Goal: Task Accomplishment & Management: Manage account settings

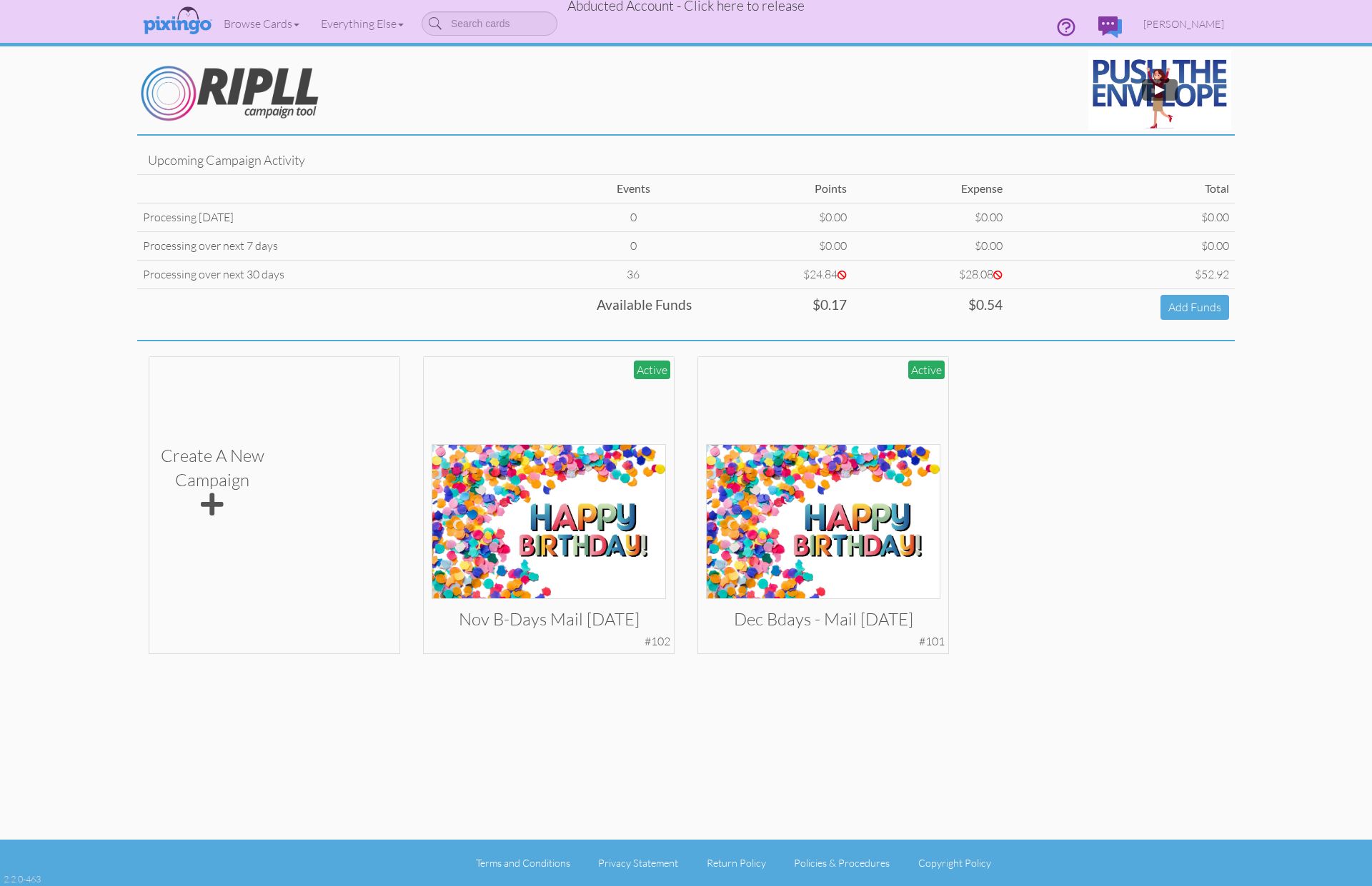
click at [719, 9] on span "Abducted Account - Click here to release" at bounding box center [685, 5] width 237 height 17
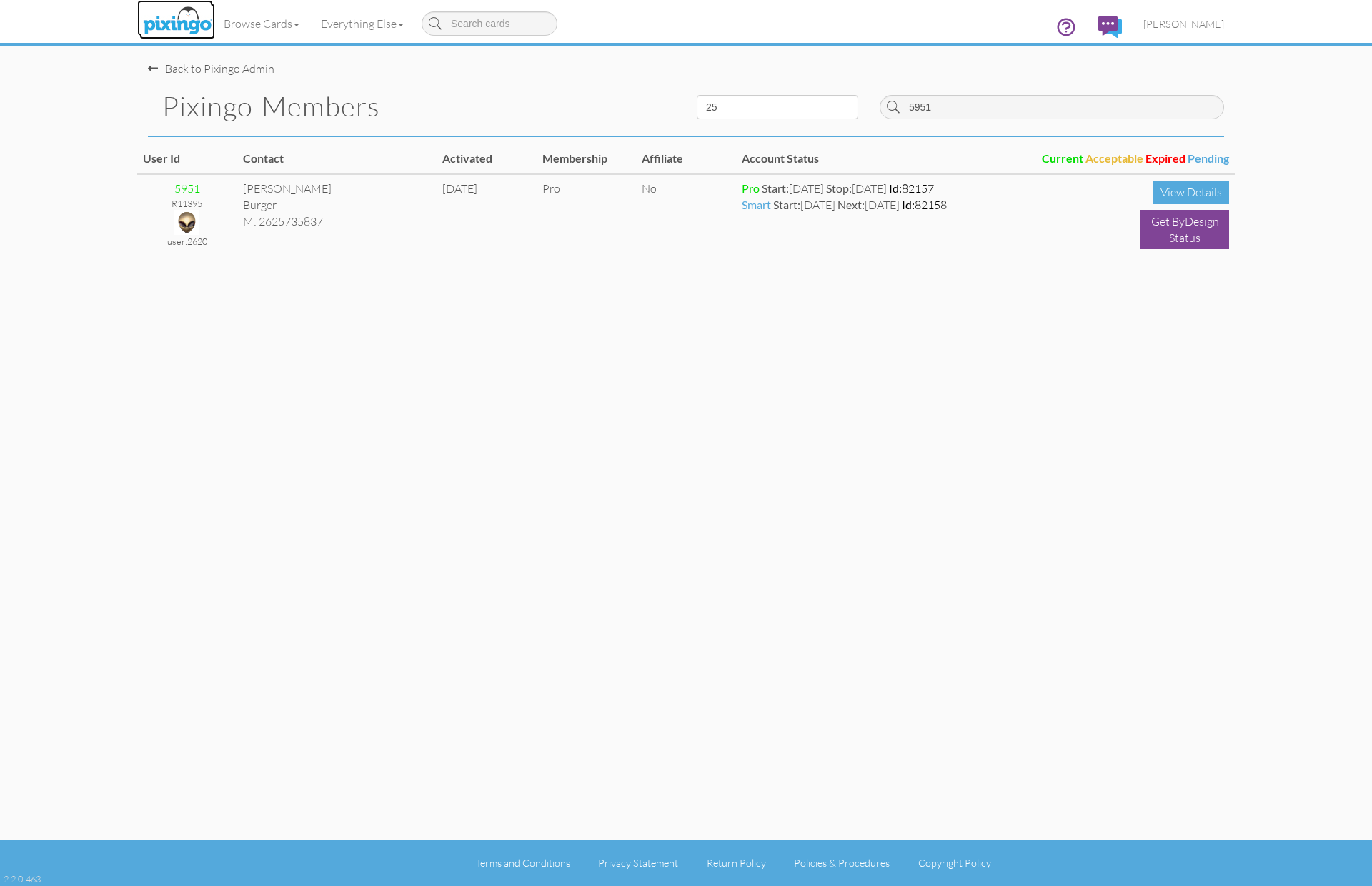
click at [164, 20] on img at bounding box center [177, 22] width 76 height 36
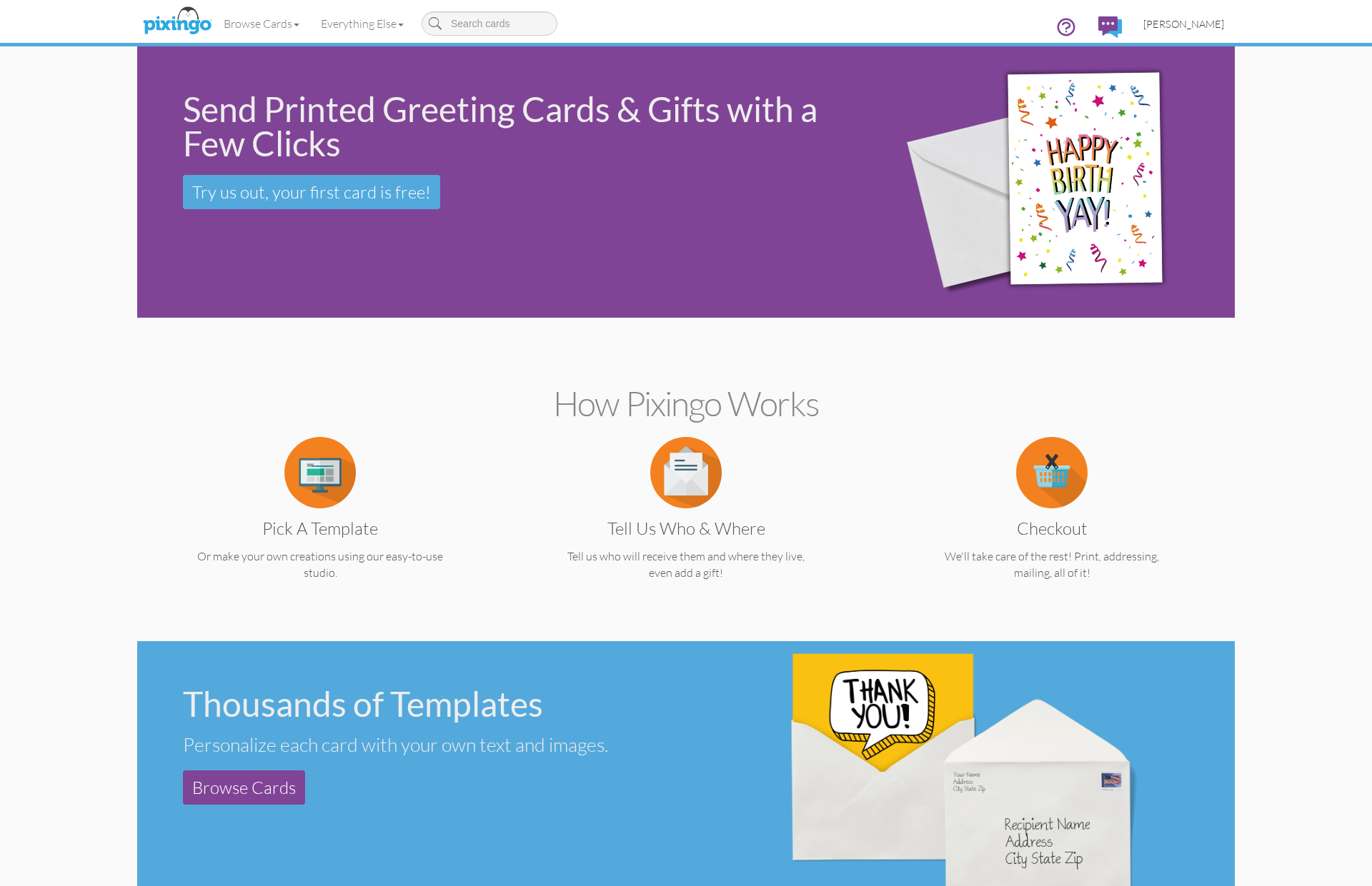
click at [1178, 19] on span "[PERSON_NAME]" at bounding box center [1183, 24] width 81 height 12
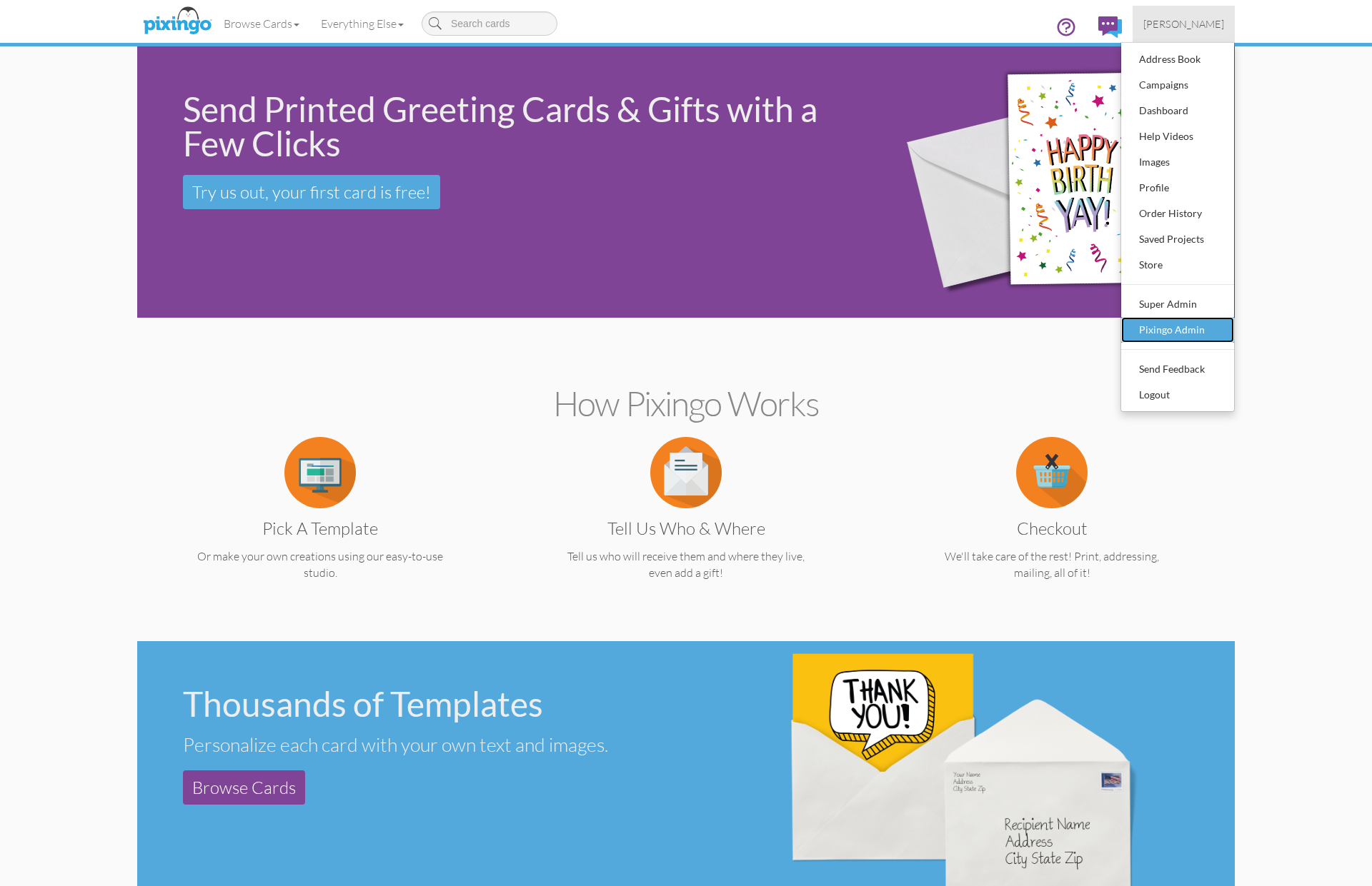
click at [1187, 333] on div "Pixingo Admin" at bounding box center [1177, 330] width 85 height 22
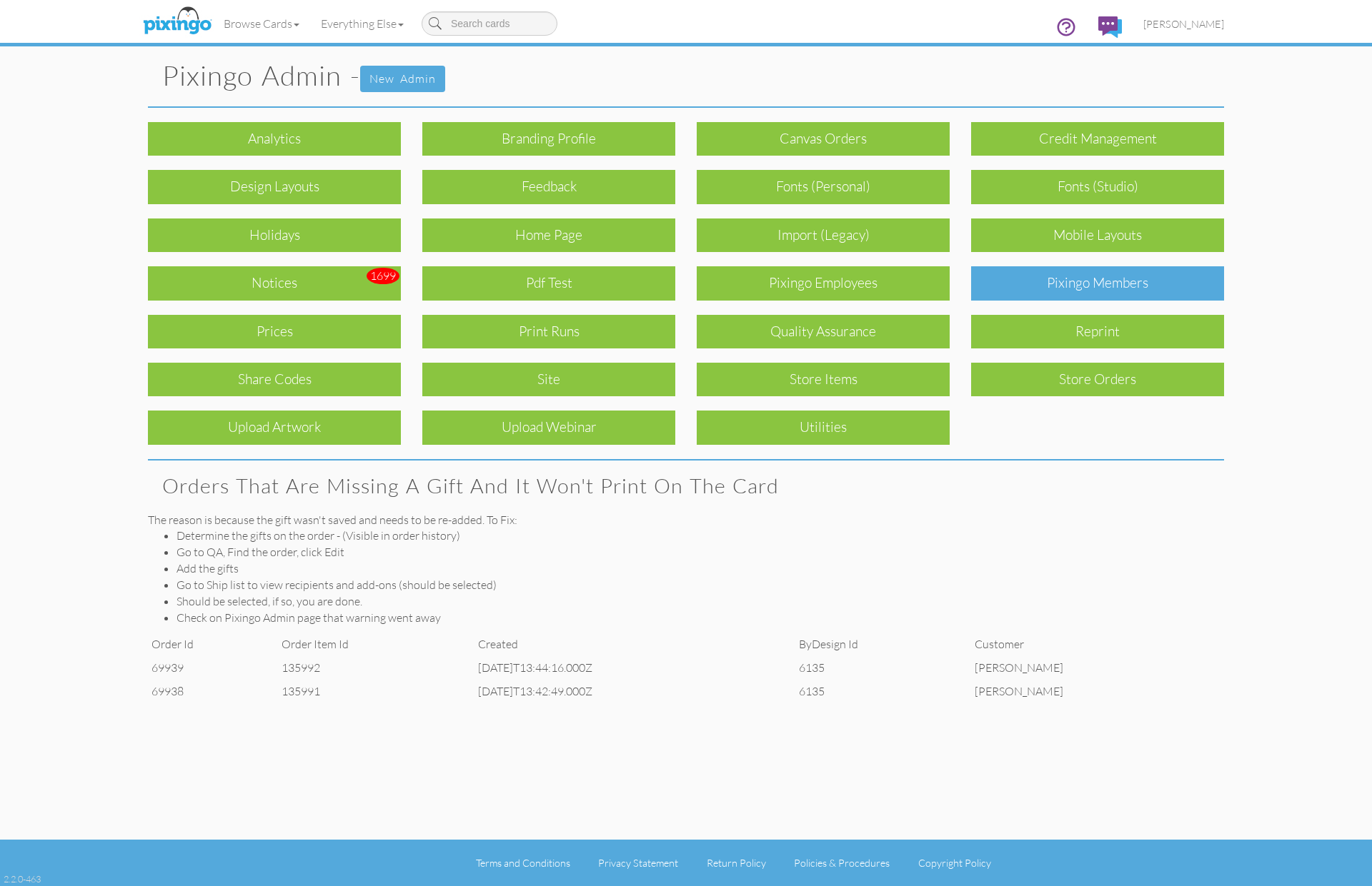
click at [1086, 283] on div "Pixingo Members" at bounding box center [1097, 283] width 253 height 34
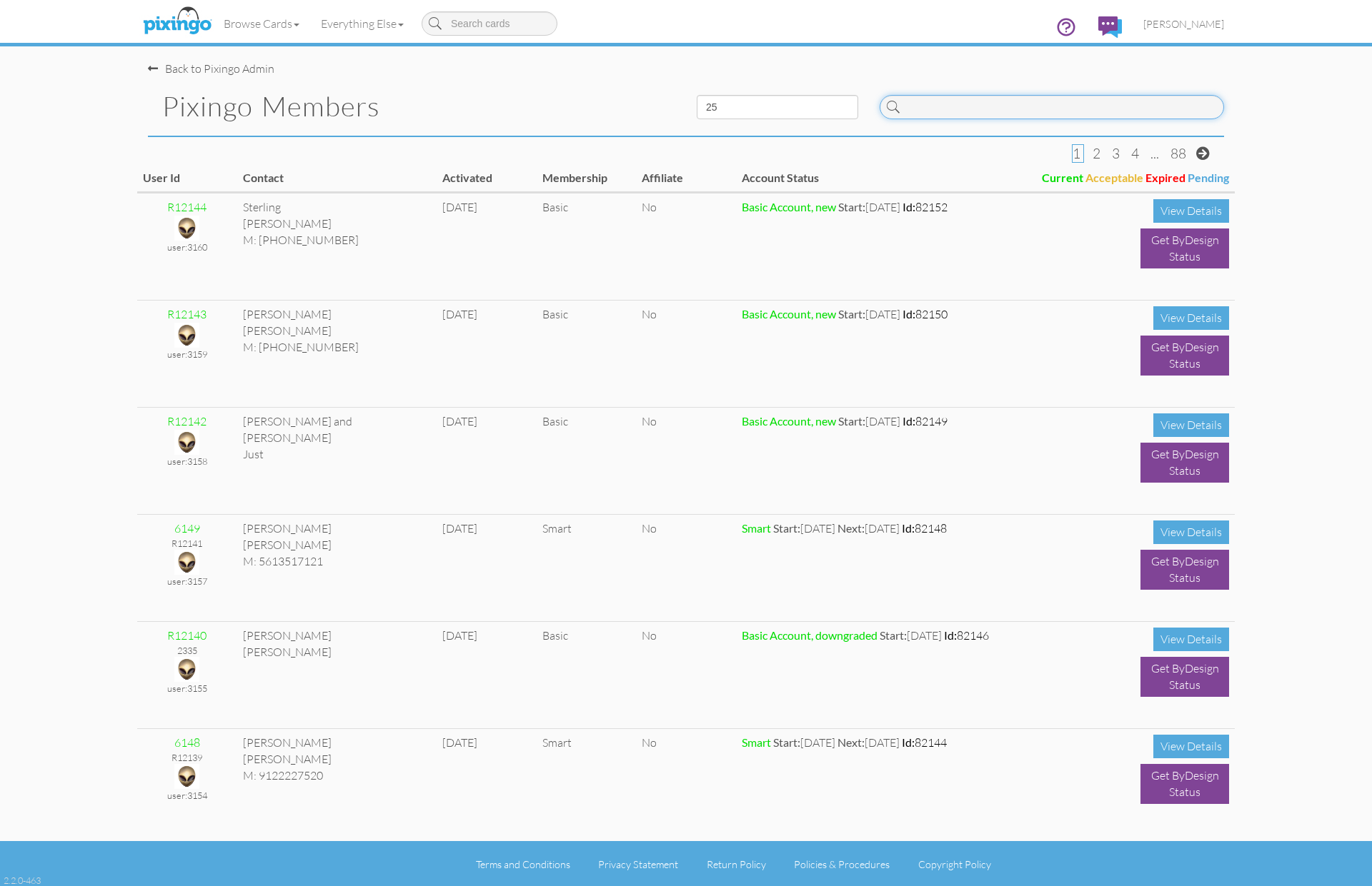
drag, startPoint x: 963, startPoint y: 108, endPoint x: 969, endPoint y: 111, distance: 6.7
click at [963, 108] on input at bounding box center [1052, 107] width 344 height 24
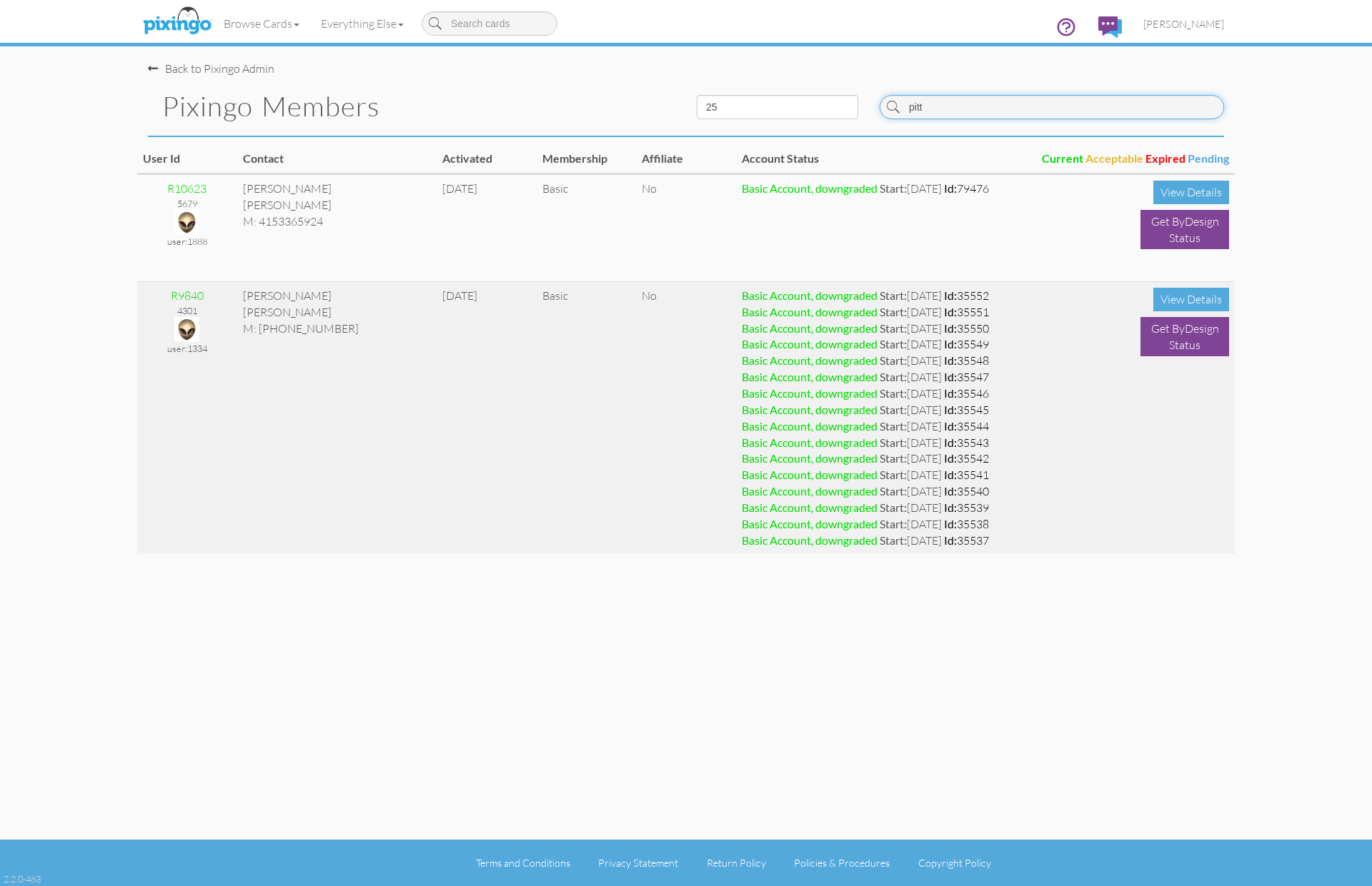
type input "pitt"
click at [193, 332] on img at bounding box center [186, 329] width 25 height 25
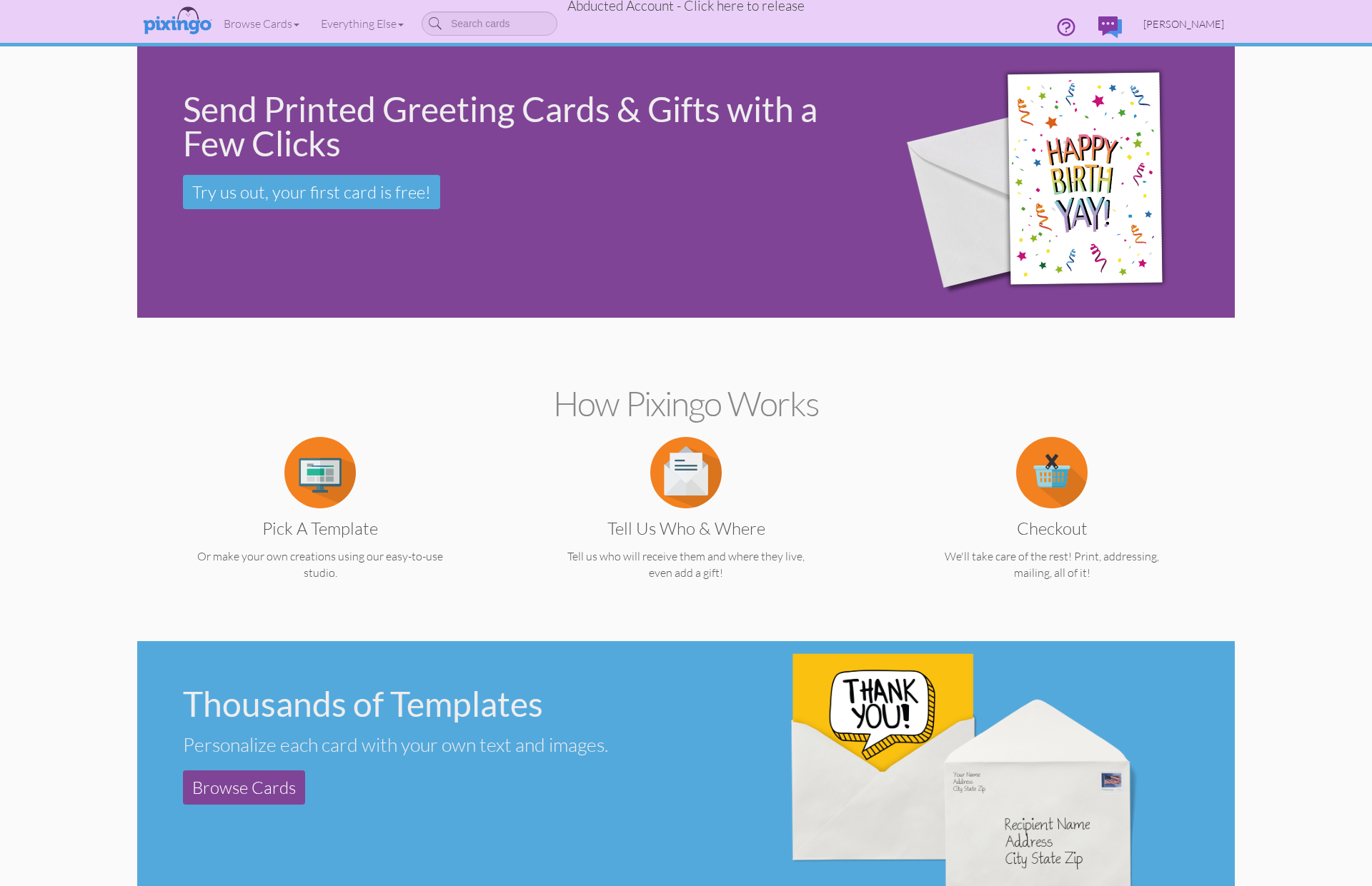
click at [1187, 26] on span "Vicky Pittman" at bounding box center [1183, 24] width 81 height 12
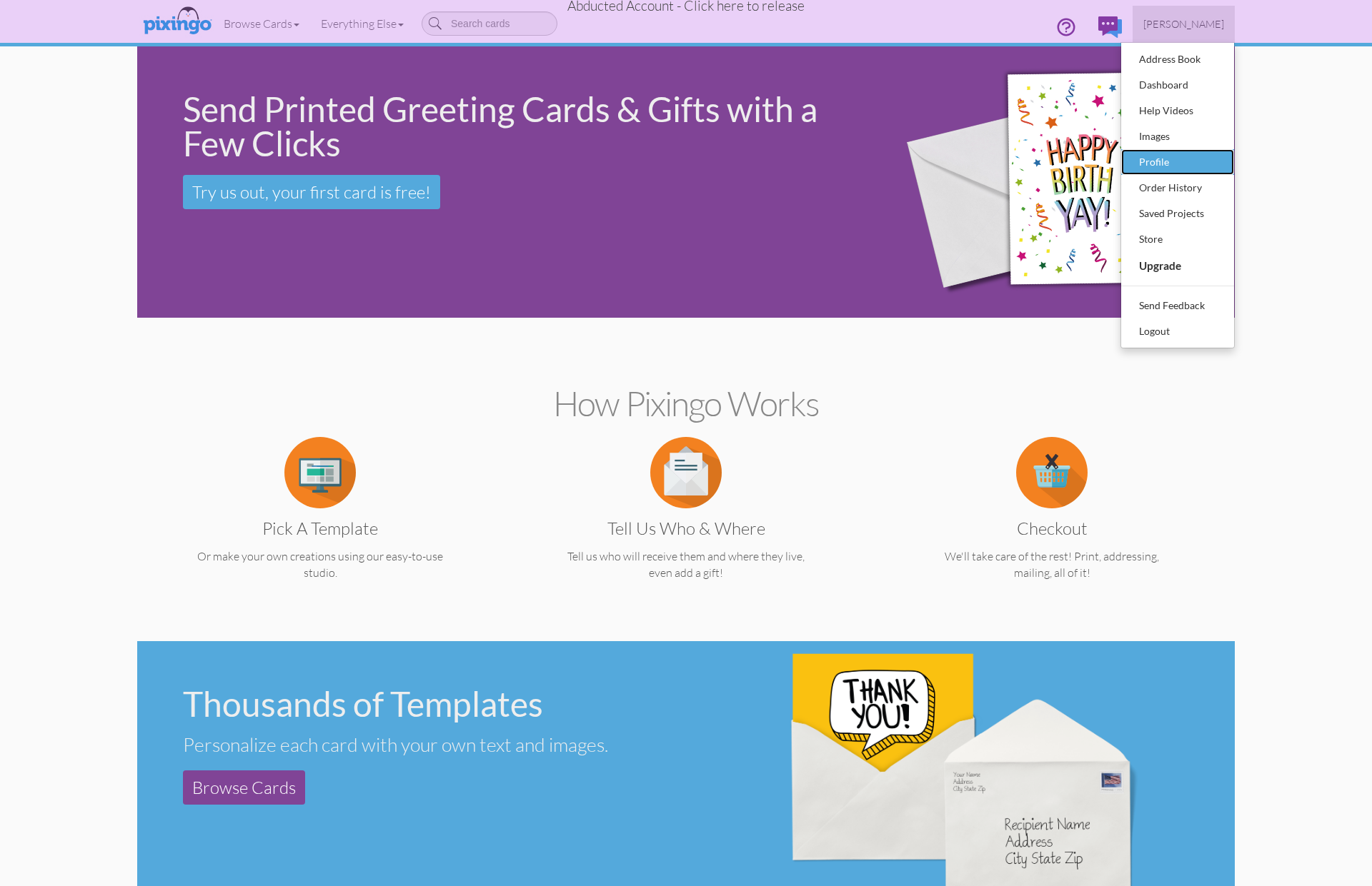
click at [1159, 163] on div "Profile" at bounding box center [1177, 161] width 85 height 22
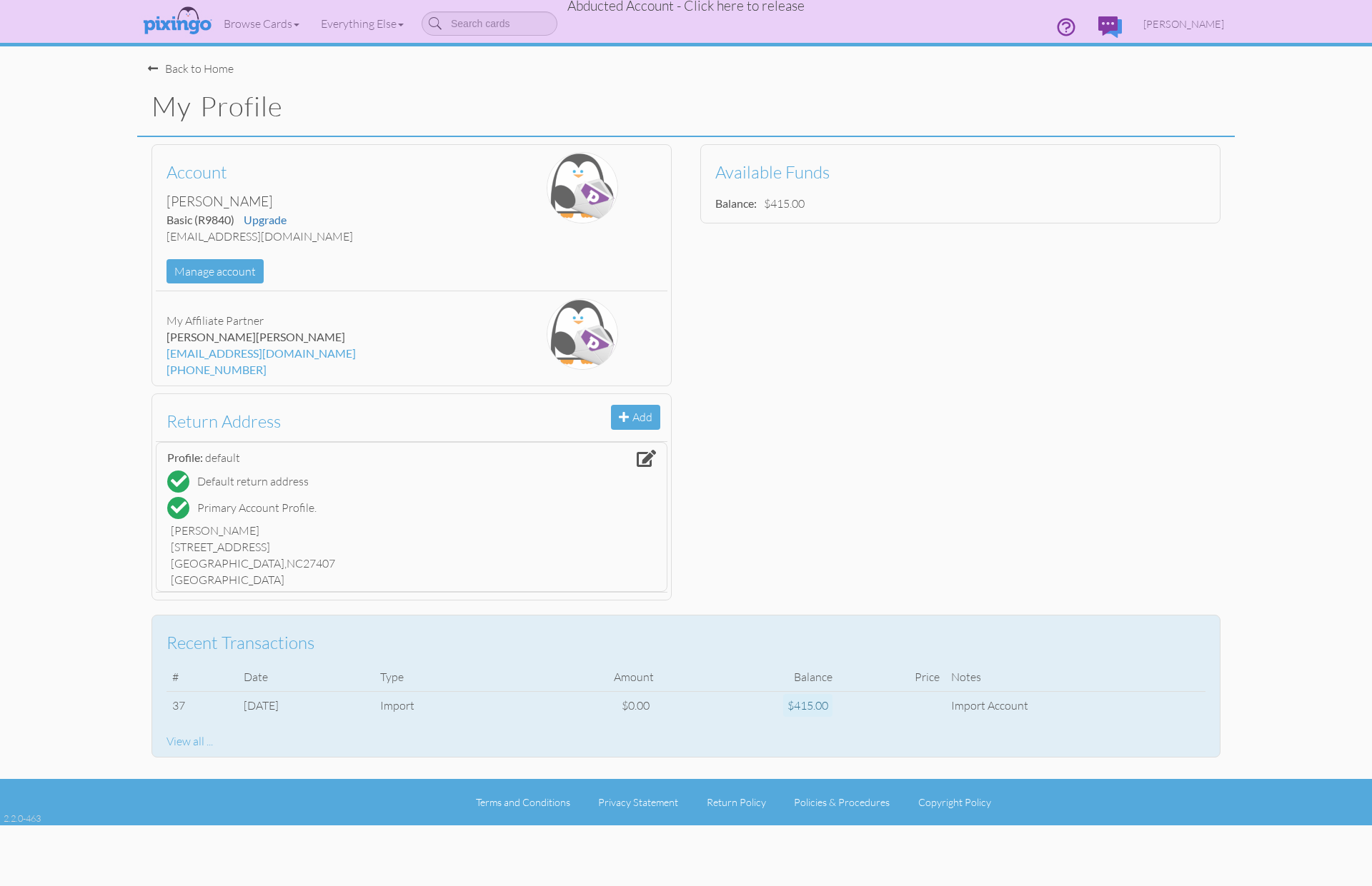
click at [183, 742] on div "View all ..." at bounding box center [686, 742] width 1039 height 16
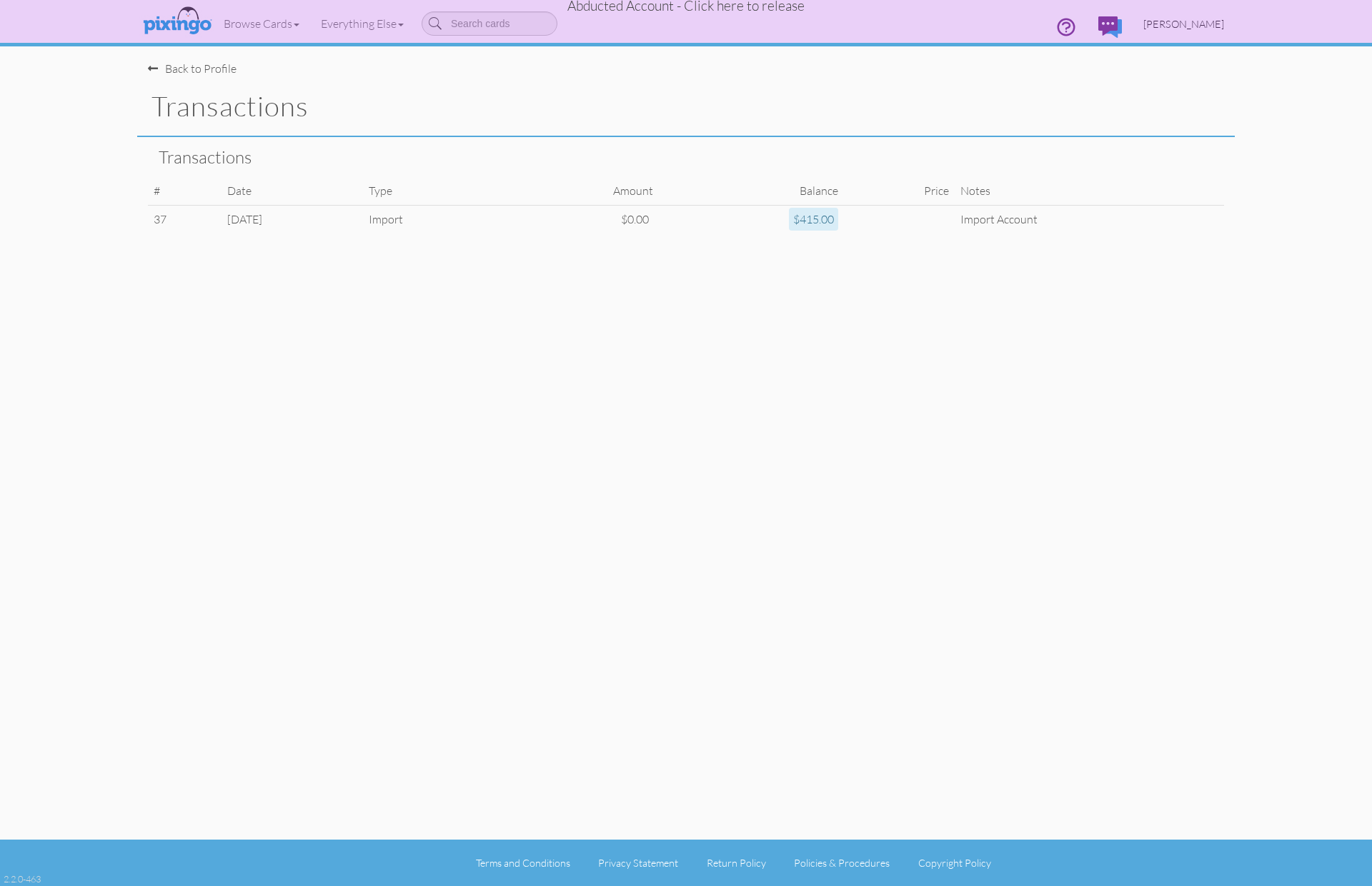
click at [1187, 22] on span "Vicky Pittman" at bounding box center [1183, 24] width 81 height 12
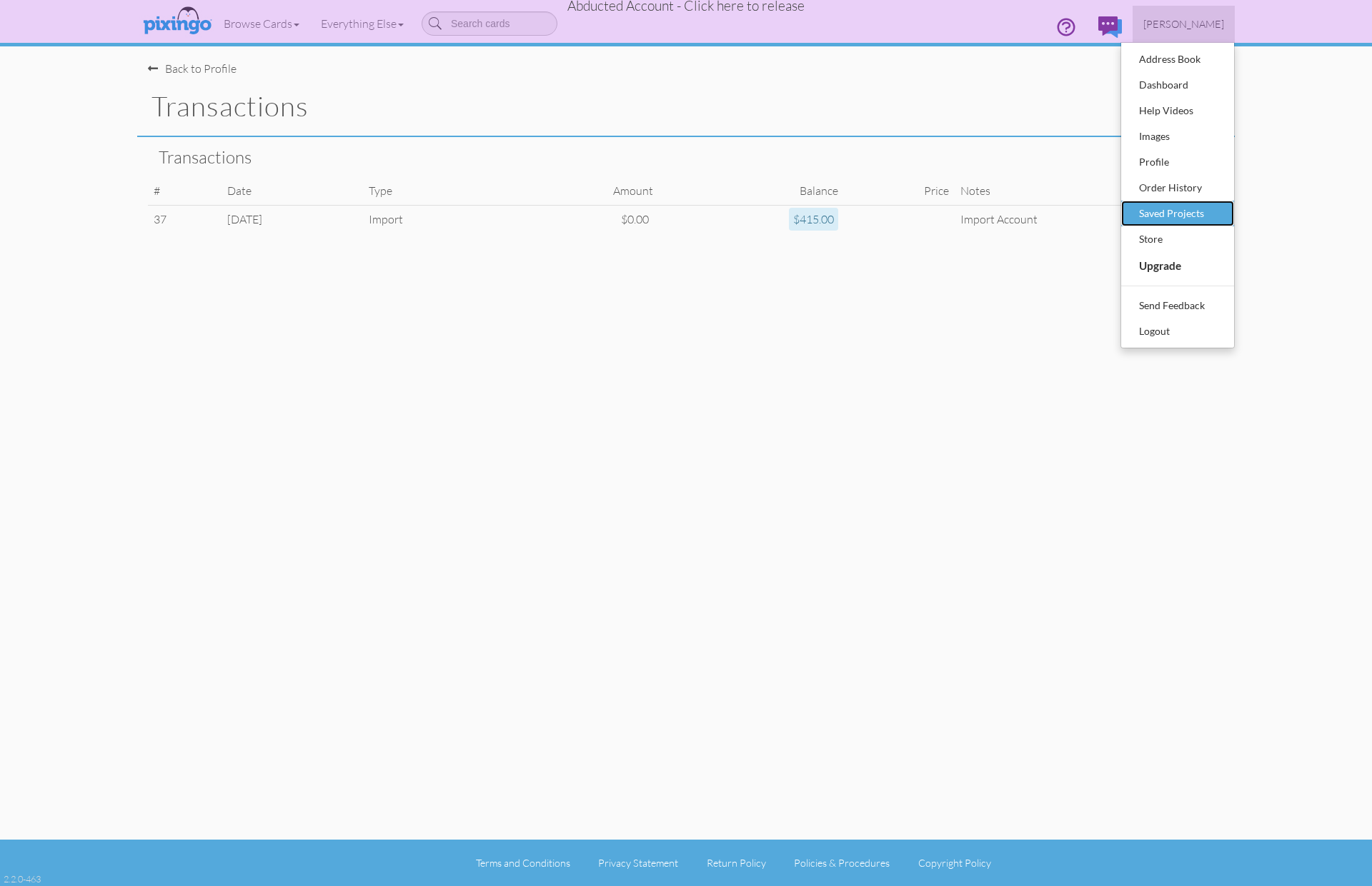
click at [1175, 211] on div "Saved Projects" at bounding box center [1177, 213] width 85 height 22
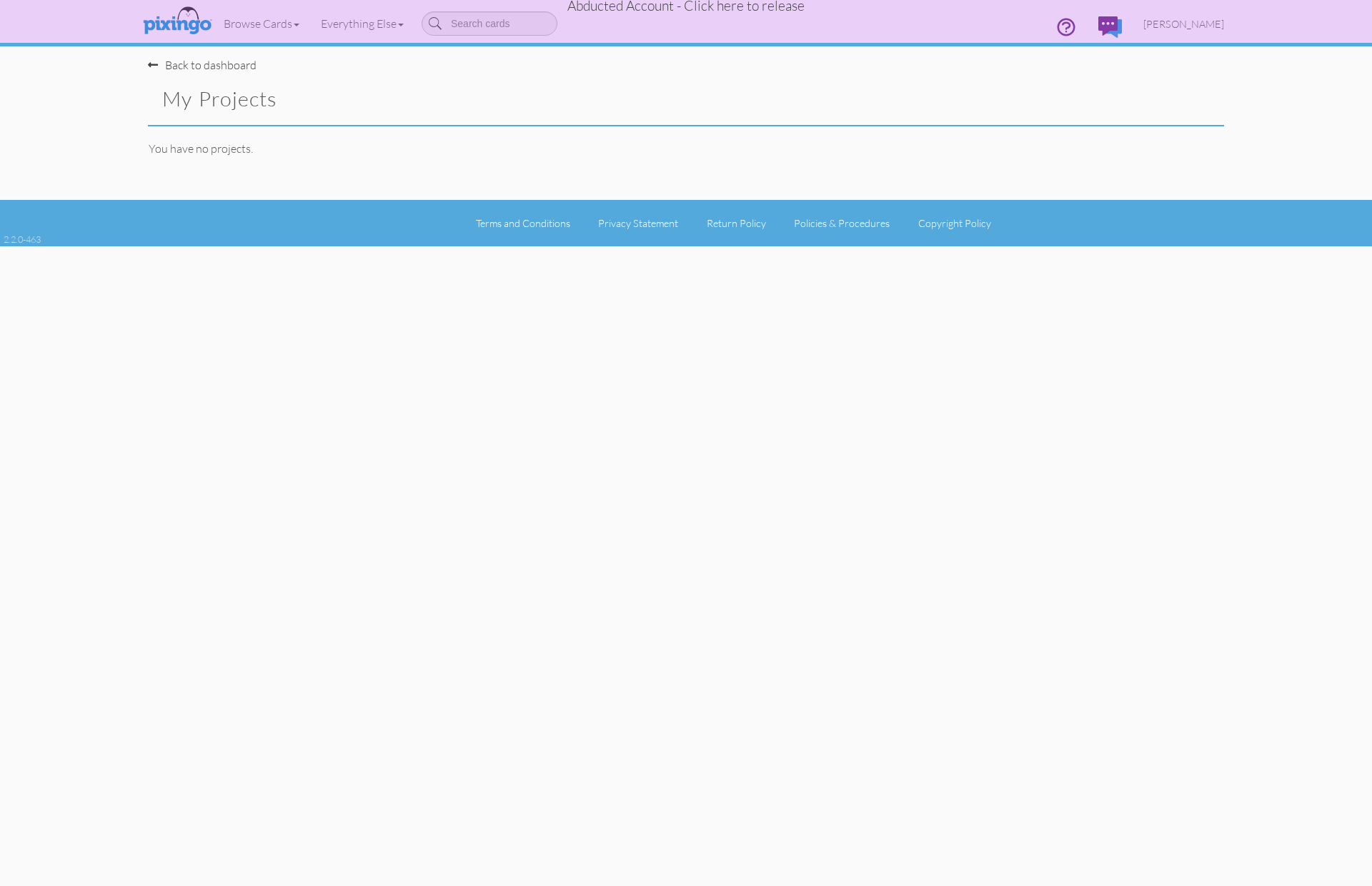
click at [680, 5] on span "Abducted Account - Click here to release" at bounding box center [685, 5] width 237 height 17
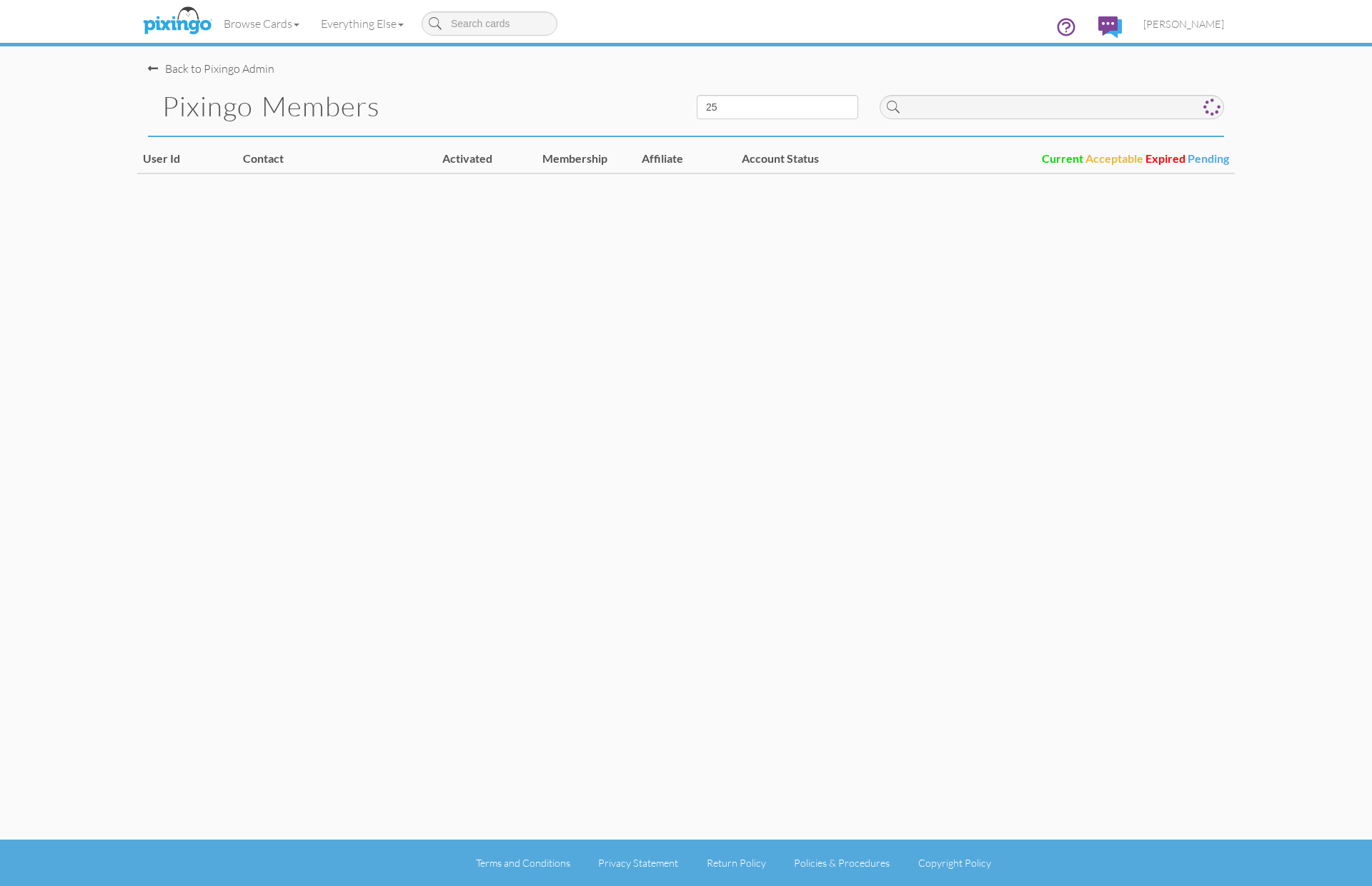
click at [1000, 93] on div at bounding box center [1051, 103] width 366 height 53
click at [1010, 104] on input at bounding box center [1052, 107] width 344 height 24
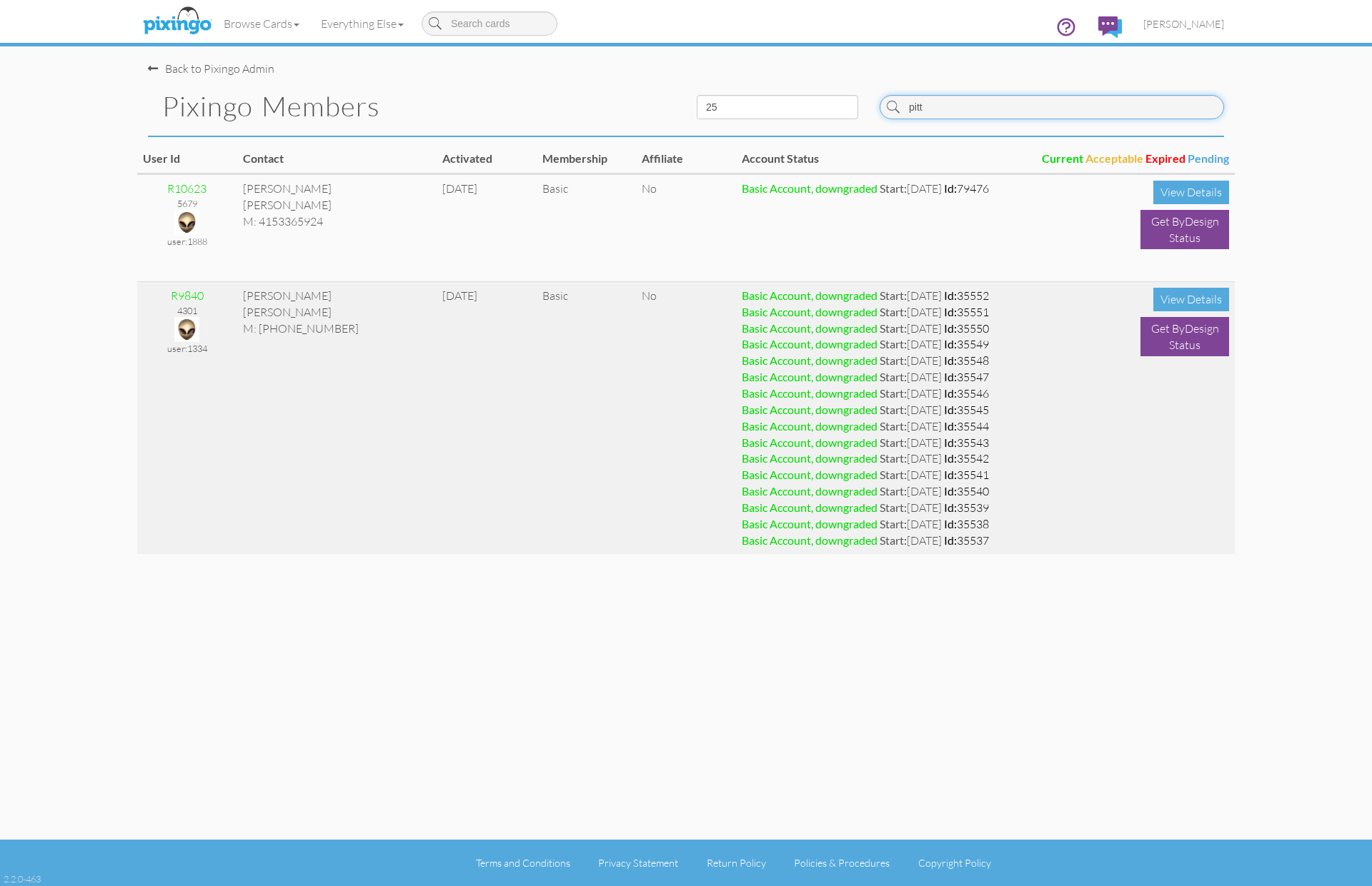
type input "pitt"
click at [183, 327] on img at bounding box center [186, 329] width 25 height 25
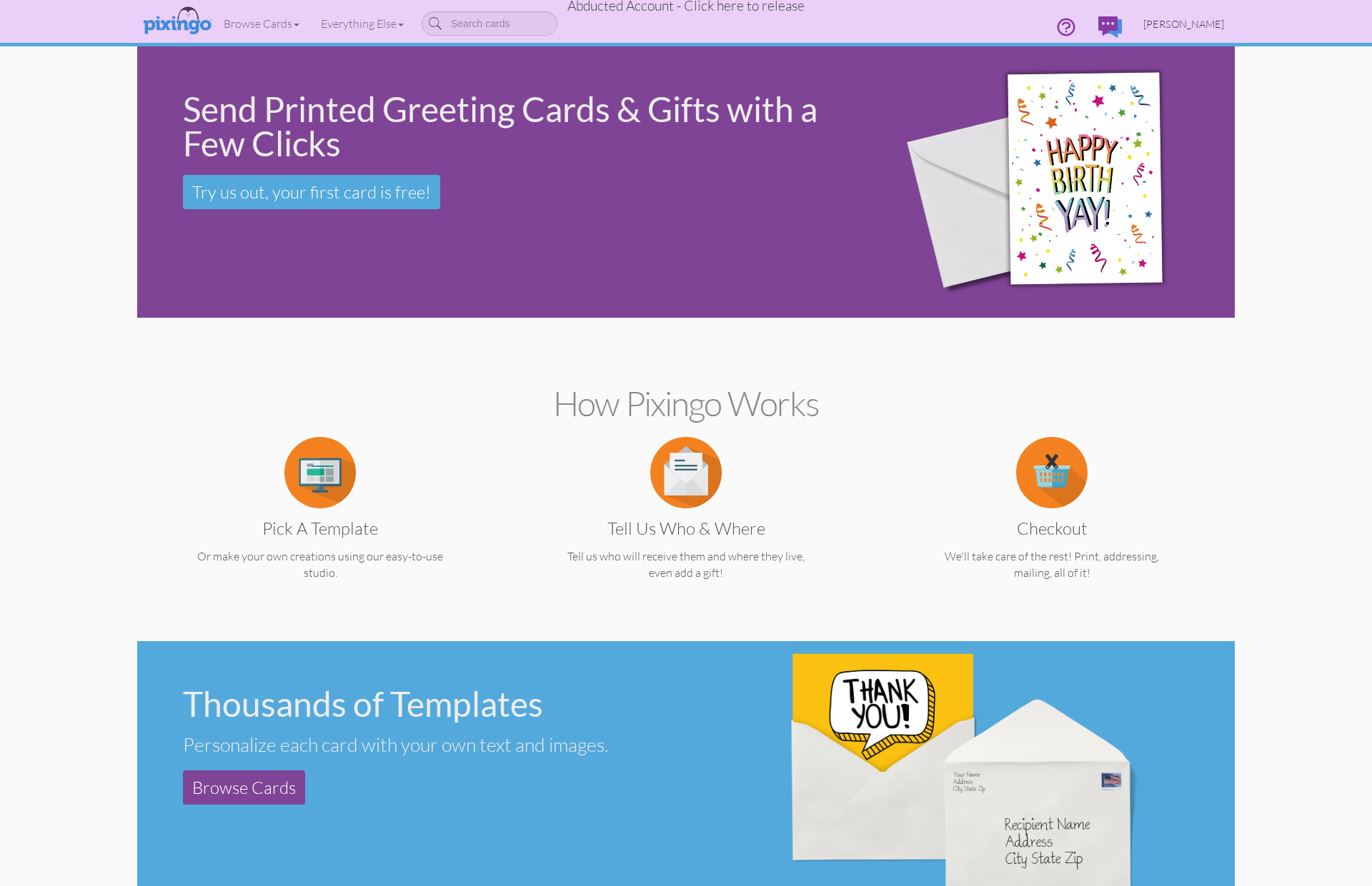
click at [1195, 24] on span "Vicky Pittman" at bounding box center [1183, 24] width 81 height 12
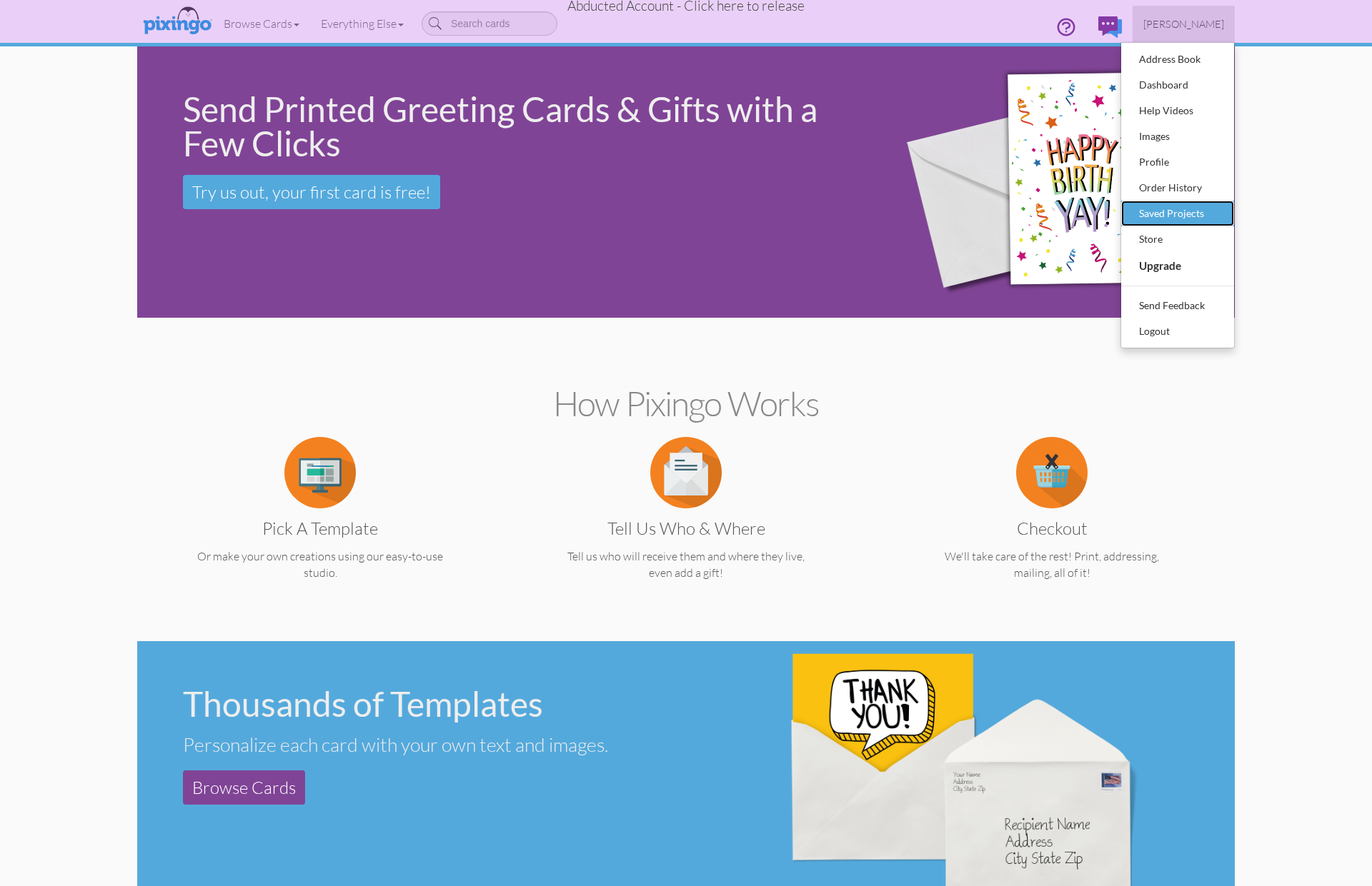
click at [1164, 217] on div "Saved Projects" at bounding box center [1177, 213] width 85 height 22
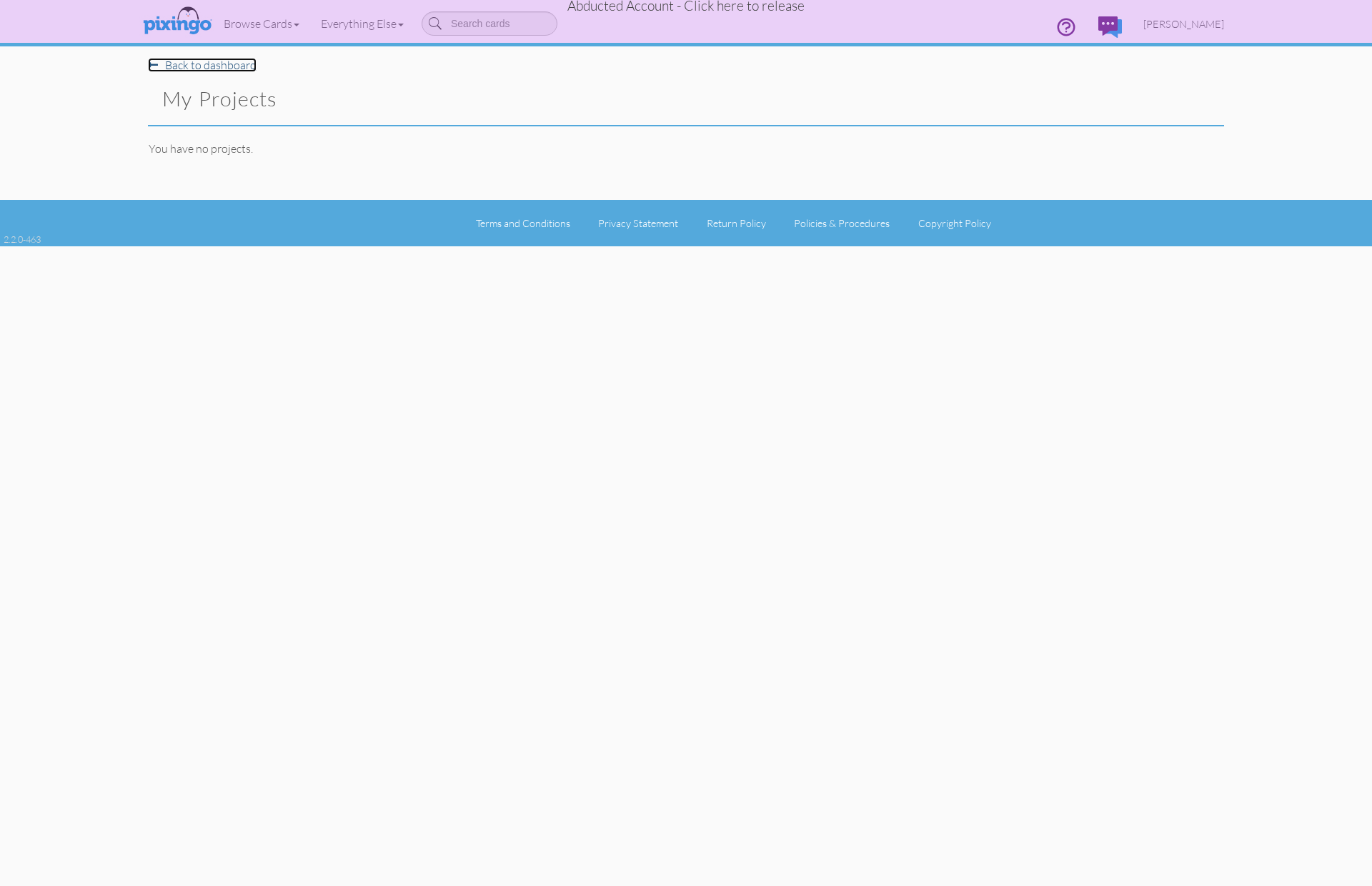
click at [202, 63] on link "Back to dashboard" at bounding box center [202, 64] width 108 height 14
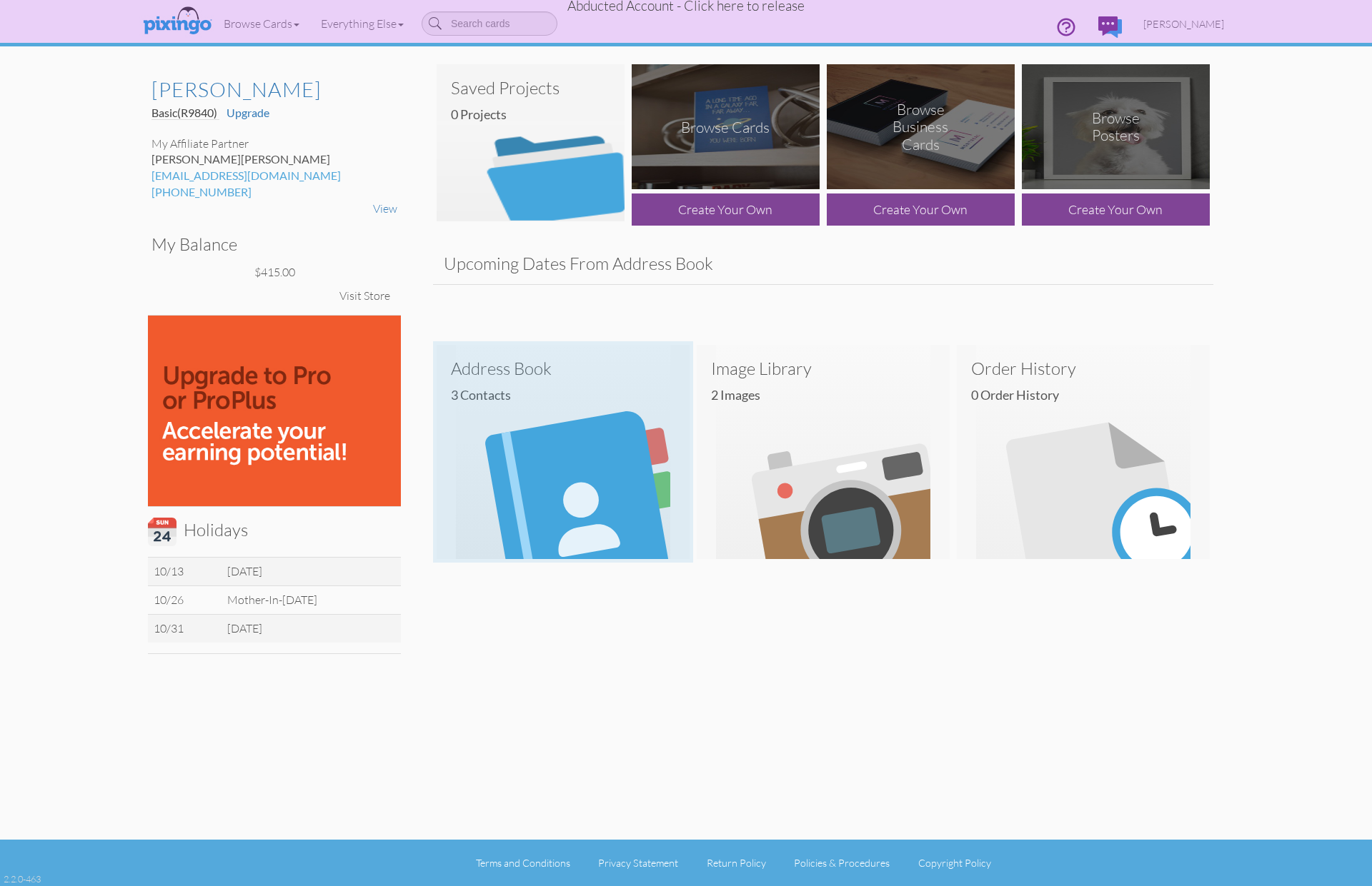
click at [549, 491] on img at bounding box center [563, 452] width 253 height 215
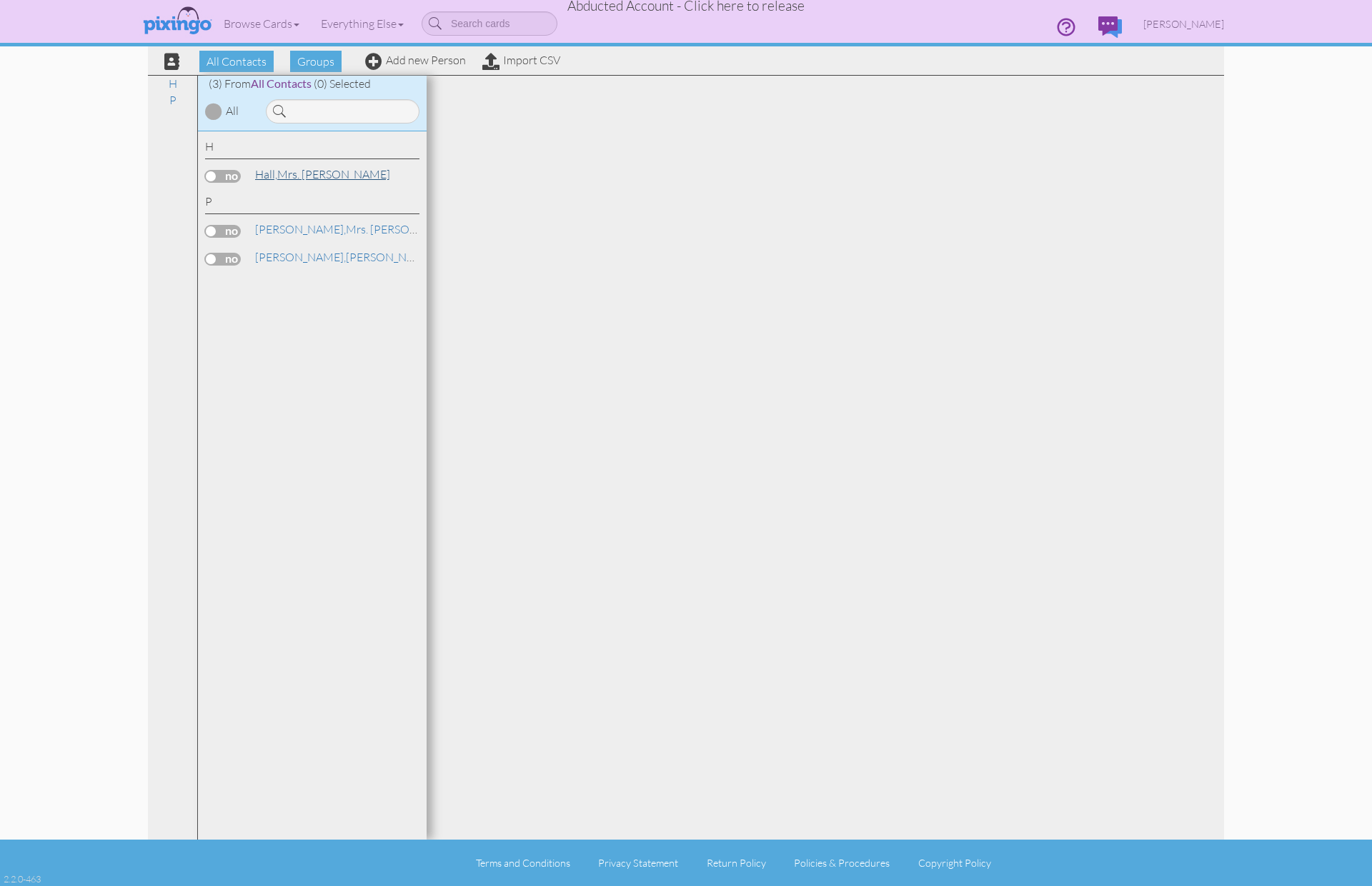
click at [290, 176] on link "Hall, Mrs. Peggy" at bounding box center [322, 174] width 138 height 17
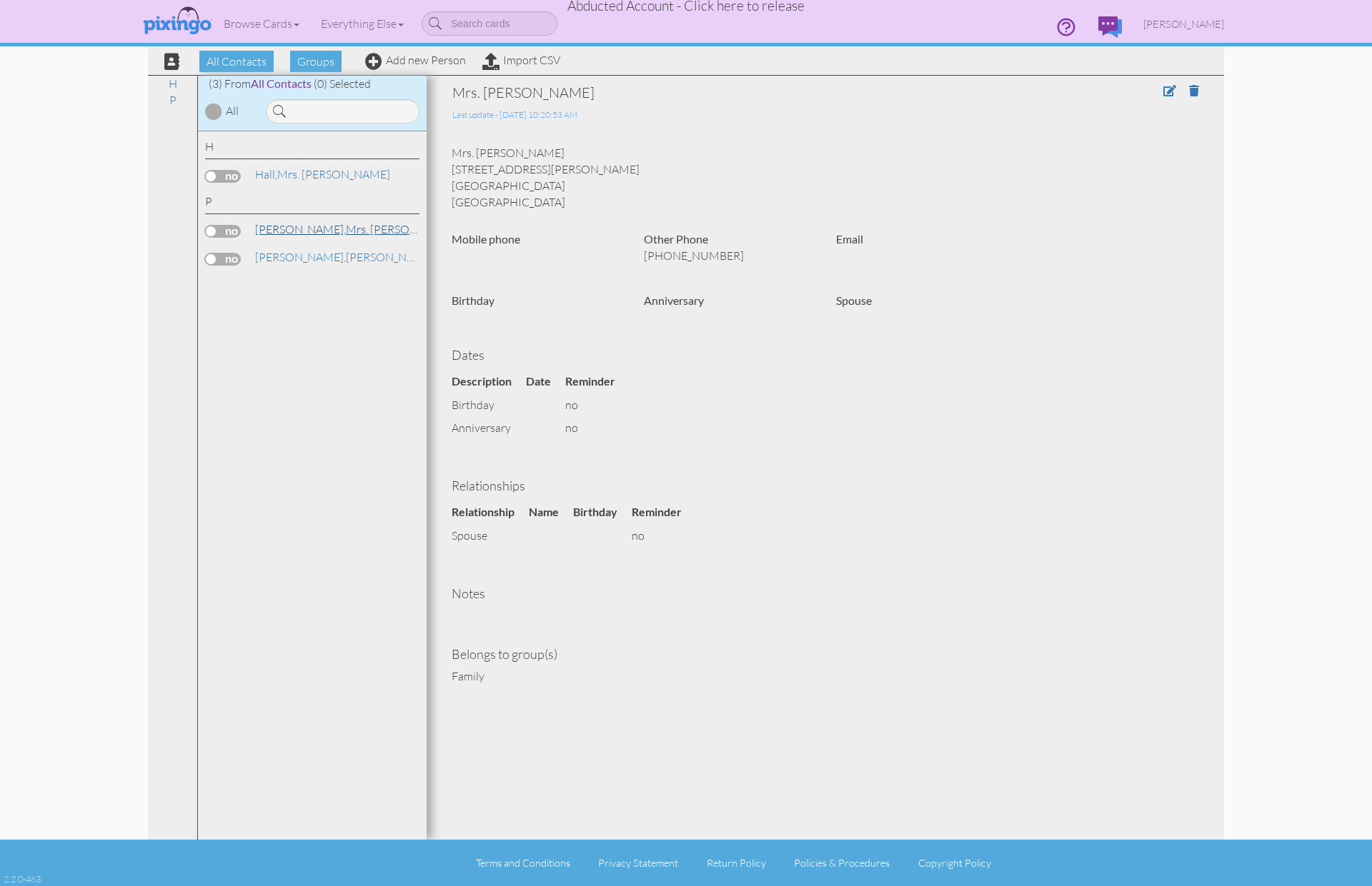
click at [284, 230] on span "Pittman," at bounding box center [300, 229] width 91 height 14
click at [290, 257] on span "Pittman," at bounding box center [300, 256] width 91 height 14
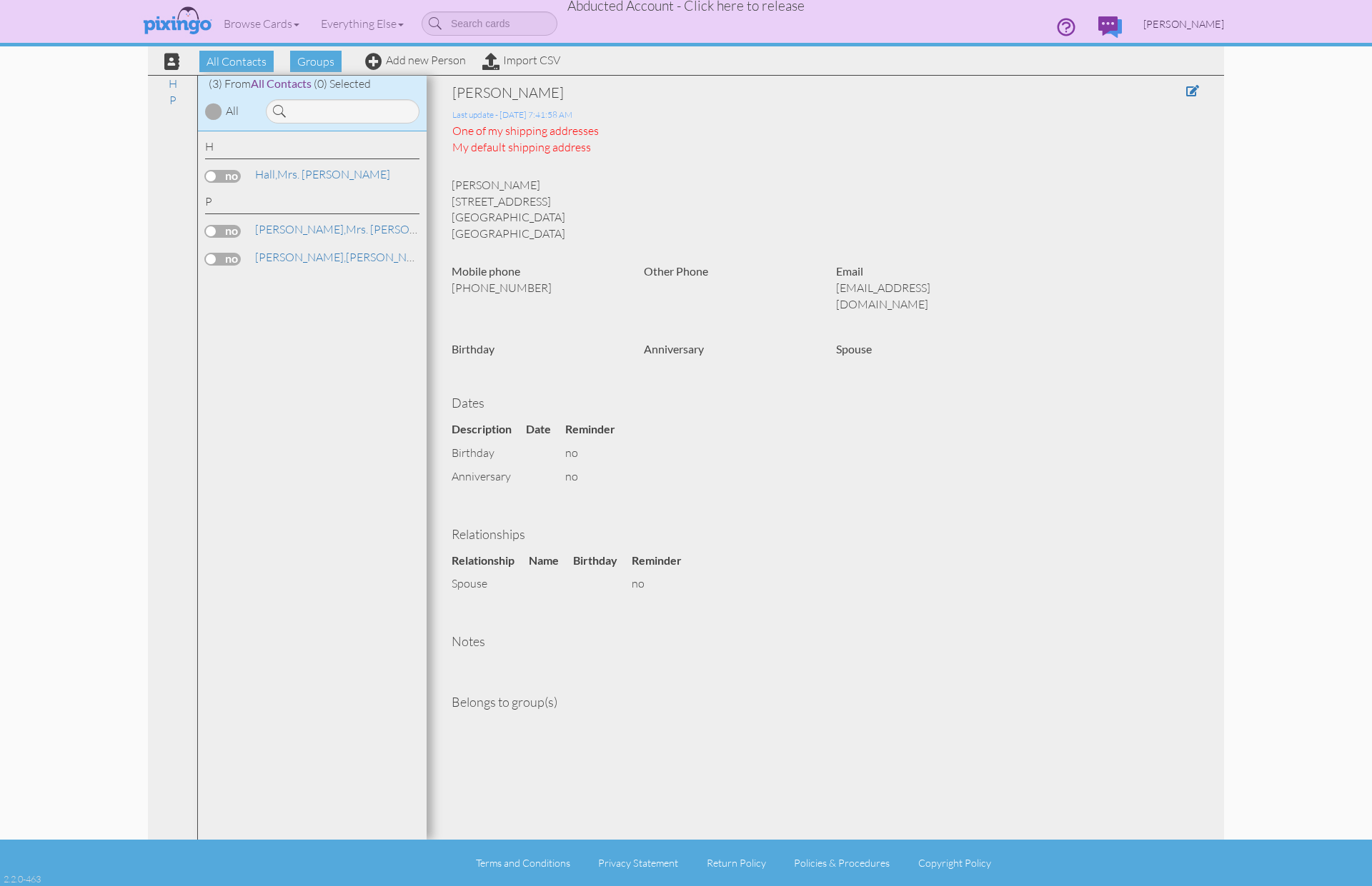
click at [1177, 25] on span "Vicky Pittman" at bounding box center [1183, 24] width 81 height 12
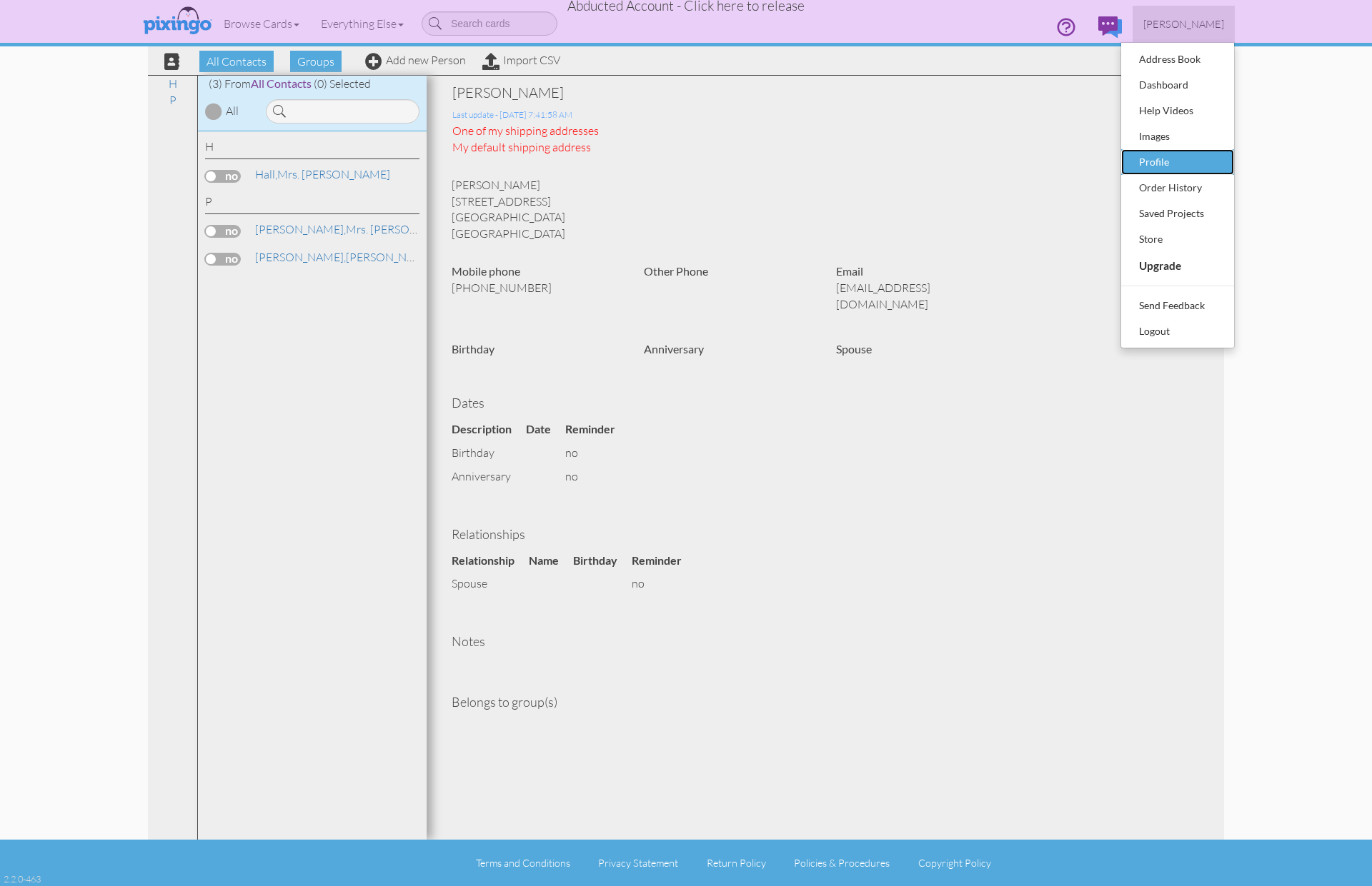
click at [1148, 162] on div "Profile" at bounding box center [1177, 161] width 85 height 22
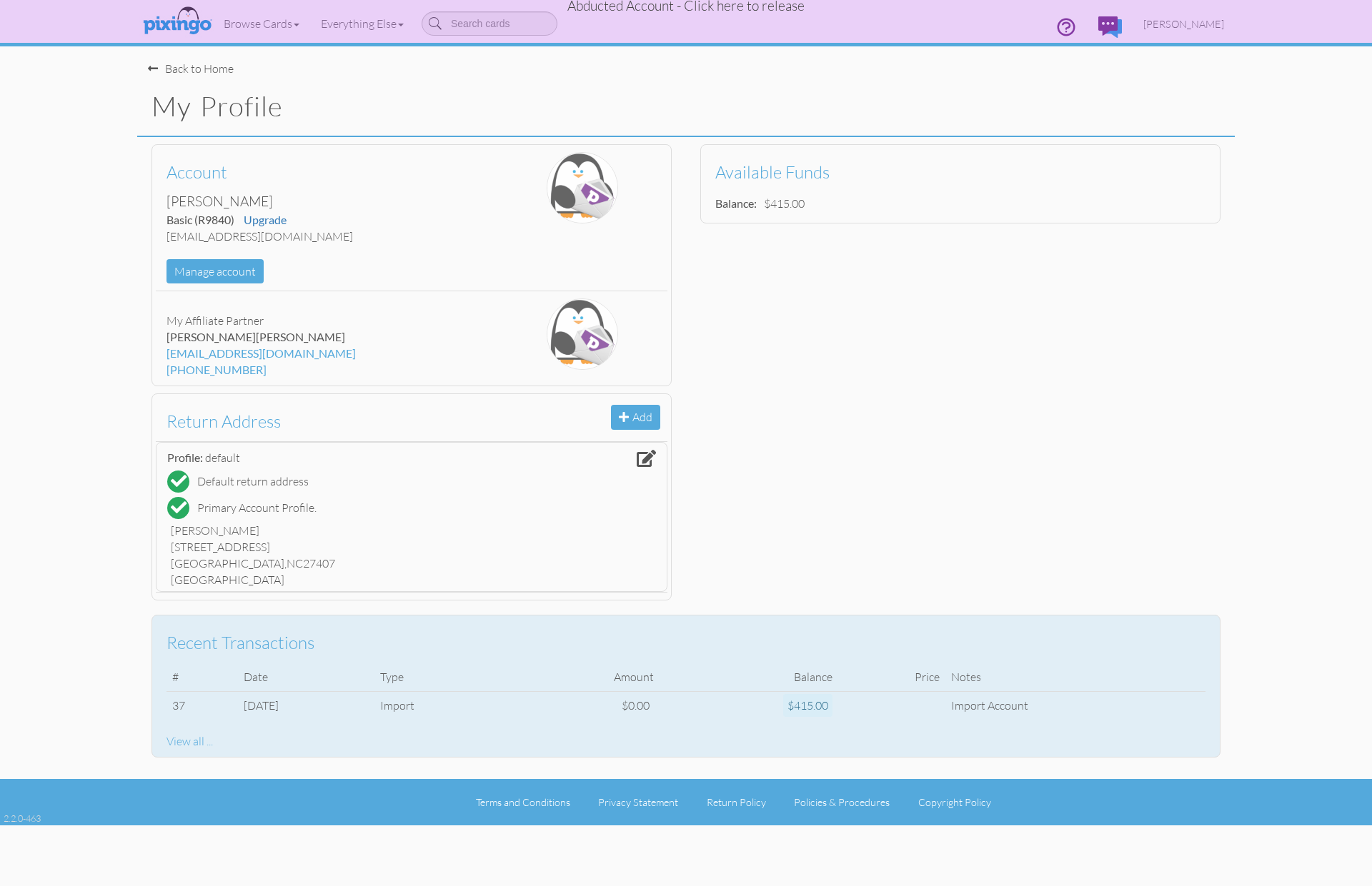
click at [183, 739] on div "View all ..." at bounding box center [686, 742] width 1039 height 16
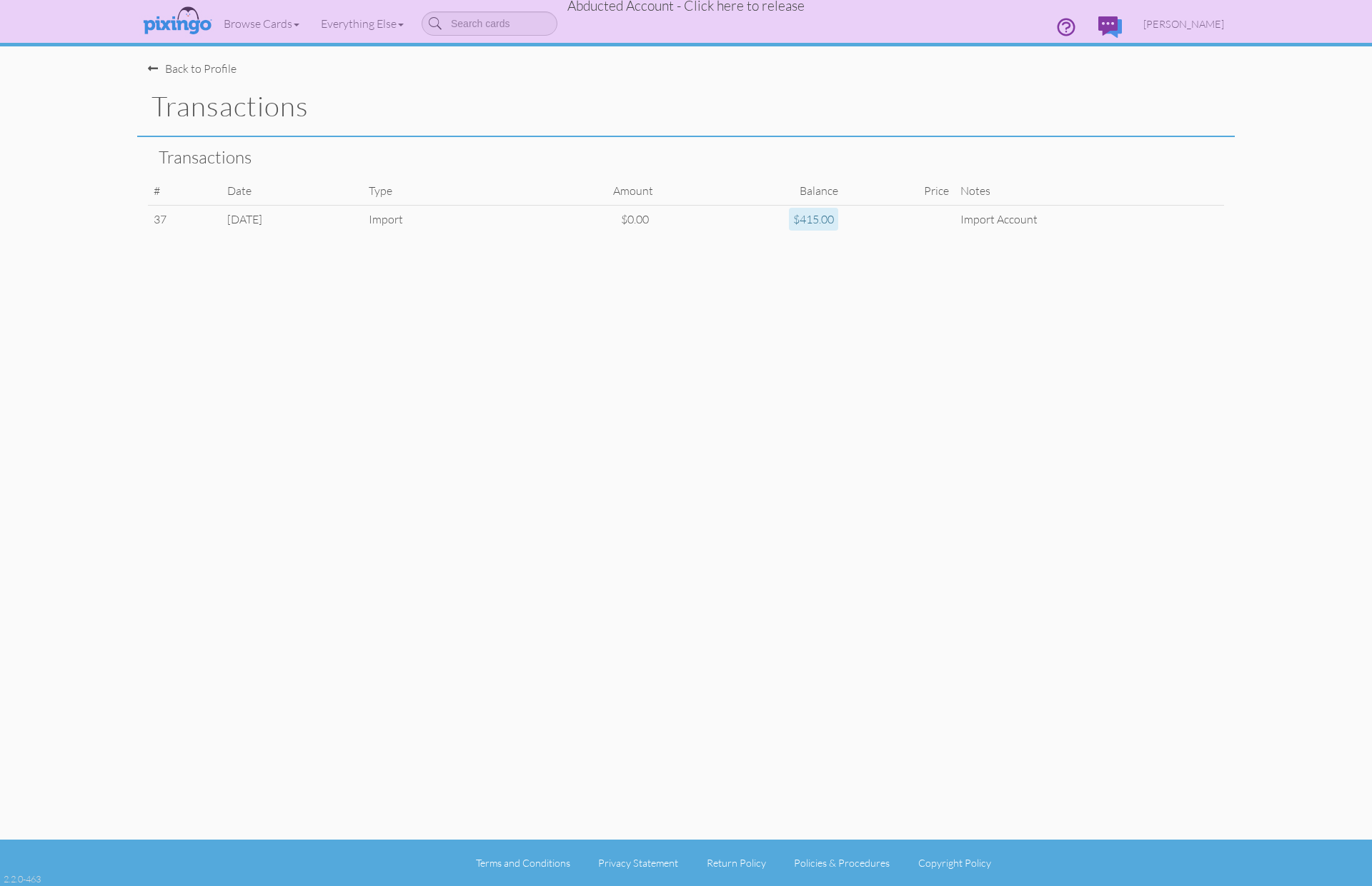
click at [211, 73] on div "Back to Profile" at bounding box center [192, 69] width 88 height 16
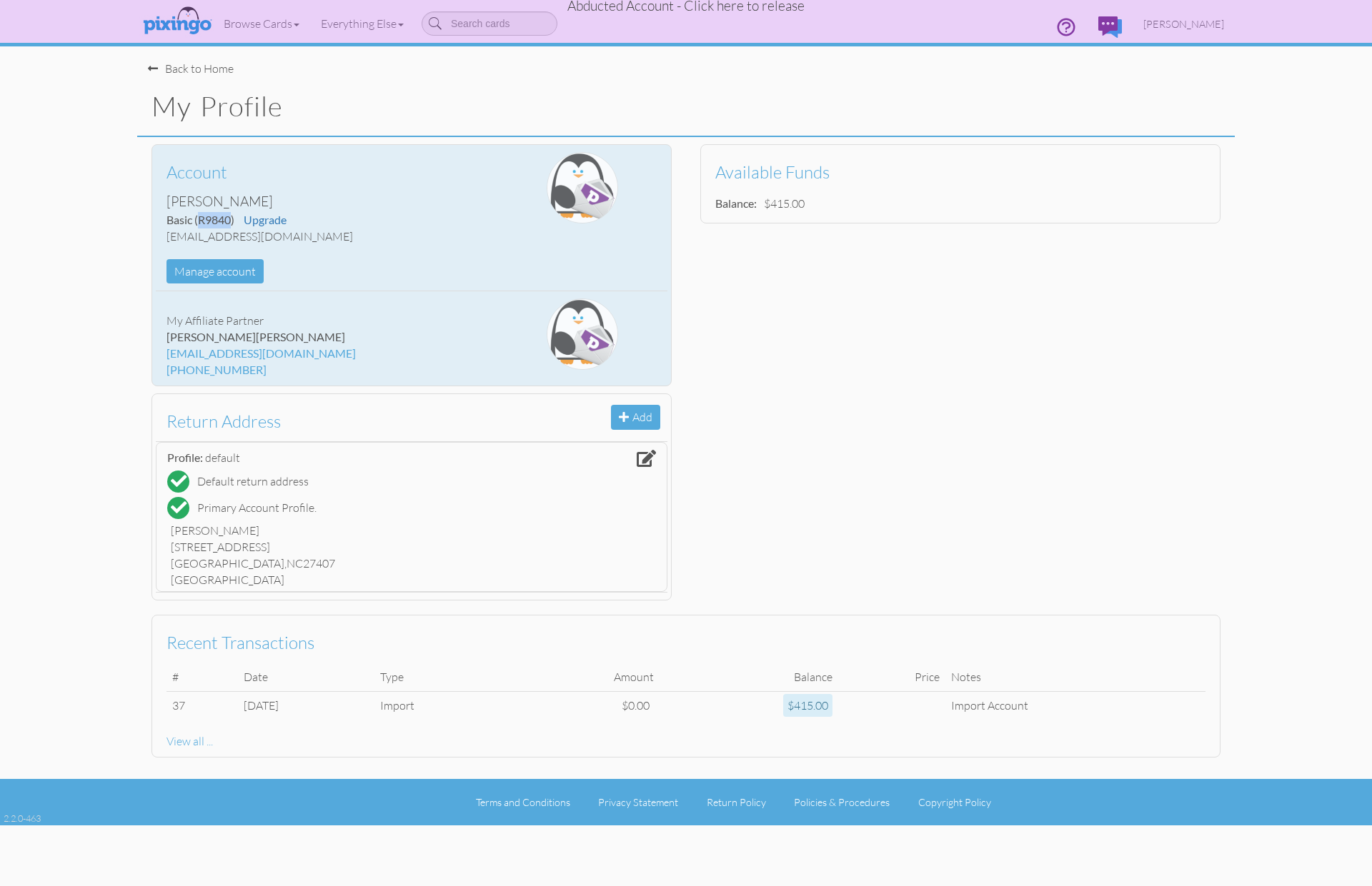
drag, startPoint x: 200, startPoint y: 216, endPoint x: 230, endPoint y: 216, distance: 30.0
click at [230, 216] on span "(R9840)" at bounding box center [214, 220] width 40 height 13
copy span "R9840"
drag, startPoint x: 200, startPoint y: 217, endPoint x: 230, endPoint y: 218, distance: 30.0
click at [230, 218] on span "(R9840)" at bounding box center [214, 220] width 40 height 13
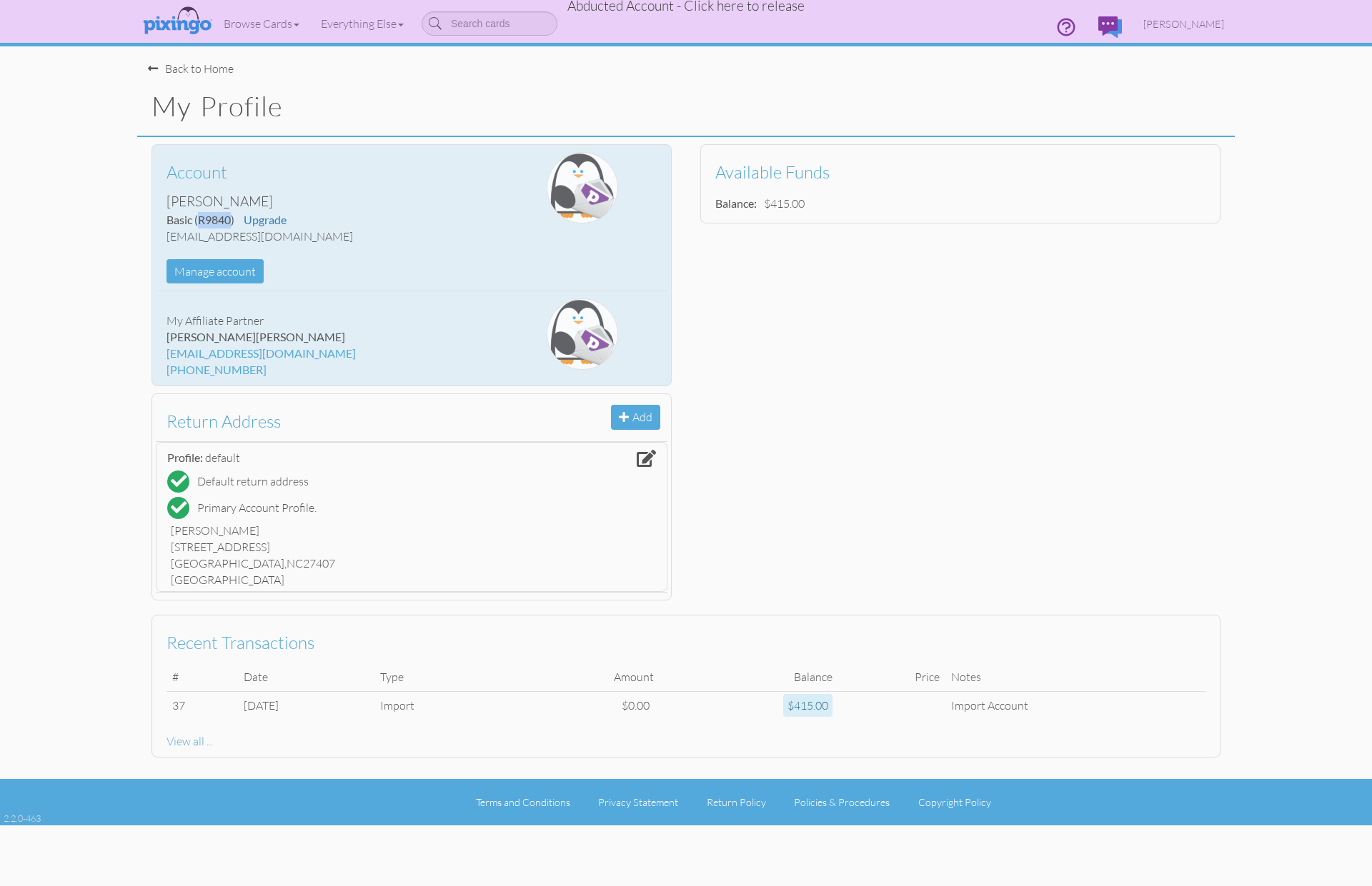
copy span "R9840"
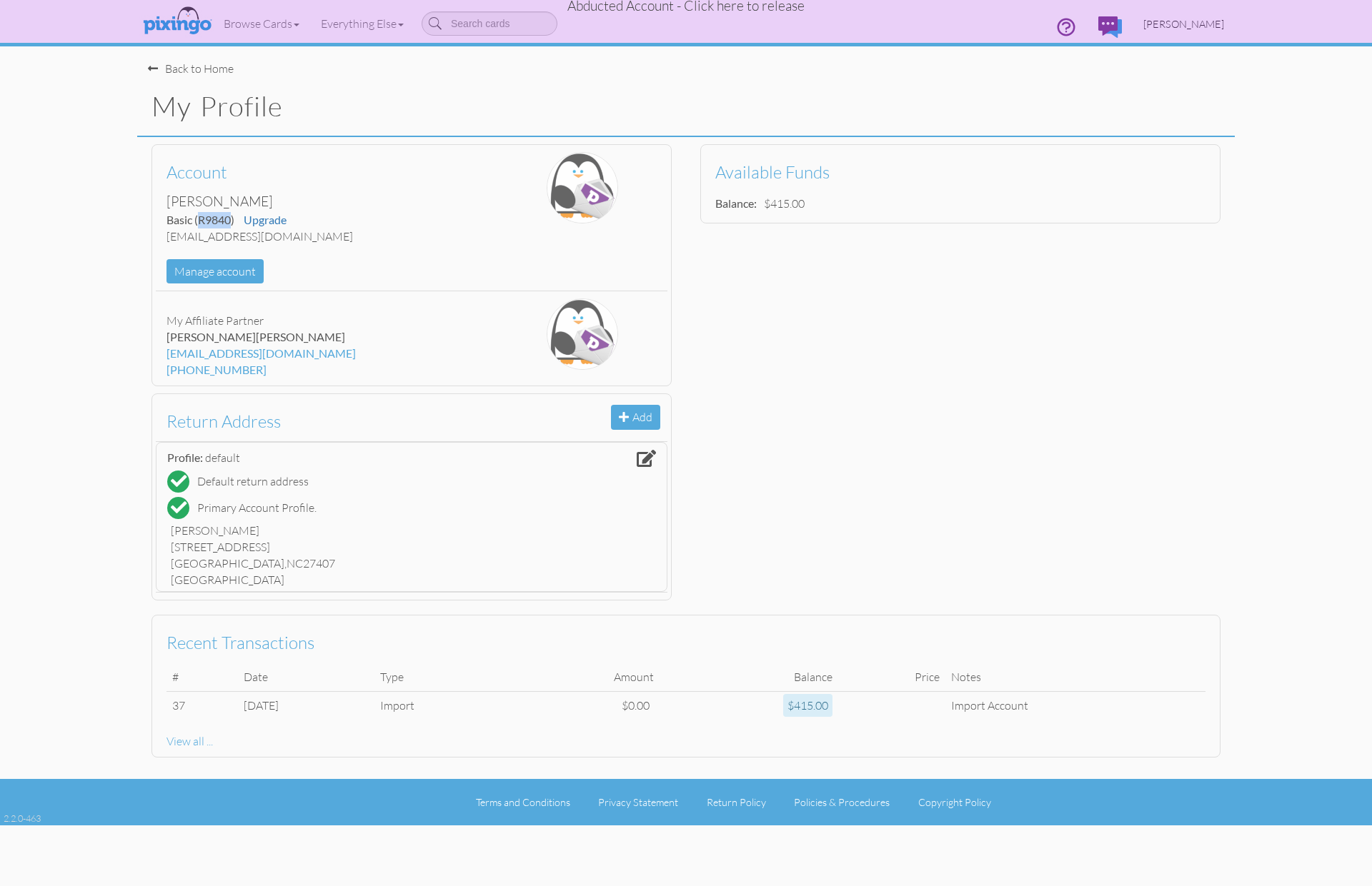
click at [1199, 18] on span "Vicky Pittman" at bounding box center [1183, 24] width 81 height 12
click at [753, 10] on span "Abducted Account - Click here to release" at bounding box center [685, 5] width 237 height 17
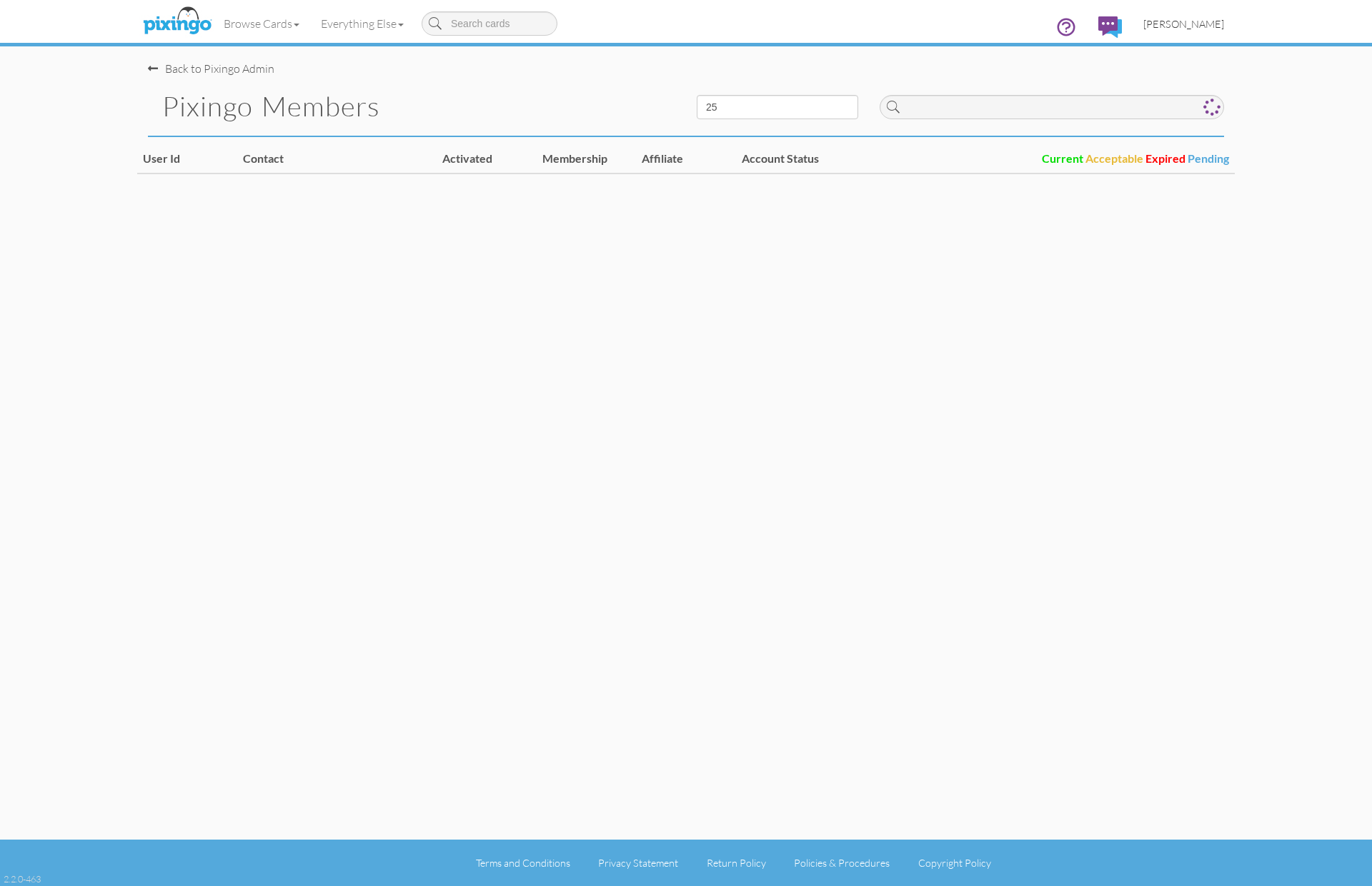
click at [1194, 25] on span "Bryan Thayer" at bounding box center [1183, 24] width 81 height 12
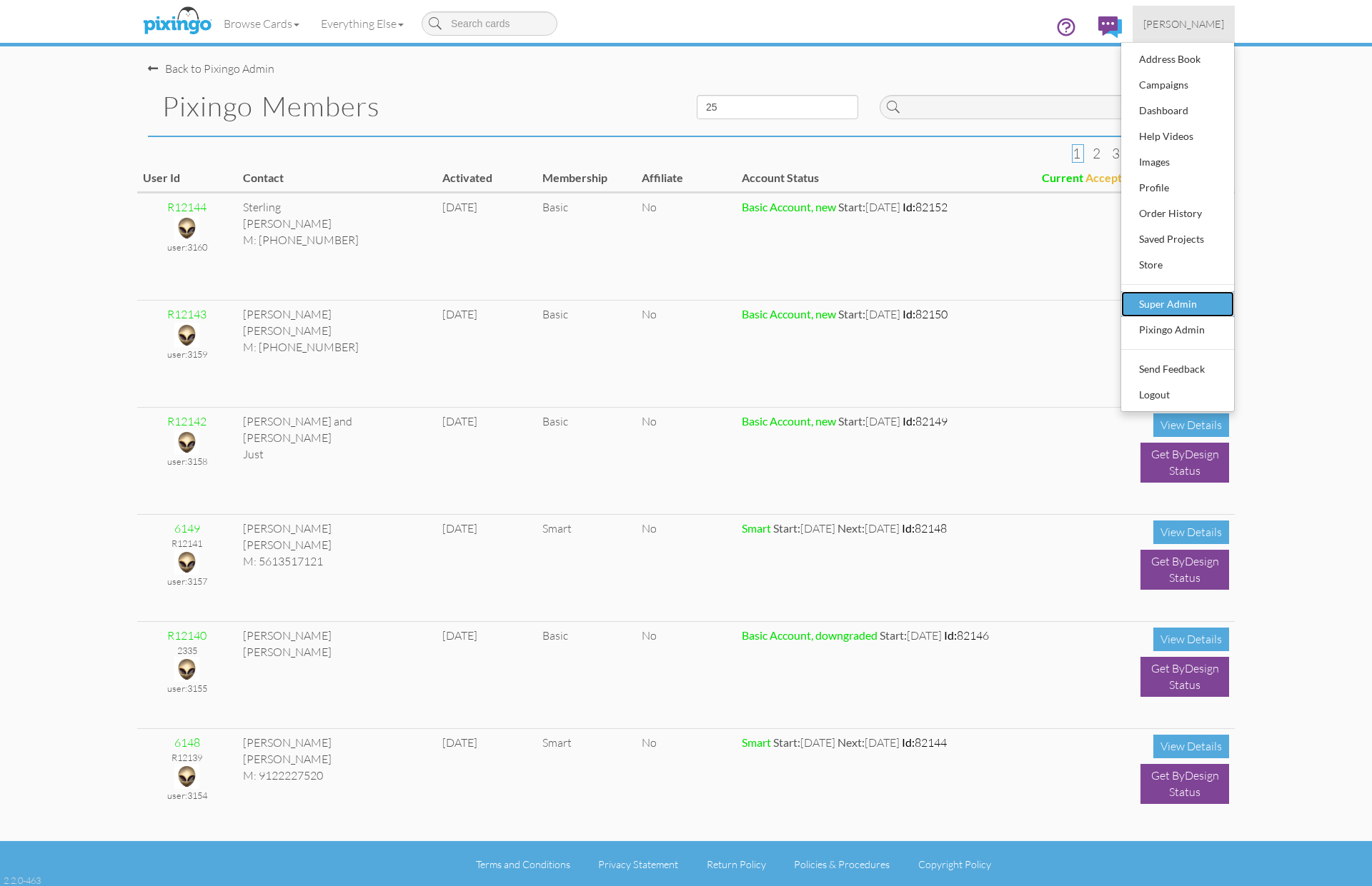
click at [1163, 307] on div "Super Admin" at bounding box center [1177, 304] width 85 height 22
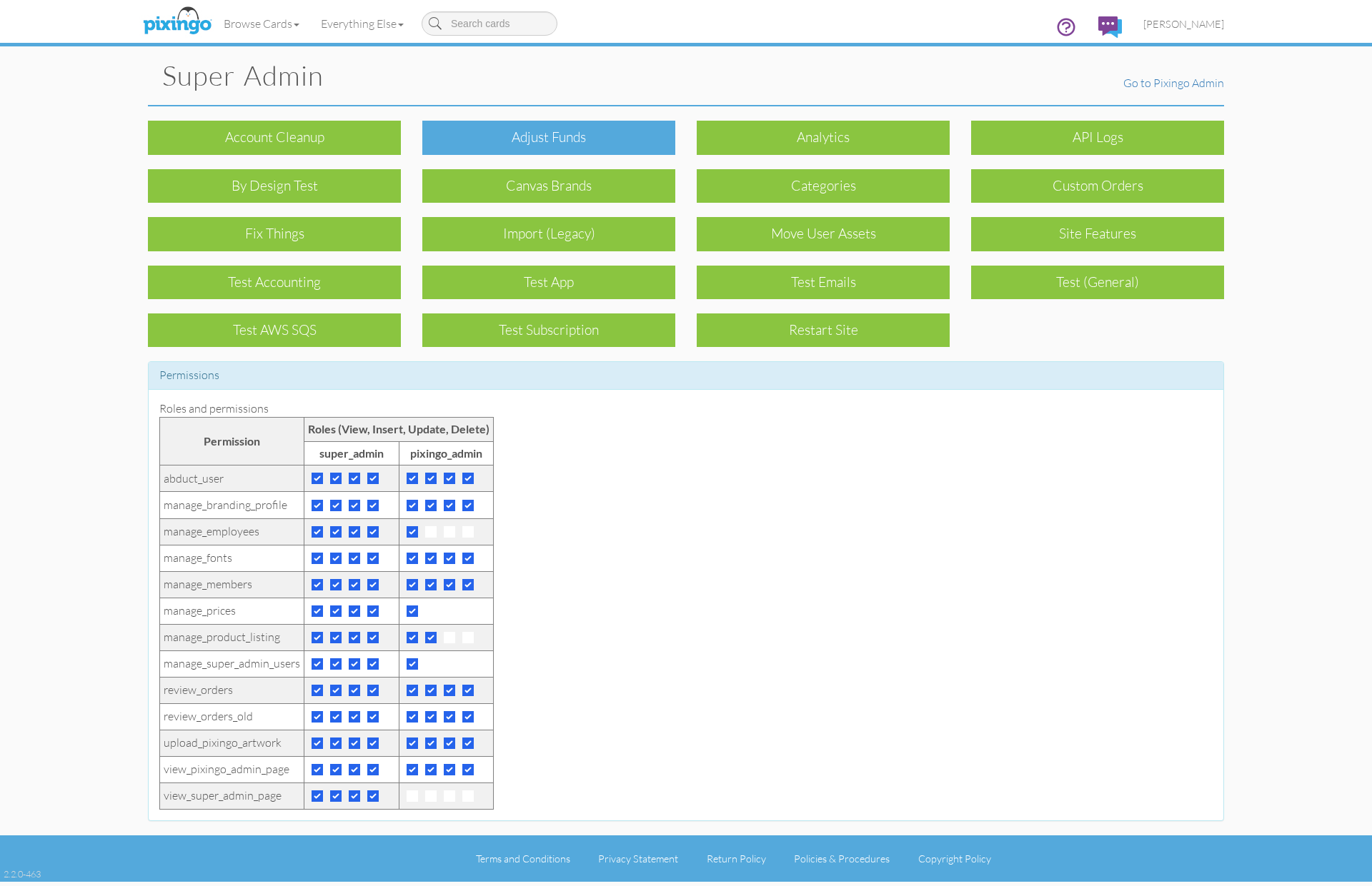
click at [549, 132] on div "Adjust funds" at bounding box center [548, 137] width 253 height 34
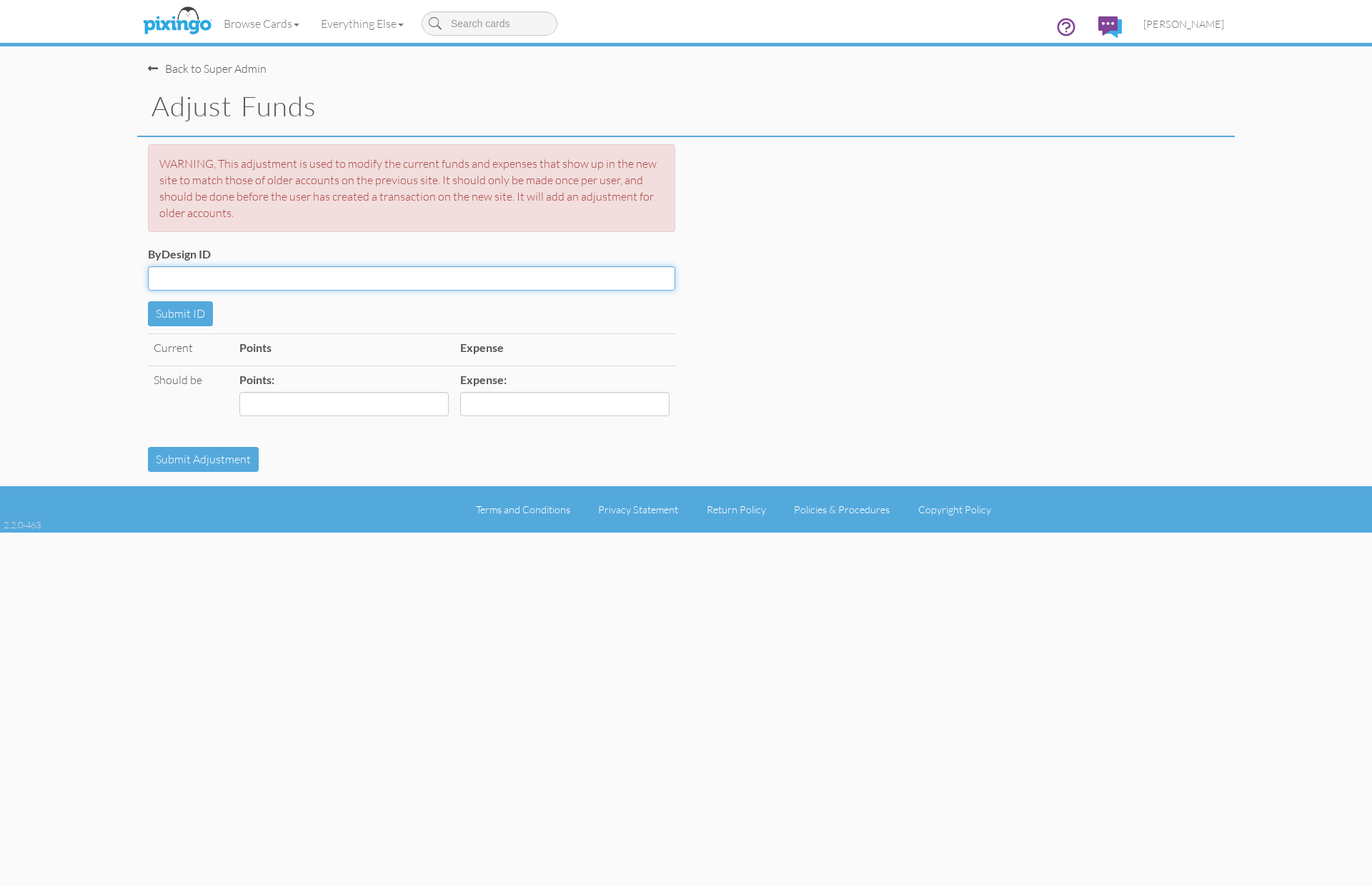
click at [308, 277] on input "ByDesign ID" at bounding box center [411, 278] width 527 height 24
paste input "R9840"
type input "R9840"
click at [179, 314] on button "Submit ID" at bounding box center [180, 313] width 65 height 25
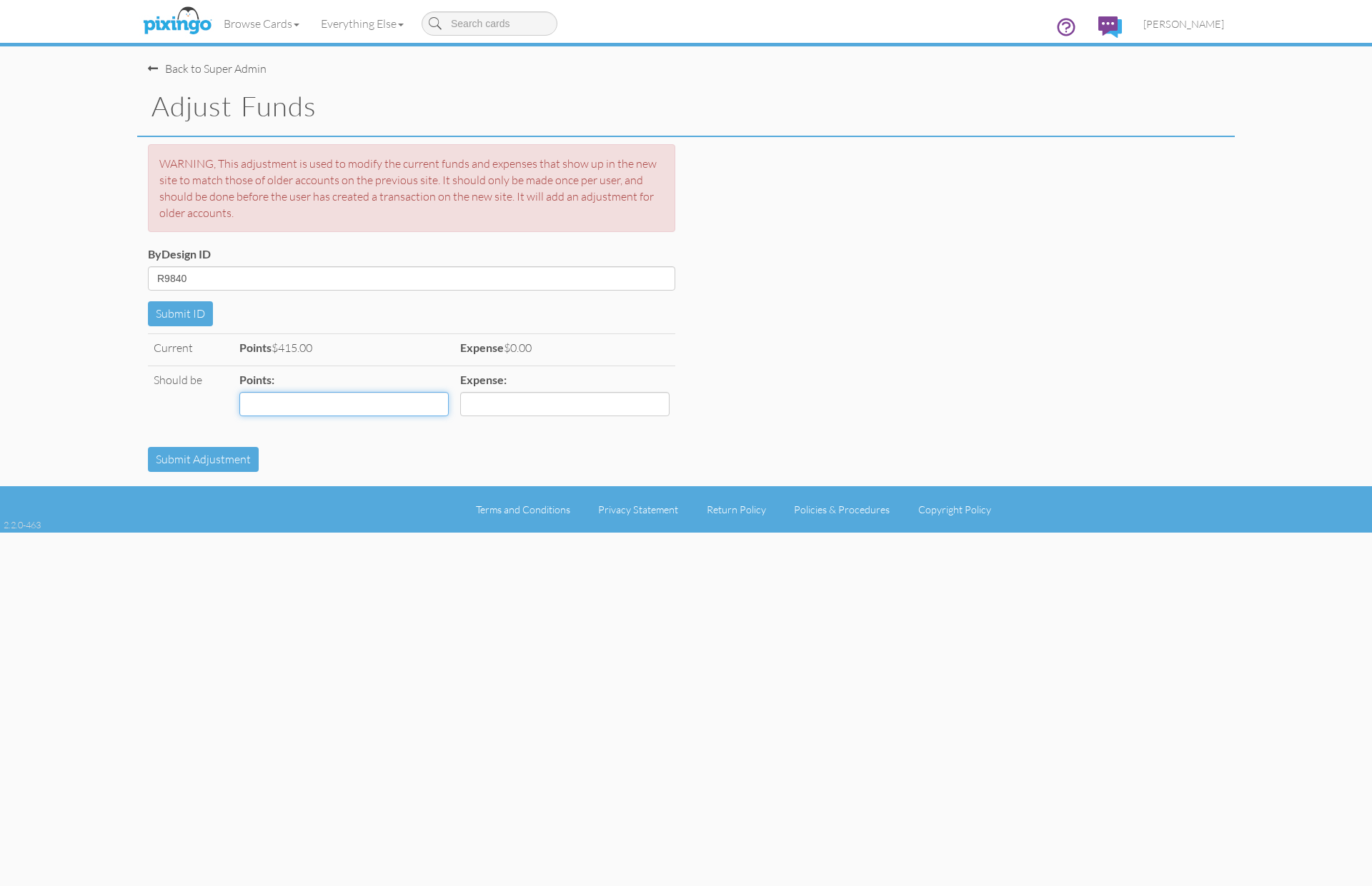
drag, startPoint x: 301, startPoint y: 404, endPoint x: 644, endPoint y: 434, distance: 344.3
click at [301, 404] on input "Points:" at bounding box center [344, 404] width 209 height 24
type input "40"
type input "5"
click at [201, 458] on button "Submit Adjustment" at bounding box center [203, 459] width 111 height 25
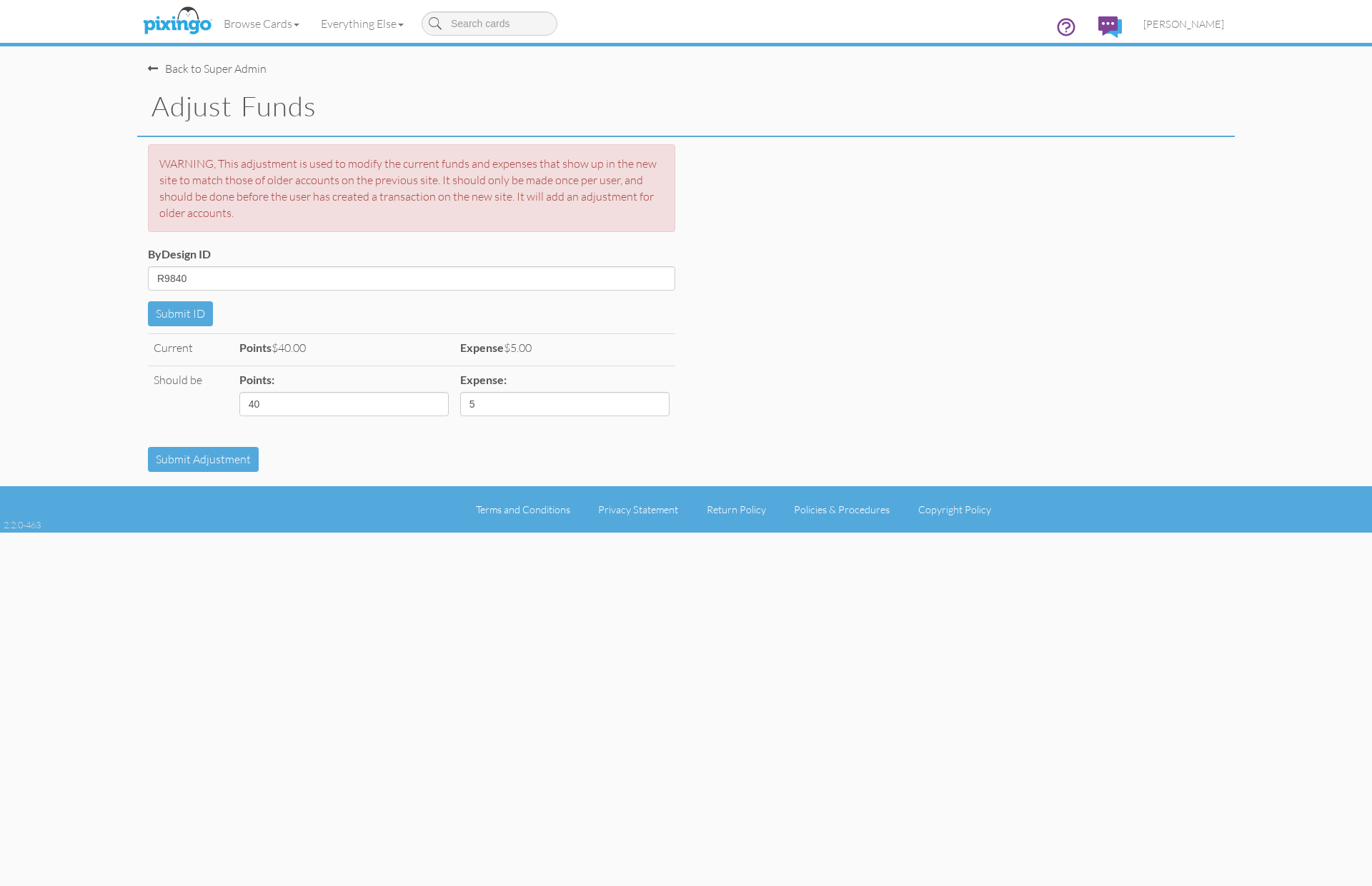
click at [903, 289] on div "ByDesign ID R9840 Submit ID" at bounding box center [685, 286] width 1097 height 80
click at [206, 72] on div "Back to Super Admin" at bounding box center [207, 69] width 119 height 16
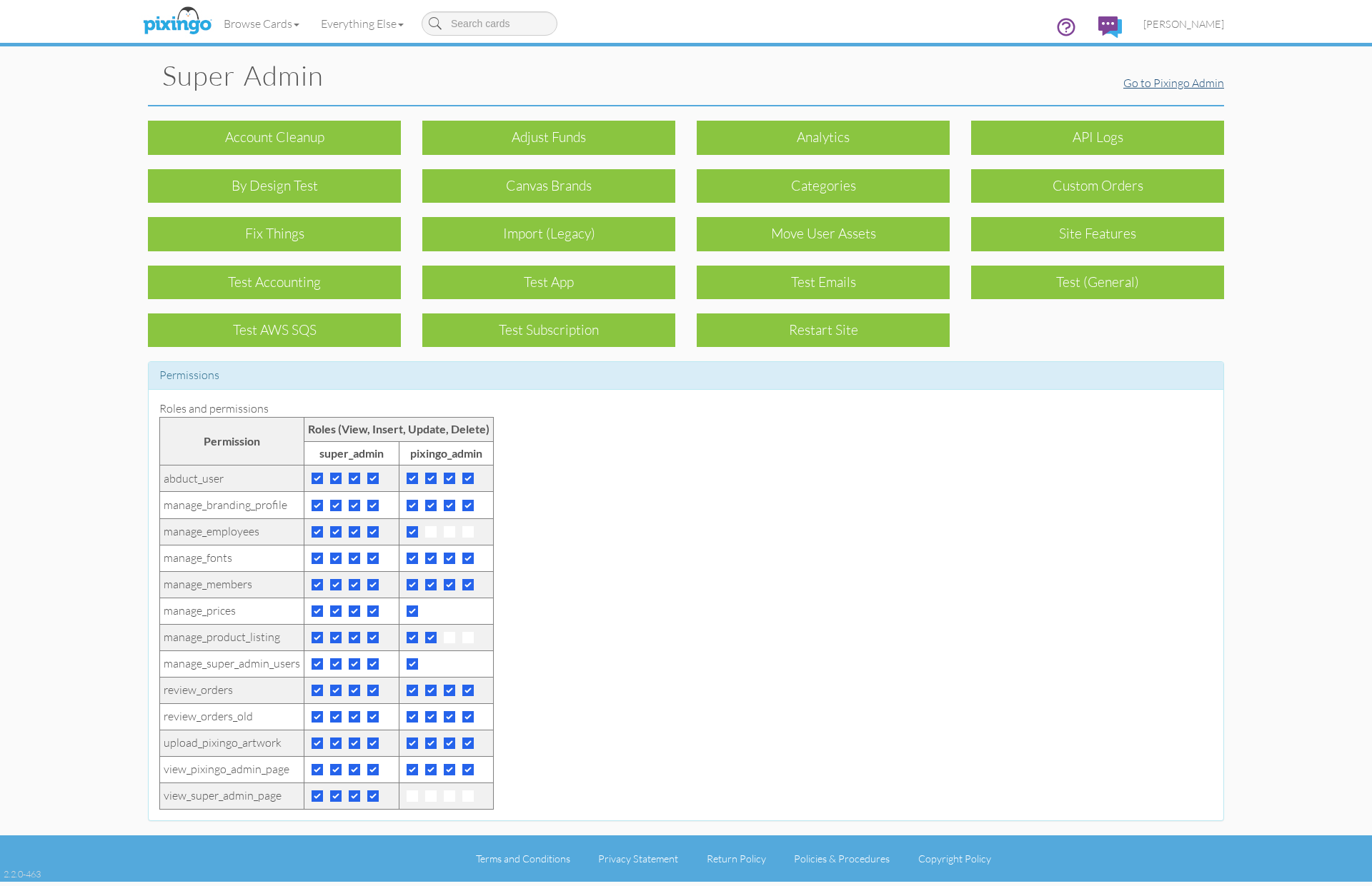
click at [1171, 73] on div "Super Admin Go to Pixingo Admin" at bounding box center [685, 76] width 1097 height 58
click at [1169, 79] on link "Go to Pixingo Admin" at bounding box center [1173, 82] width 101 height 14
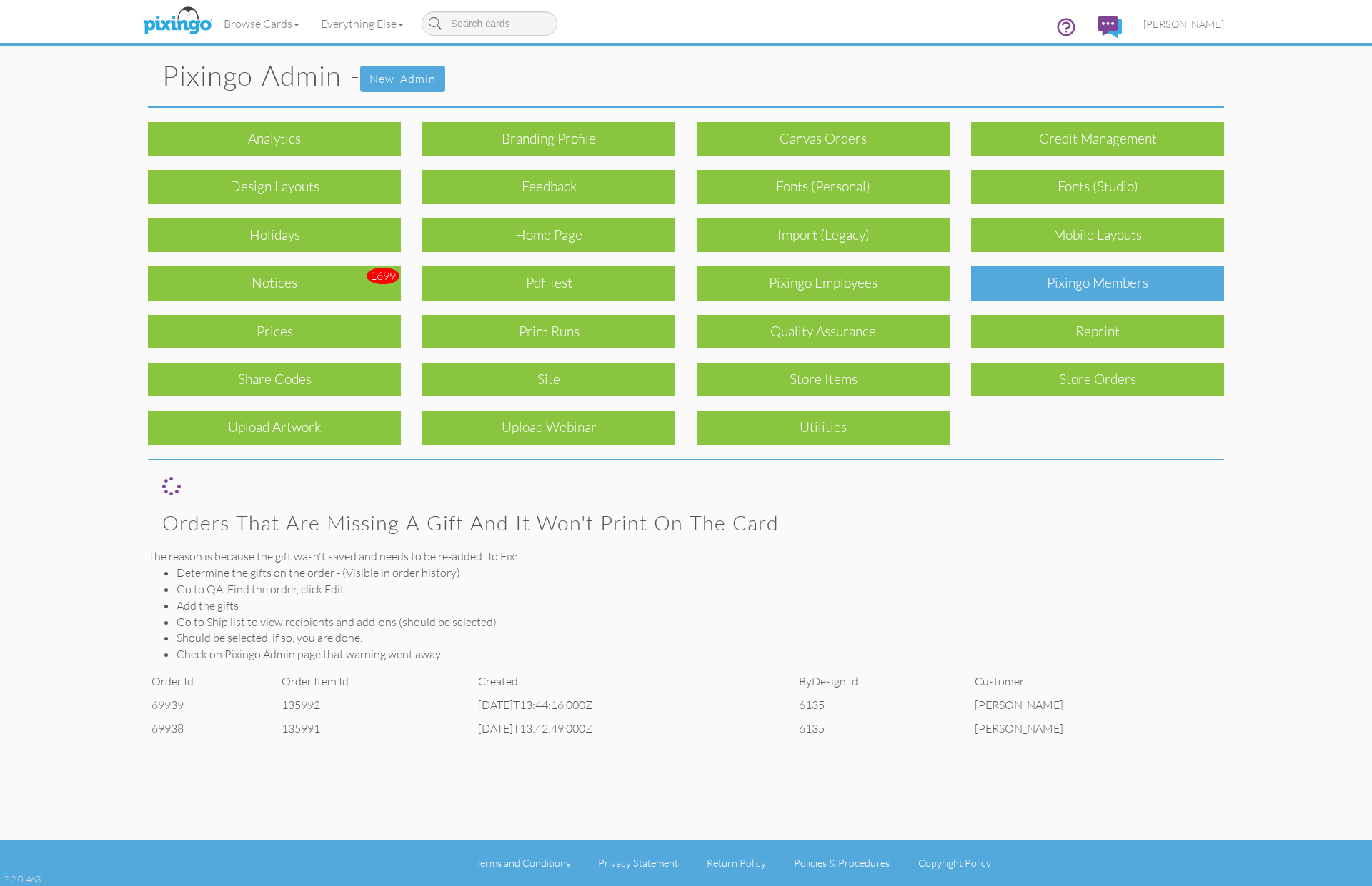
click at [1077, 286] on div "Pixingo Members" at bounding box center [1097, 283] width 253 height 34
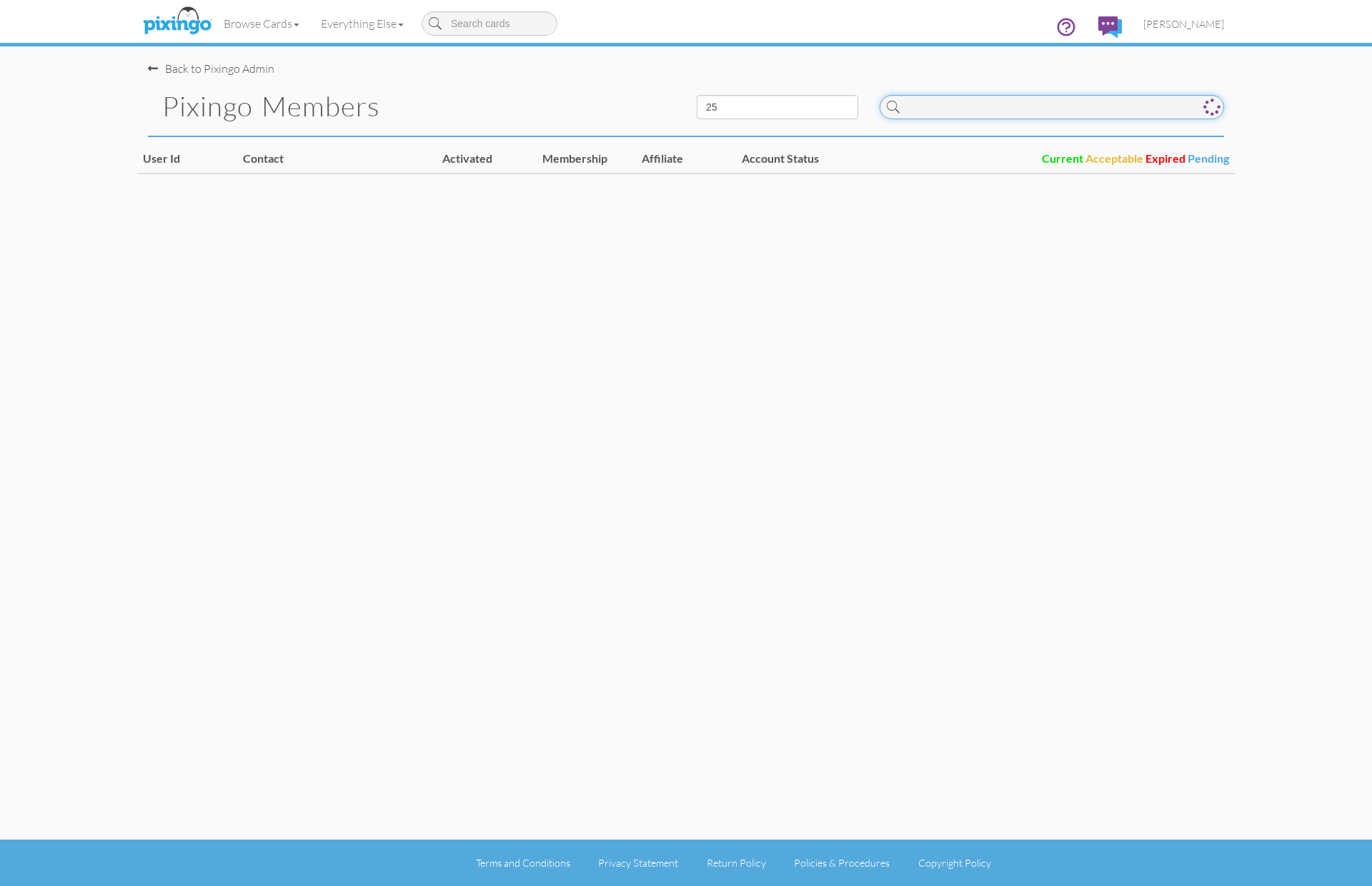
click at [963, 107] on input at bounding box center [1052, 107] width 344 height 24
paste input "R9840"
type input "R9840"
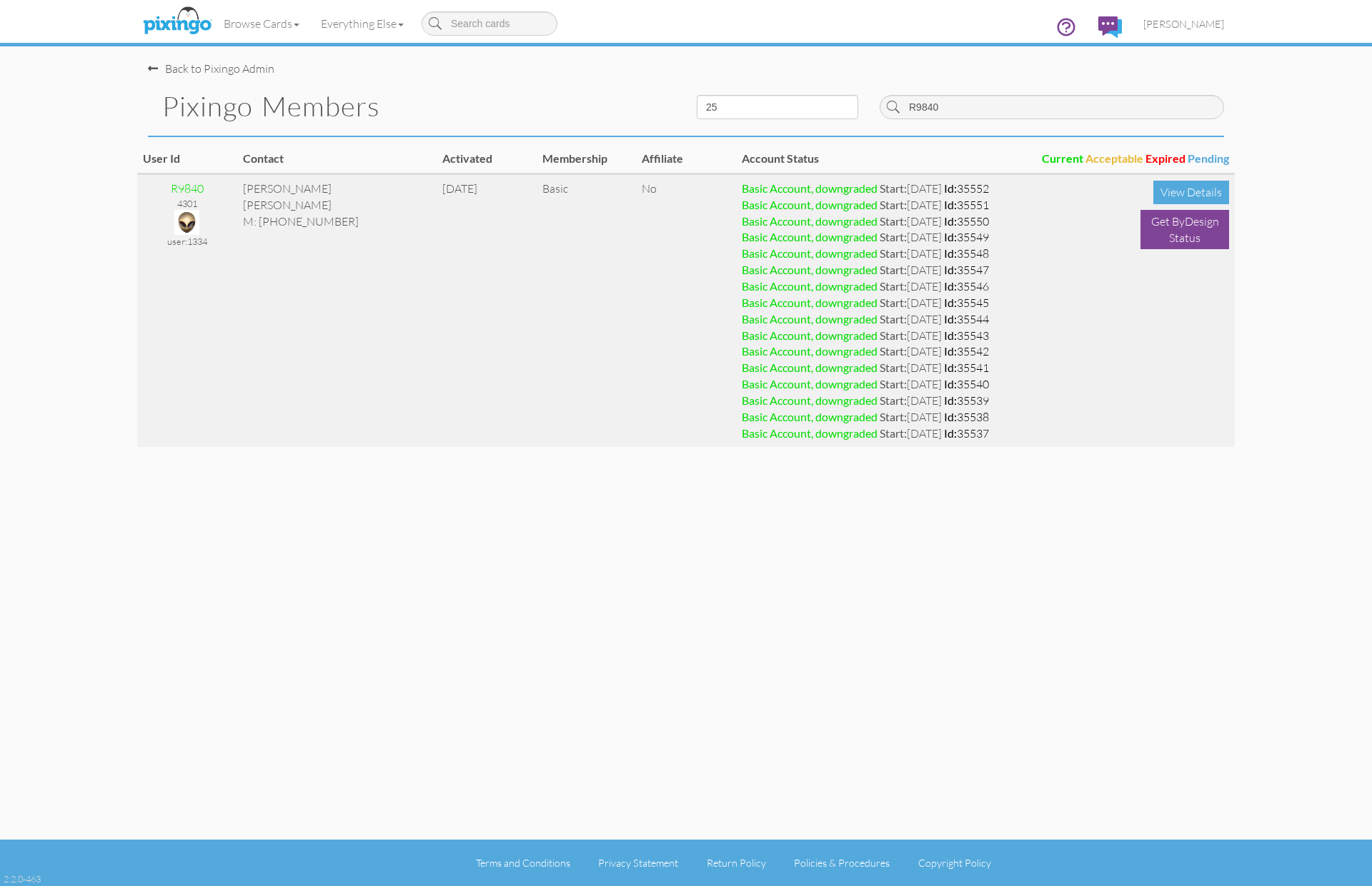
click at [194, 224] on img at bounding box center [186, 222] width 25 height 25
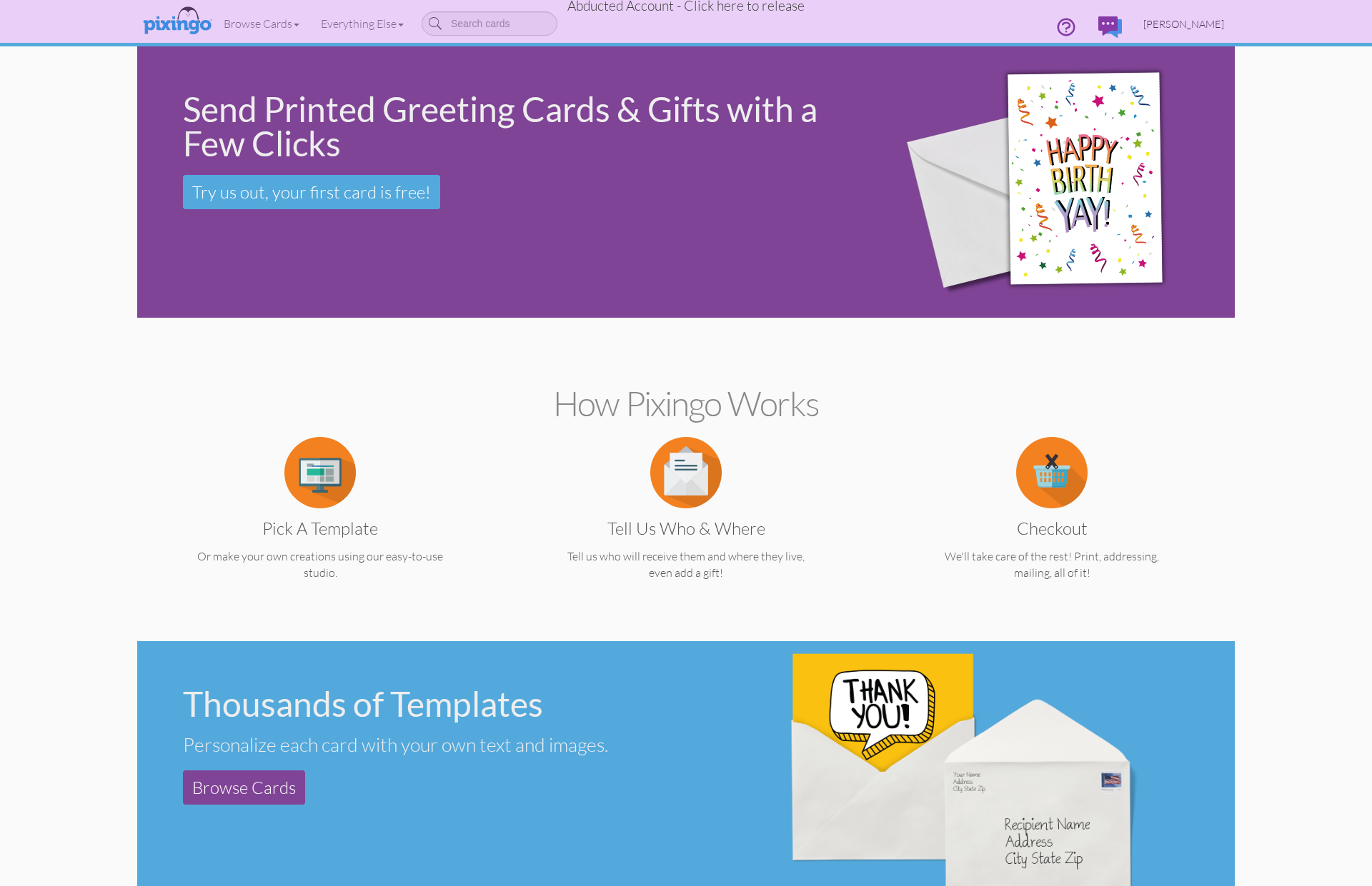
click at [1204, 24] on span "Vicky Pittman" at bounding box center [1183, 24] width 81 height 12
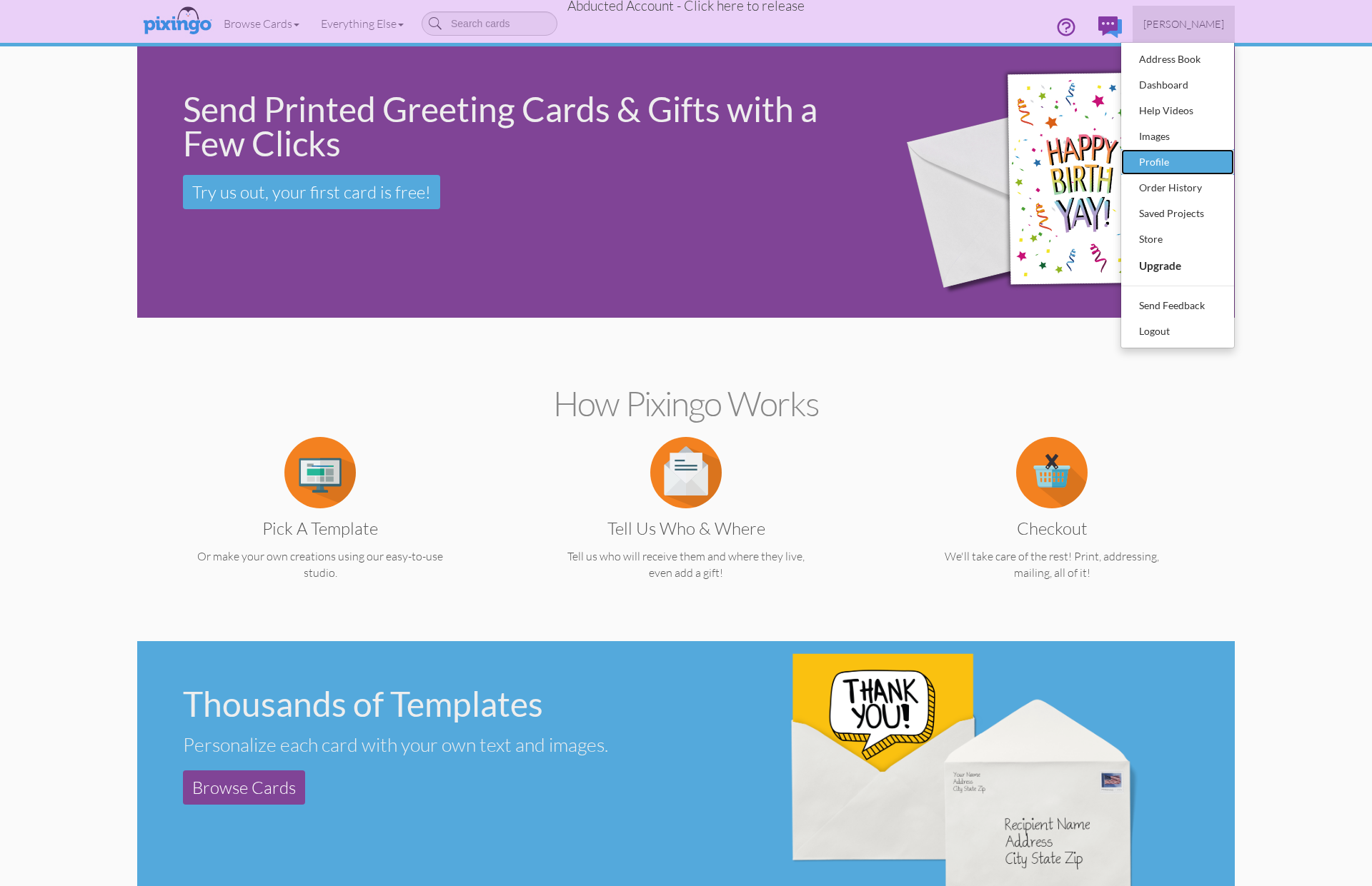
click at [1184, 167] on div "Profile" at bounding box center [1177, 161] width 85 height 22
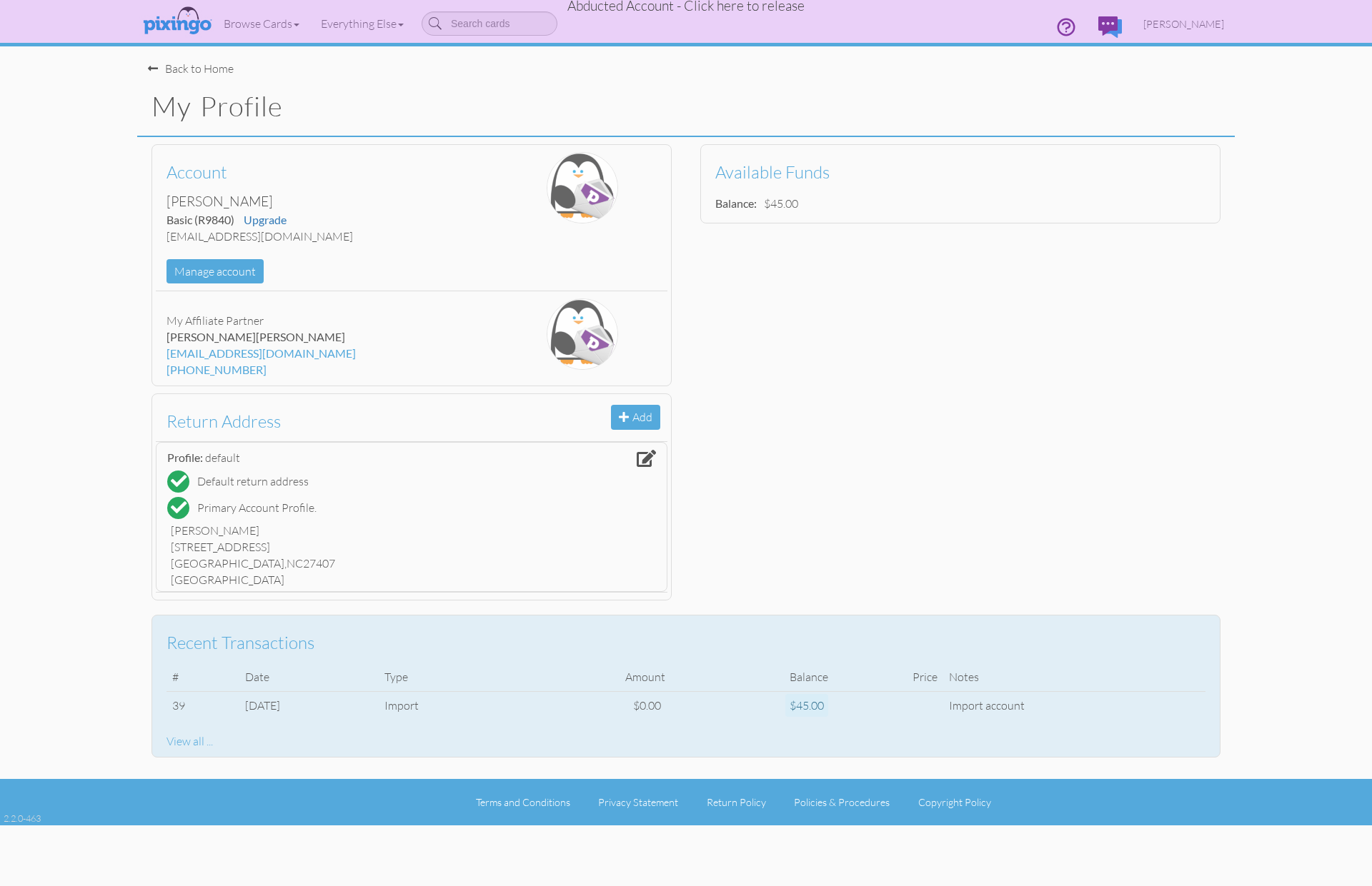
click at [194, 739] on div "View all ..." at bounding box center [686, 742] width 1039 height 16
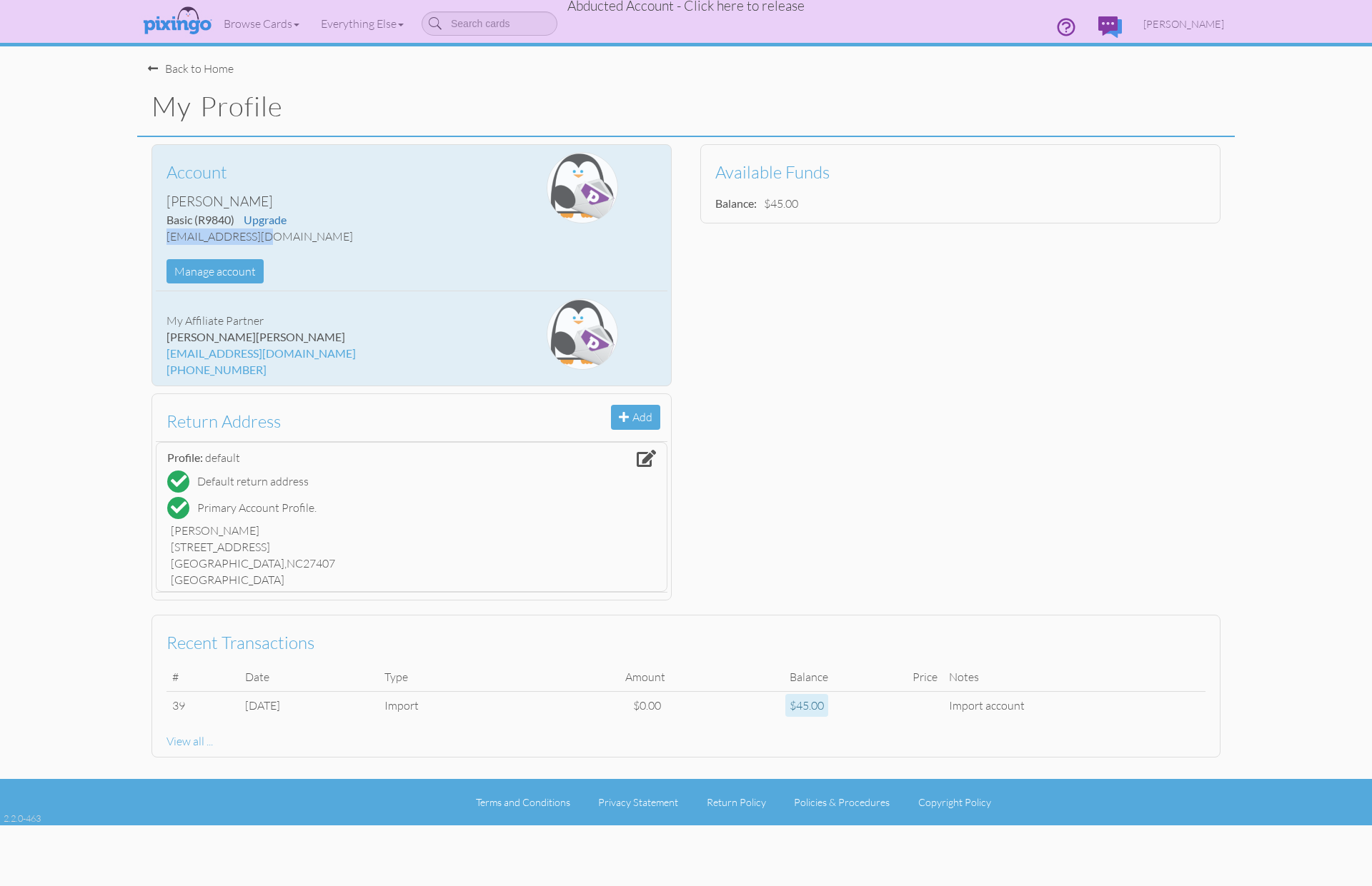
drag, startPoint x: 167, startPoint y: 236, endPoint x: 269, endPoint y: 237, distance: 102.0
click at [269, 237] on div "vcausey01@aol.com" at bounding box center [326, 237] width 319 height 16
copy div "vcausey01@aol.com"
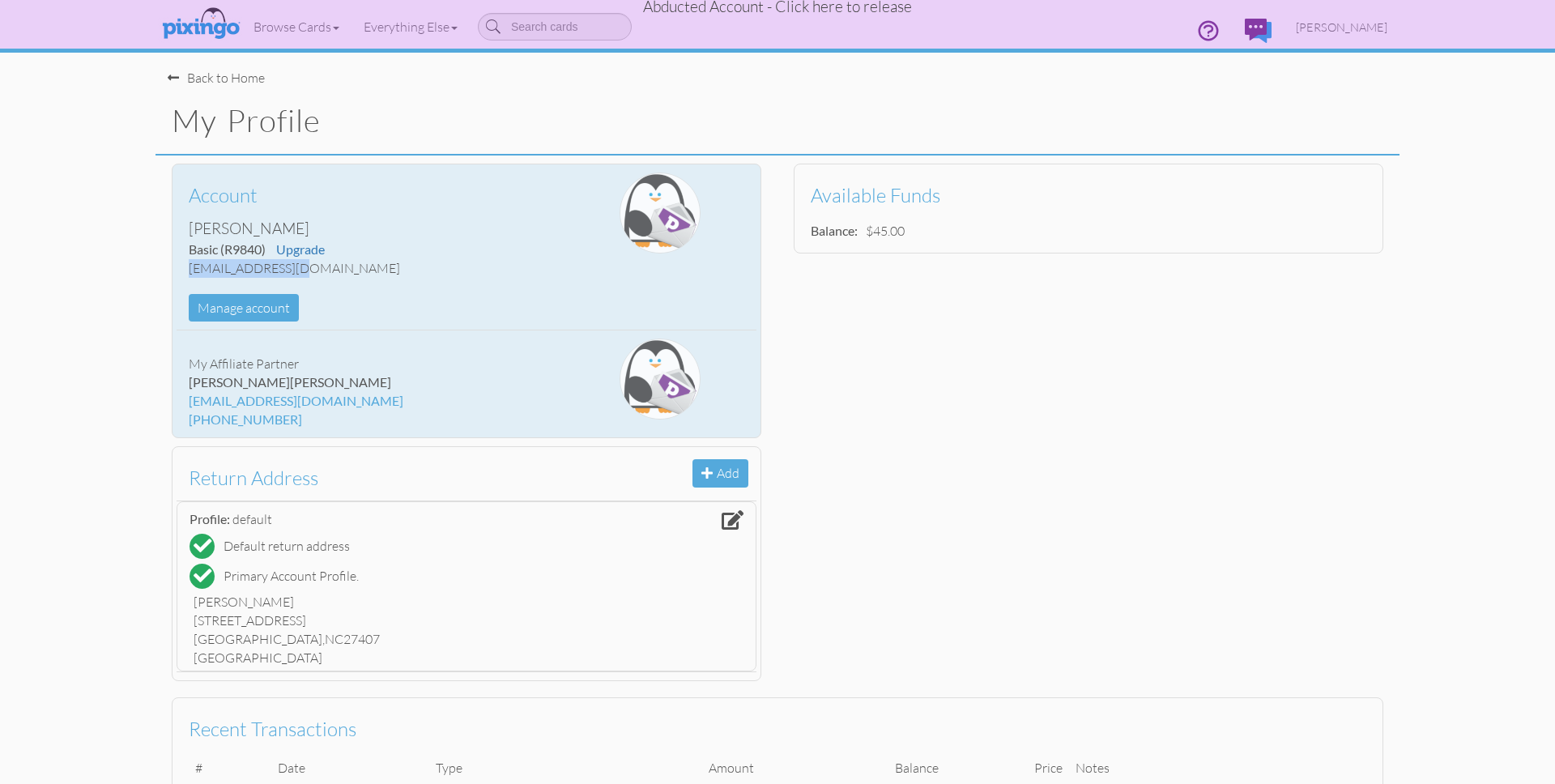
click at [317, 271] on div "vcausey01@aol.com" at bounding box center [370, 269] width 362 height 19
drag, startPoint x: 314, startPoint y: 270, endPoint x: 195, endPoint y: 269, distance: 119.0
click at [185, 268] on div "Account Vicky Pittman Basic (R9840) Upgrade vcausey01@aol.com Manage account" at bounding box center [370, 247] width 387 height 149
copy div "vcausey01@aol.com"
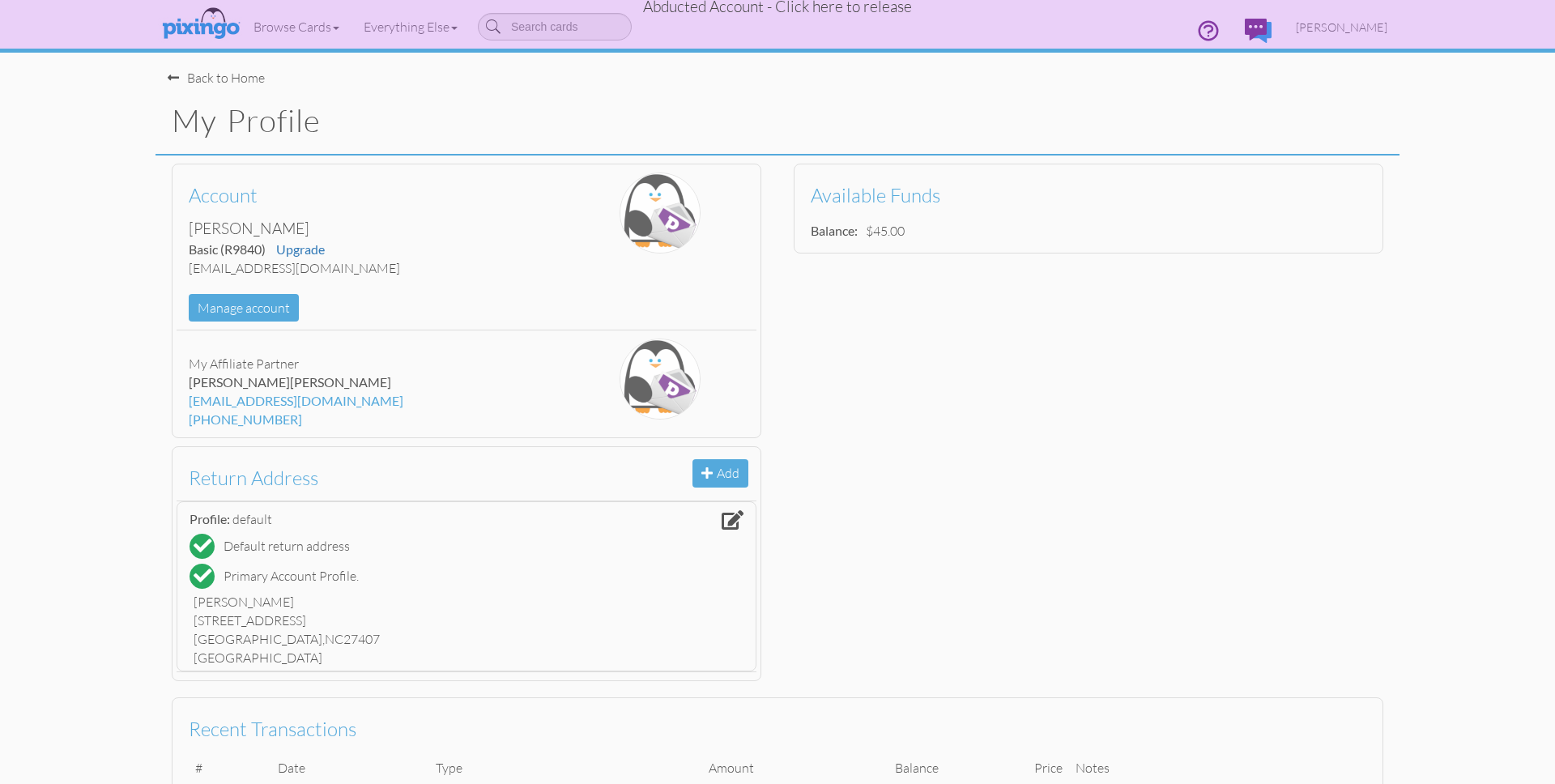
click at [787, 8] on span "Abducted Account - Click here to release" at bounding box center [777, 6] width 269 height 19
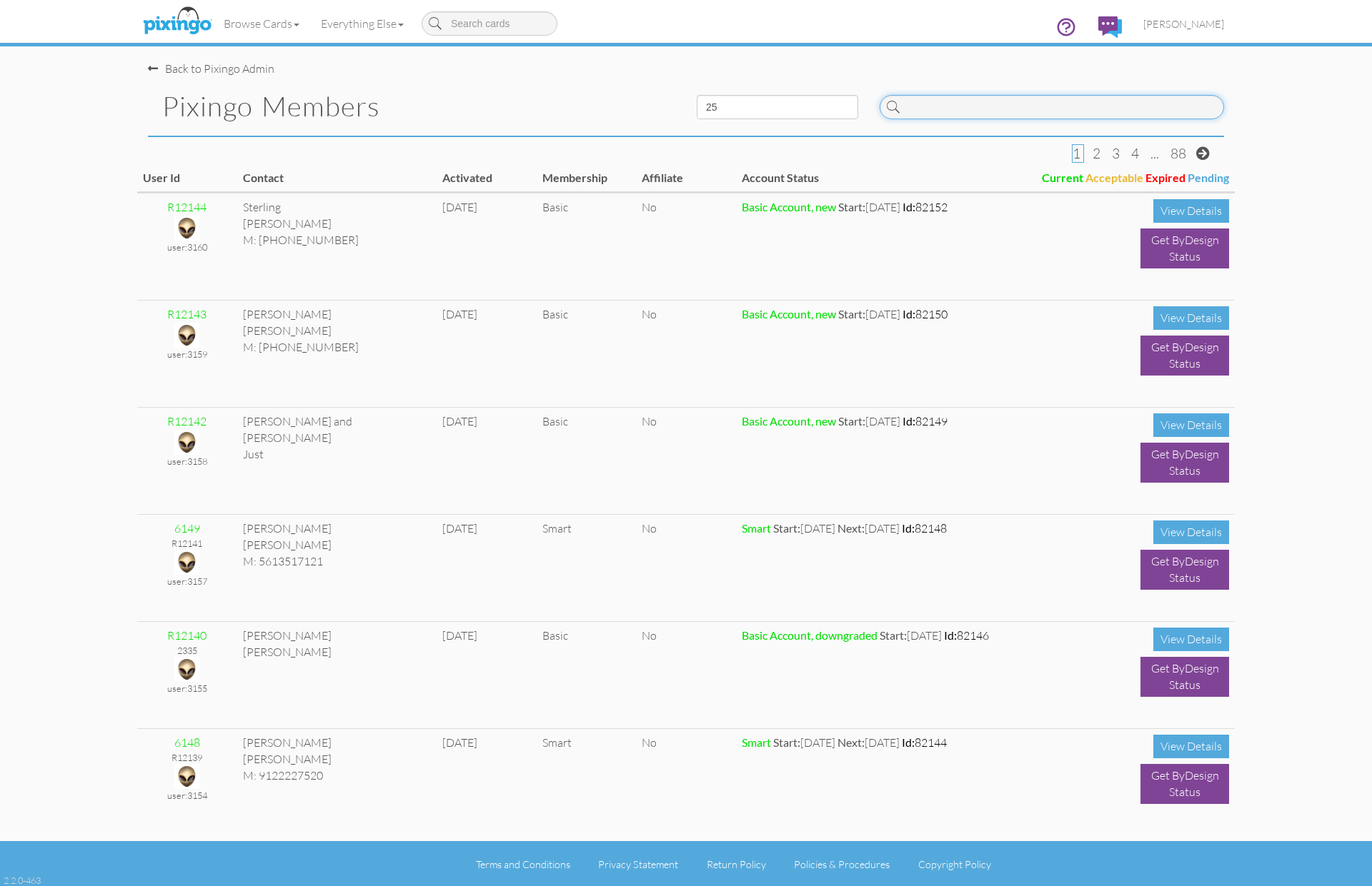
click at [950, 103] on input at bounding box center [1052, 107] width 344 height 24
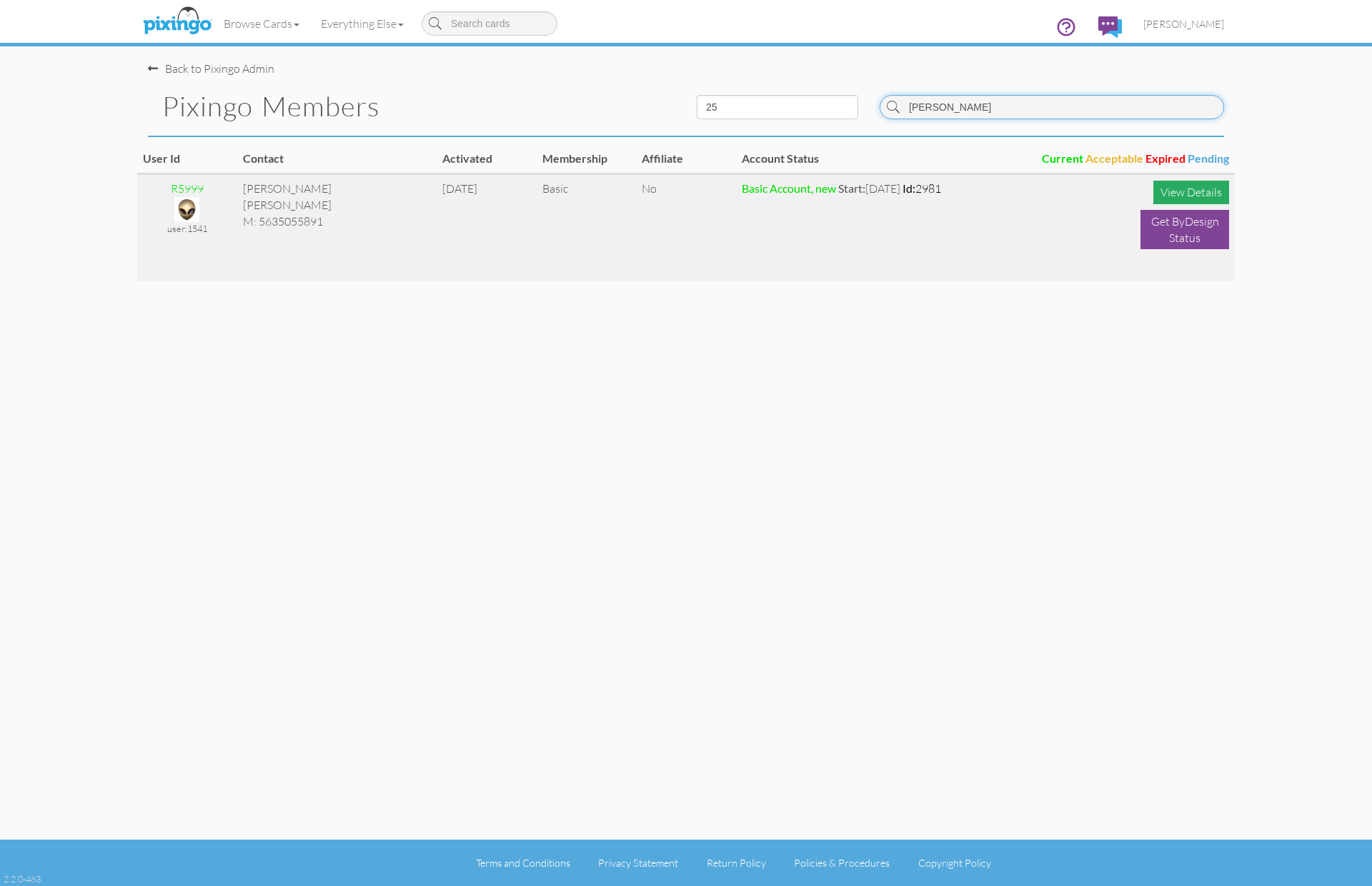
type input "batz"
click at [1179, 188] on div "View Details" at bounding box center [1191, 193] width 76 height 24
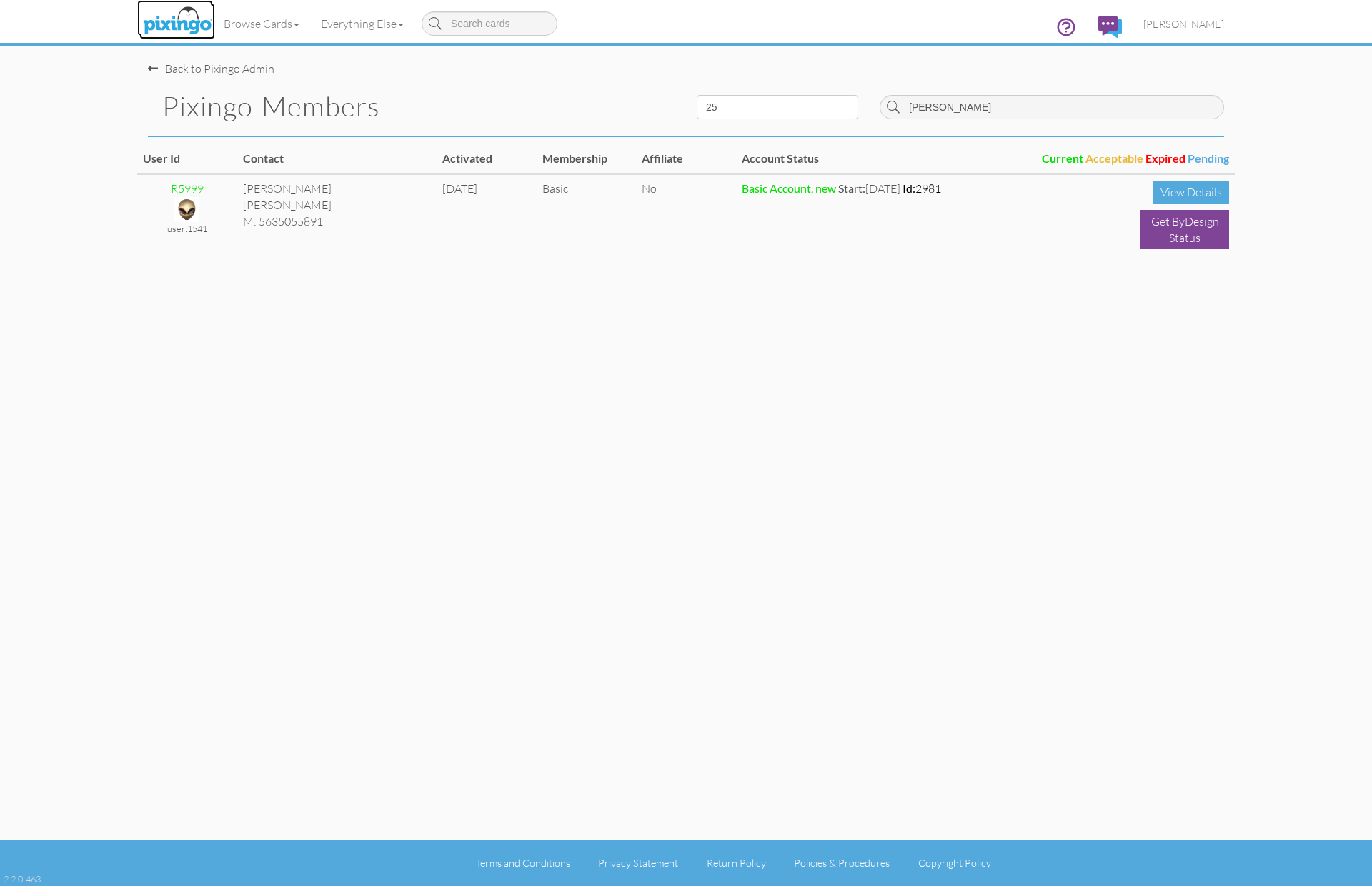
click at [171, 25] on img at bounding box center [177, 22] width 76 height 36
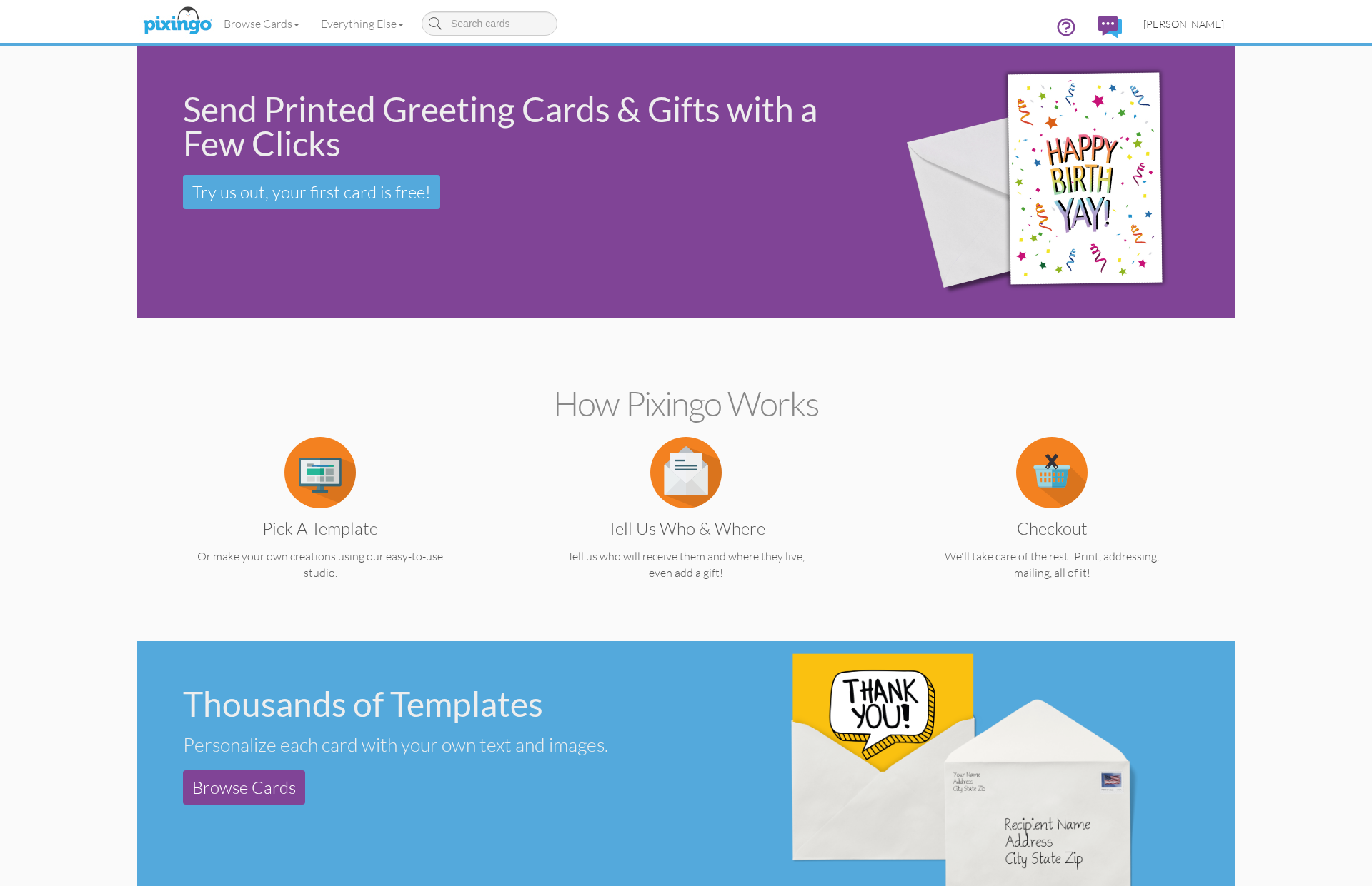
click at [1189, 24] on span "[PERSON_NAME]" at bounding box center [1183, 24] width 81 height 12
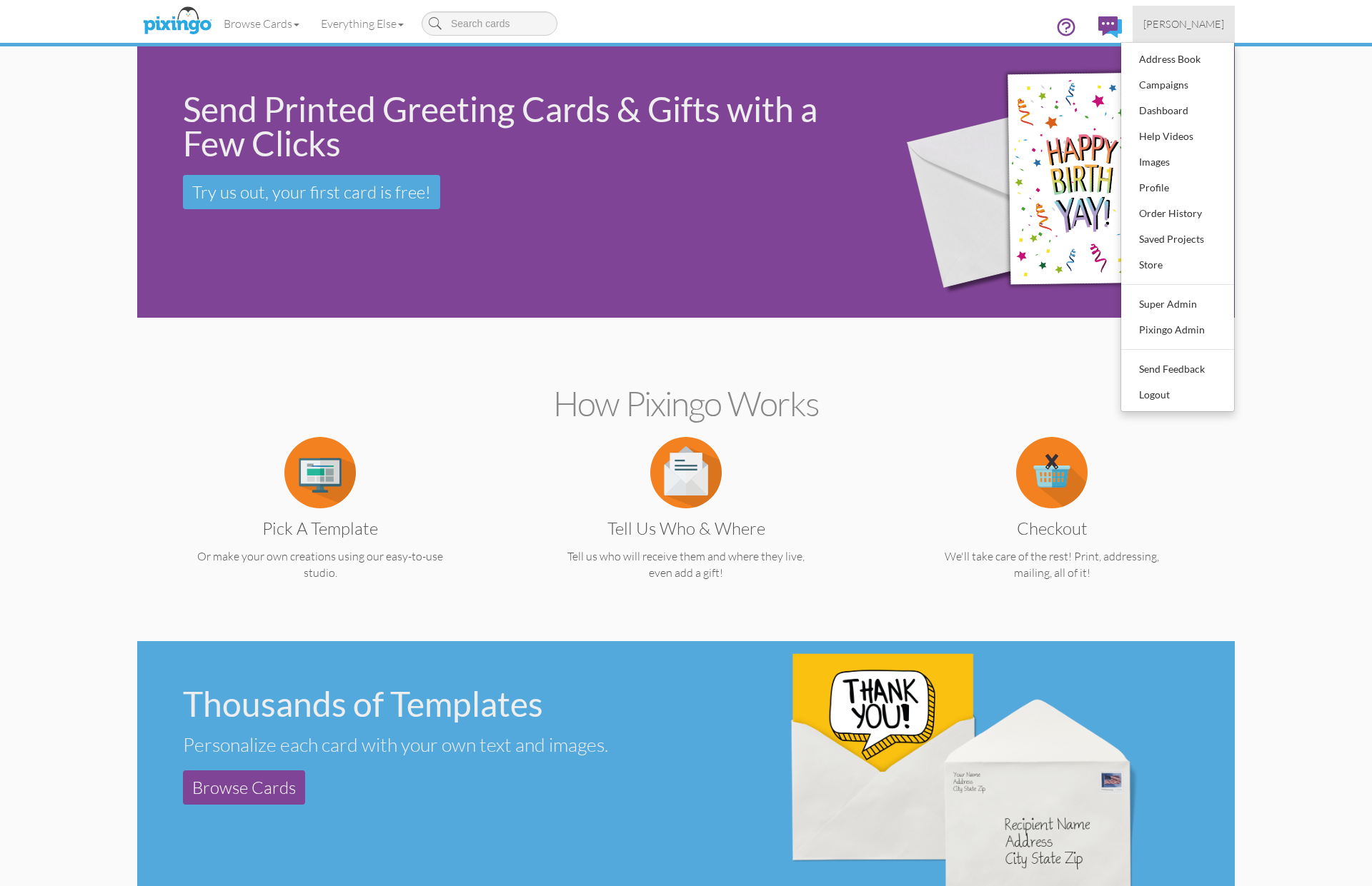
click at [1189, 24] on span "[PERSON_NAME]" at bounding box center [1183, 24] width 81 height 12
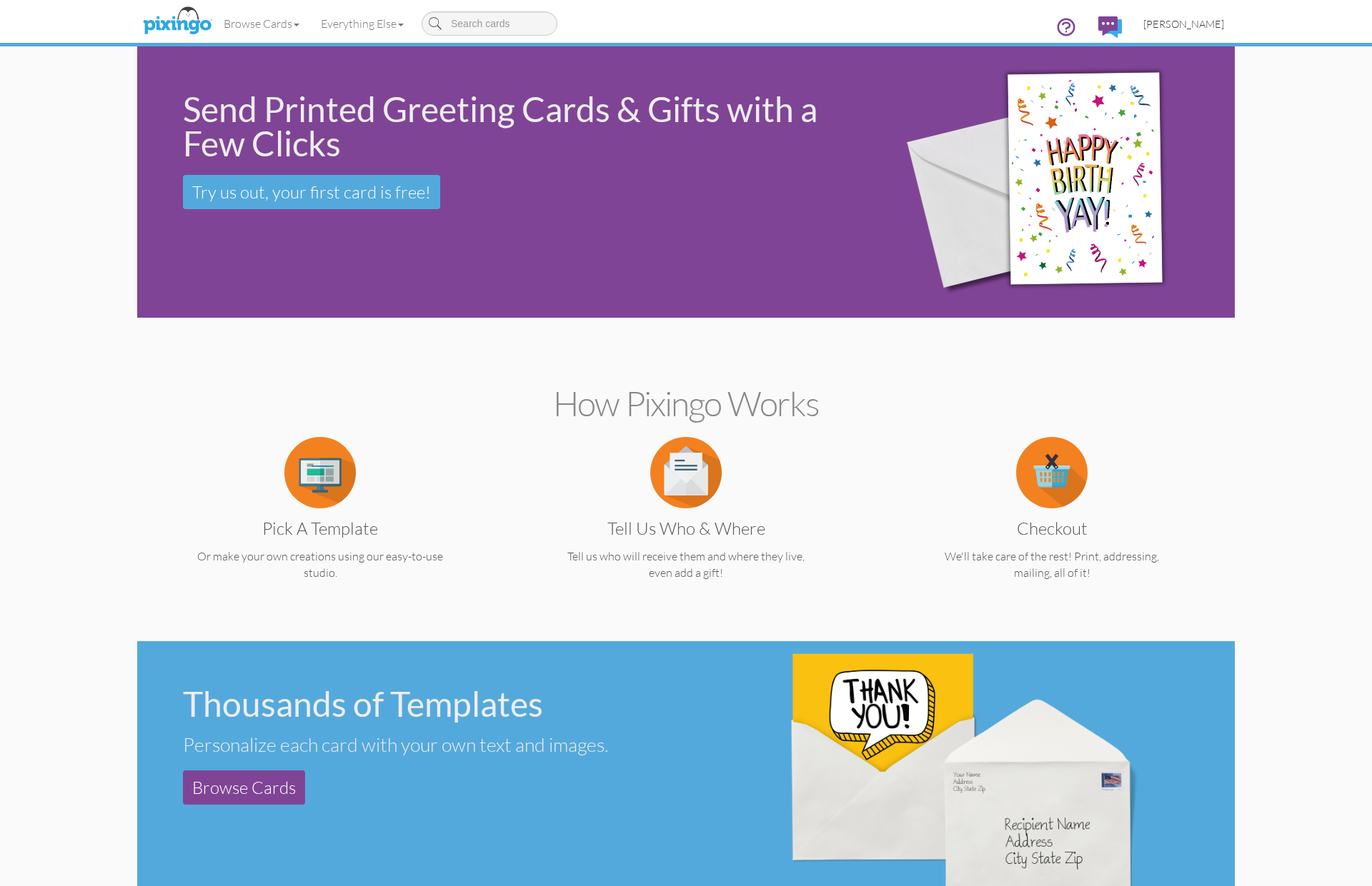
click at [1177, 29] on link "[PERSON_NAME]" at bounding box center [1183, 24] width 102 height 37
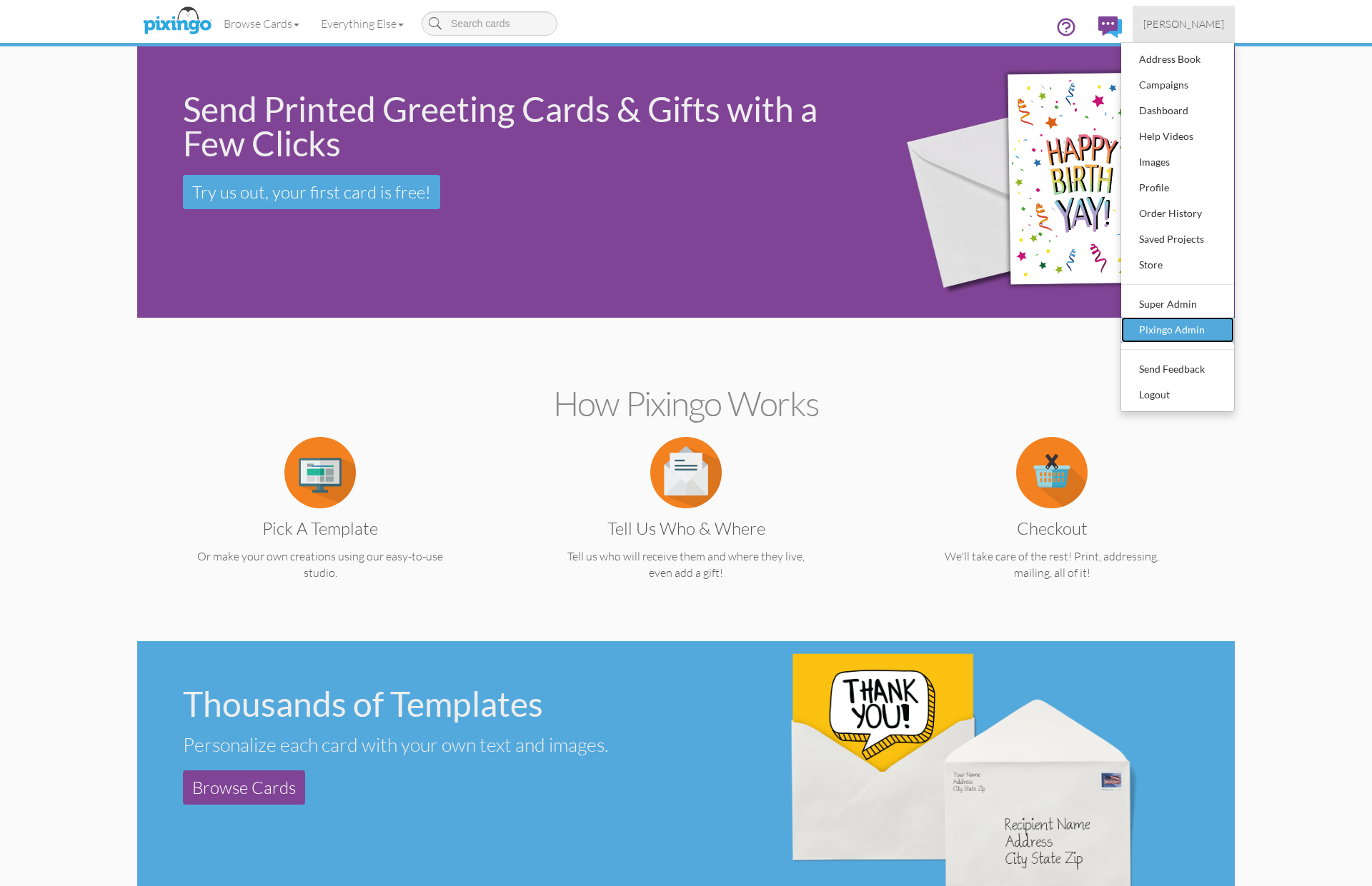
click at [1141, 326] on div "Pixingo Admin" at bounding box center [1177, 330] width 85 height 22
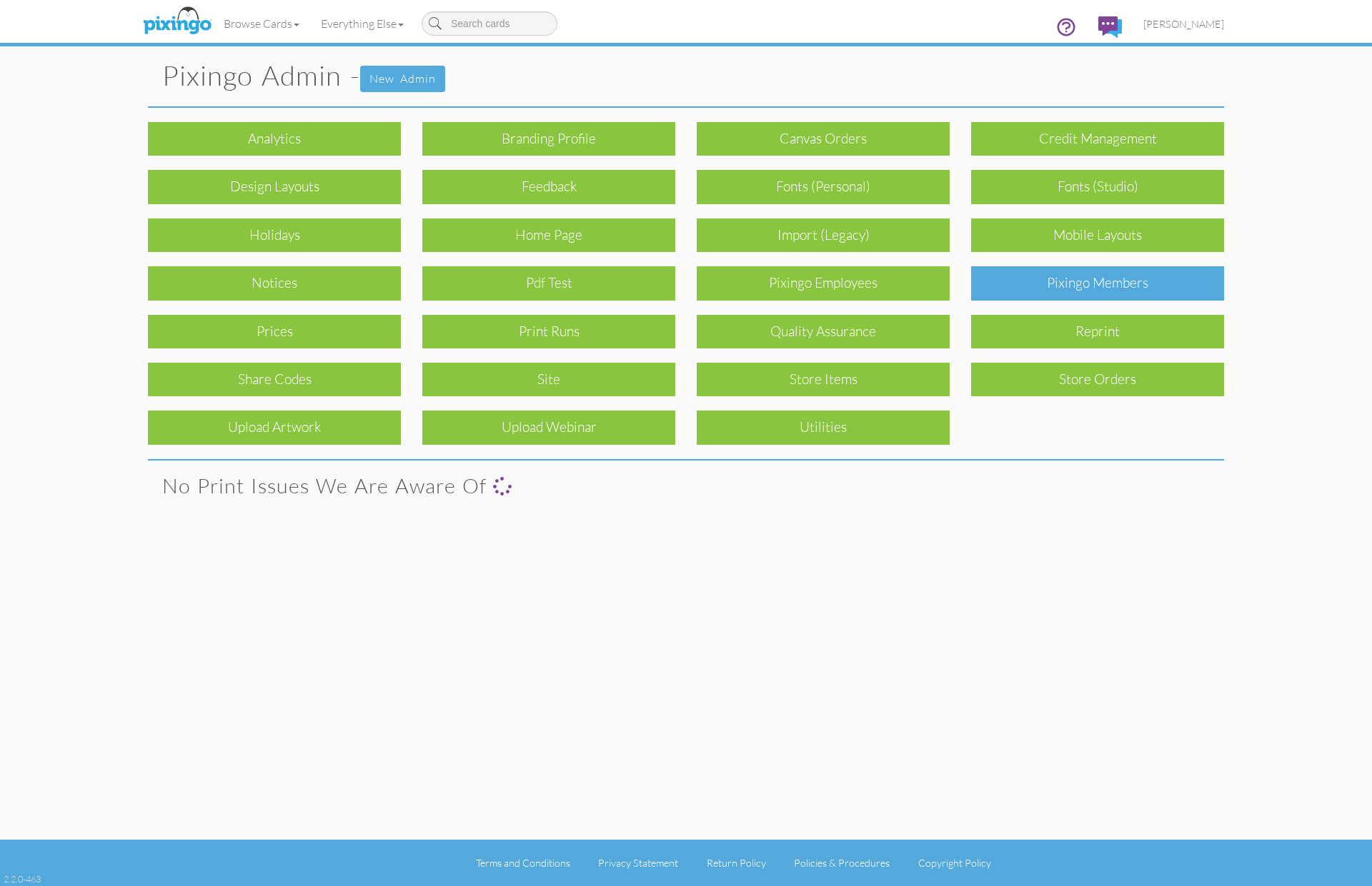
click at [1124, 288] on div "Pixingo Members" at bounding box center [1097, 283] width 253 height 34
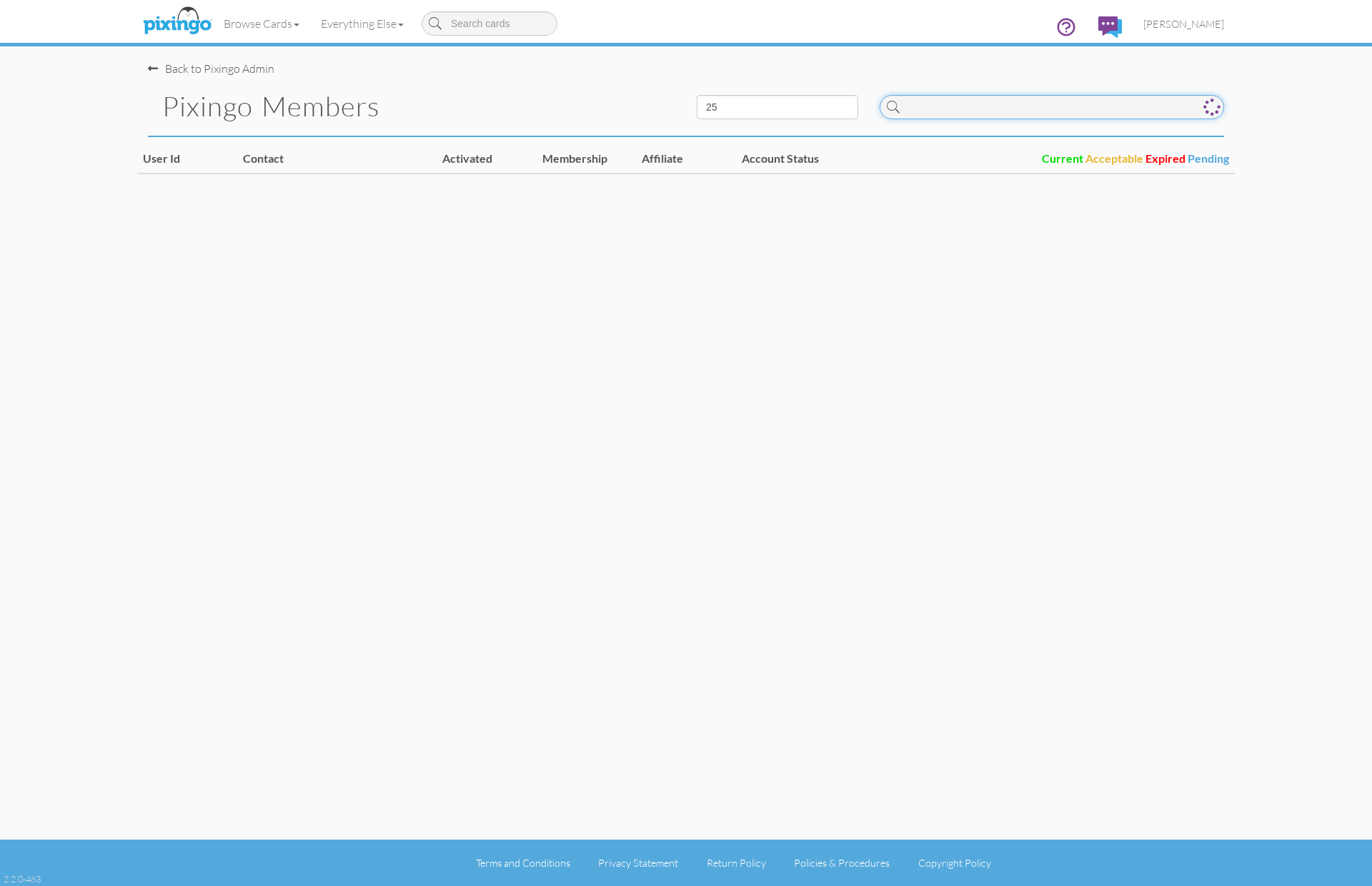
click at [937, 118] on input at bounding box center [1052, 107] width 344 height 24
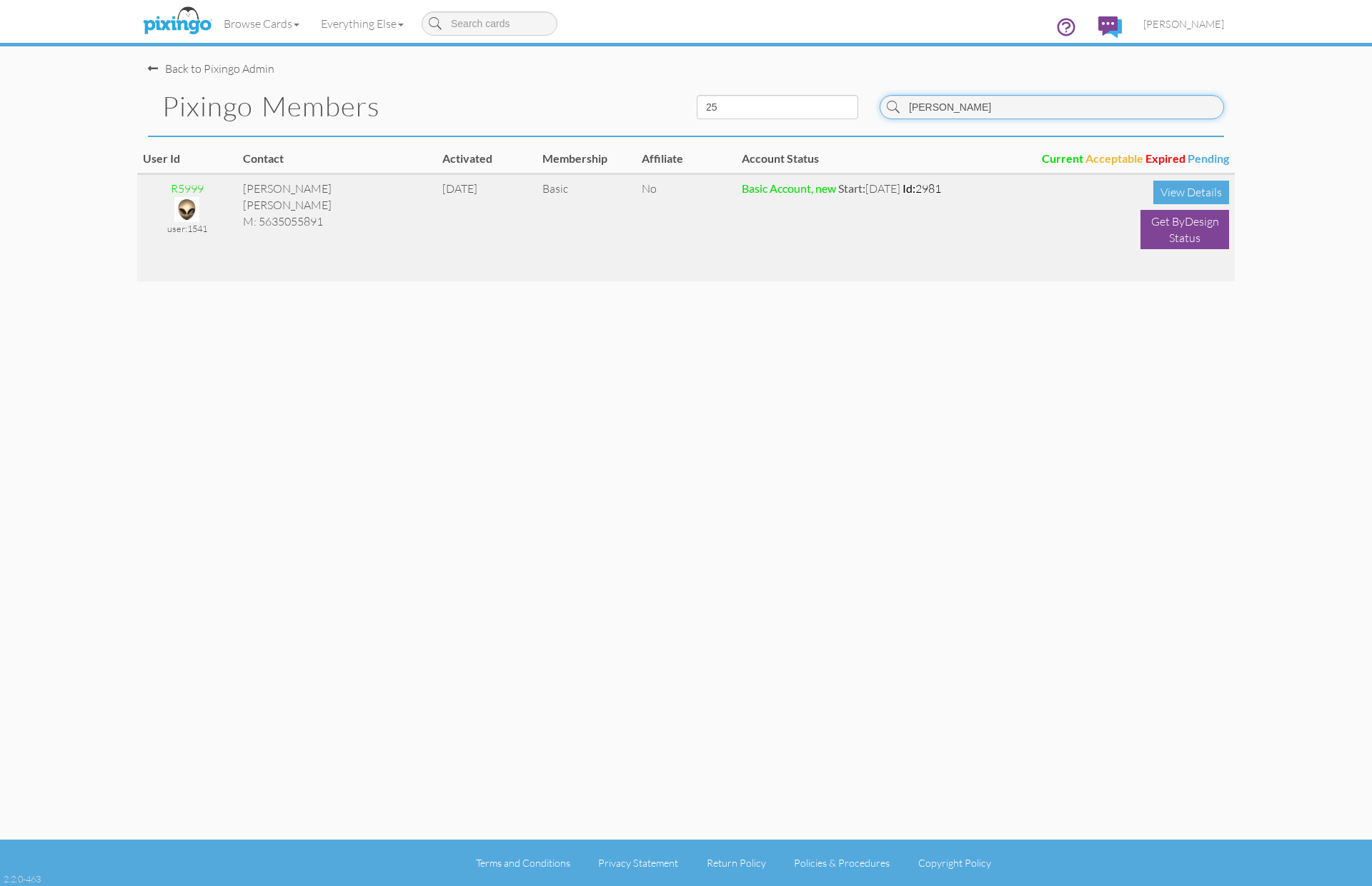
type input "batz"
click at [194, 204] on img at bounding box center [186, 209] width 25 height 25
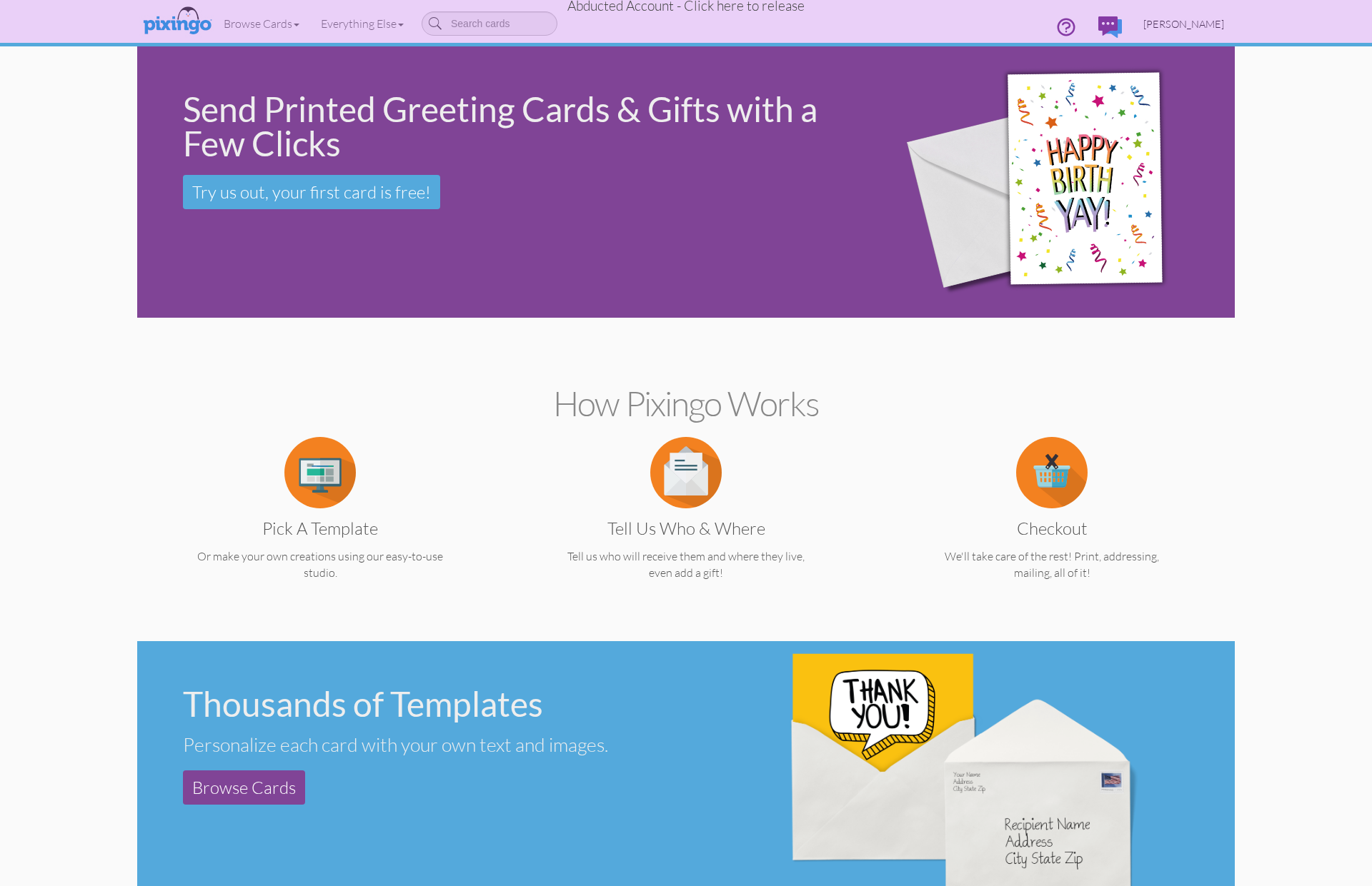
click at [1205, 25] on span "Aleta Batz" at bounding box center [1183, 24] width 81 height 12
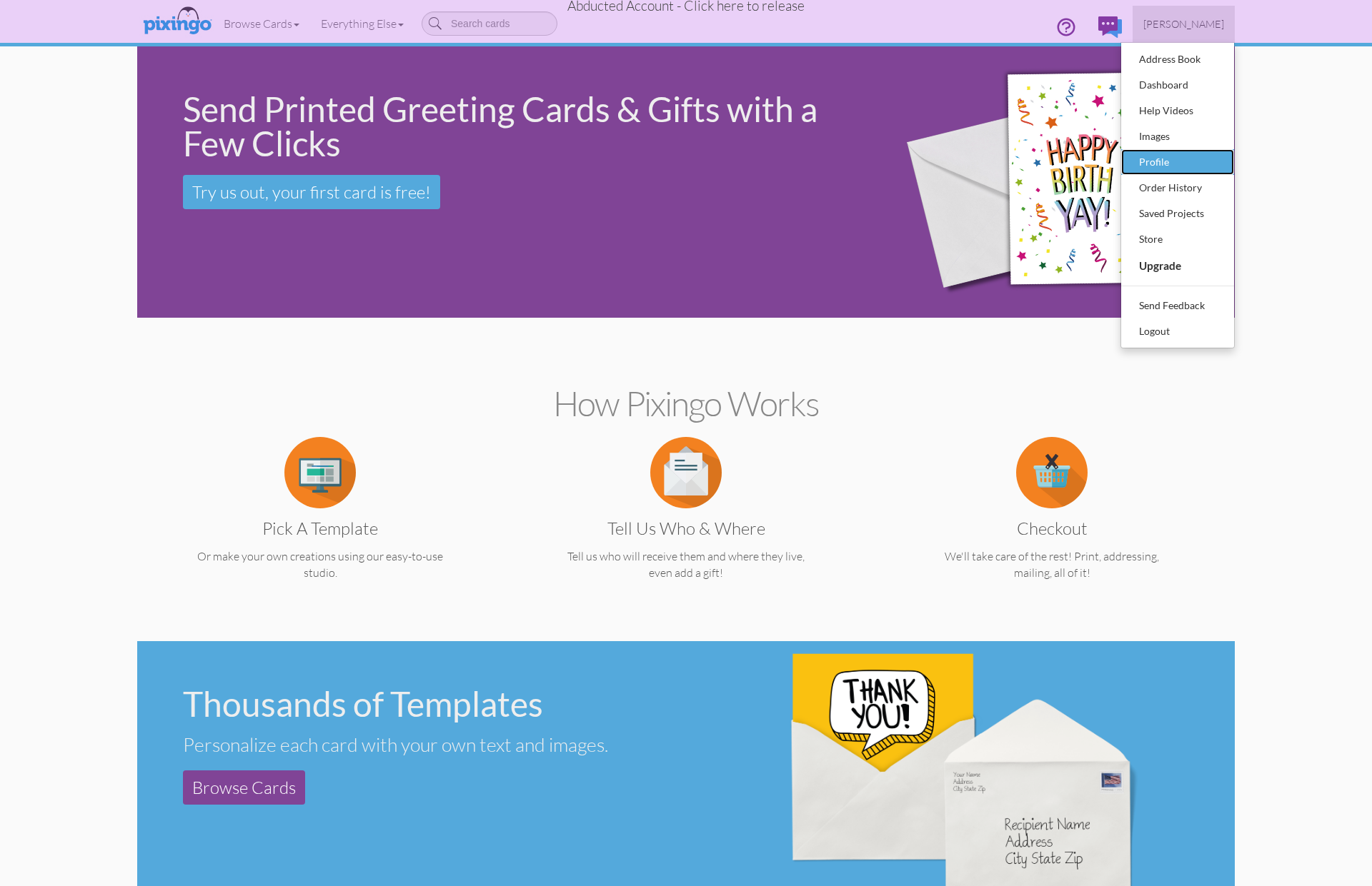
click at [1160, 162] on div "Profile" at bounding box center [1177, 161] width 85 height 22
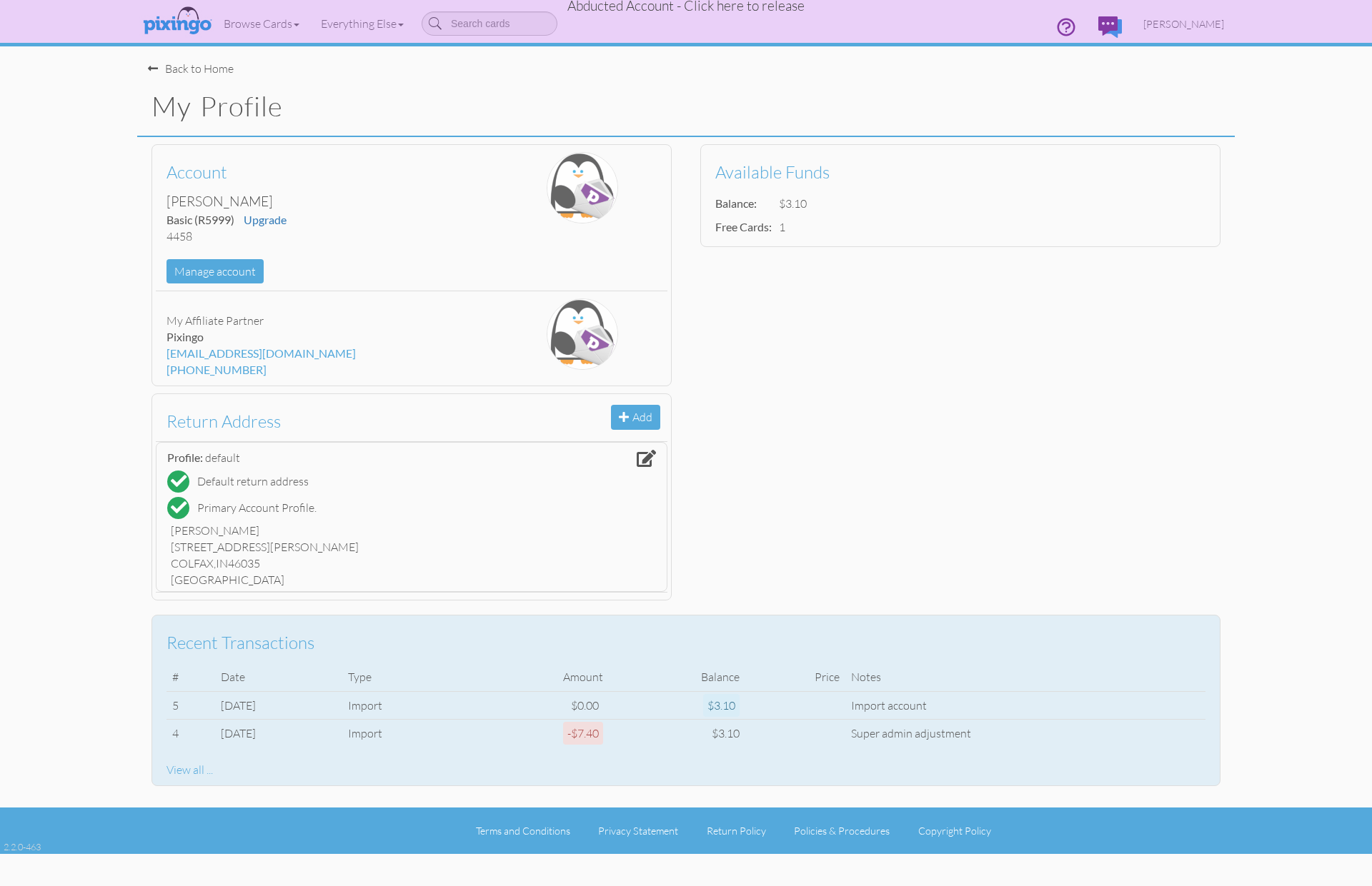
click at [189, 775] on div "View all ..." at bounding box center [686, 770] width 1039 height 16
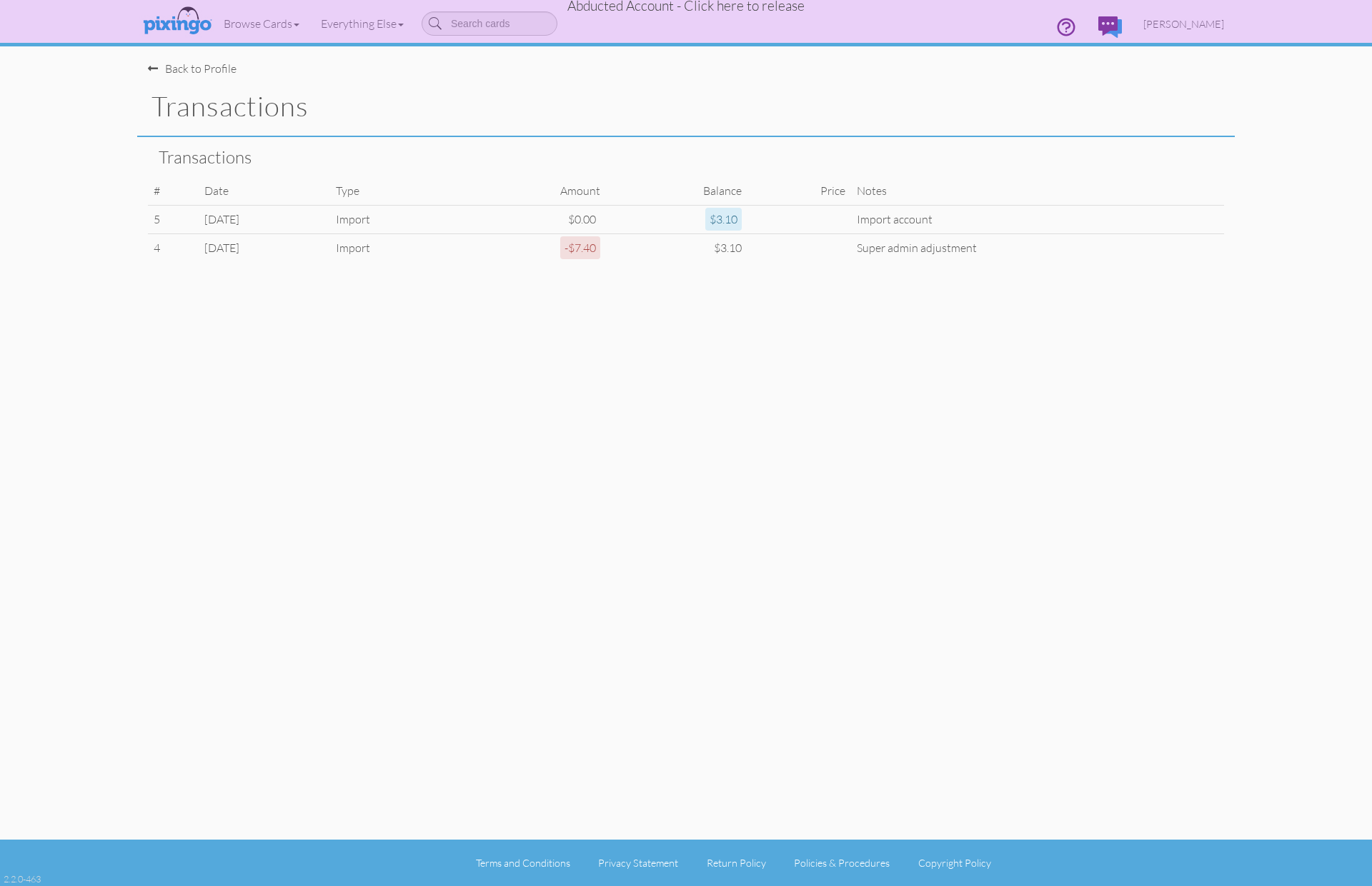
click at [221, 71] on div "Back to Profile" at bounding box center [192, 69] width 88 height 16
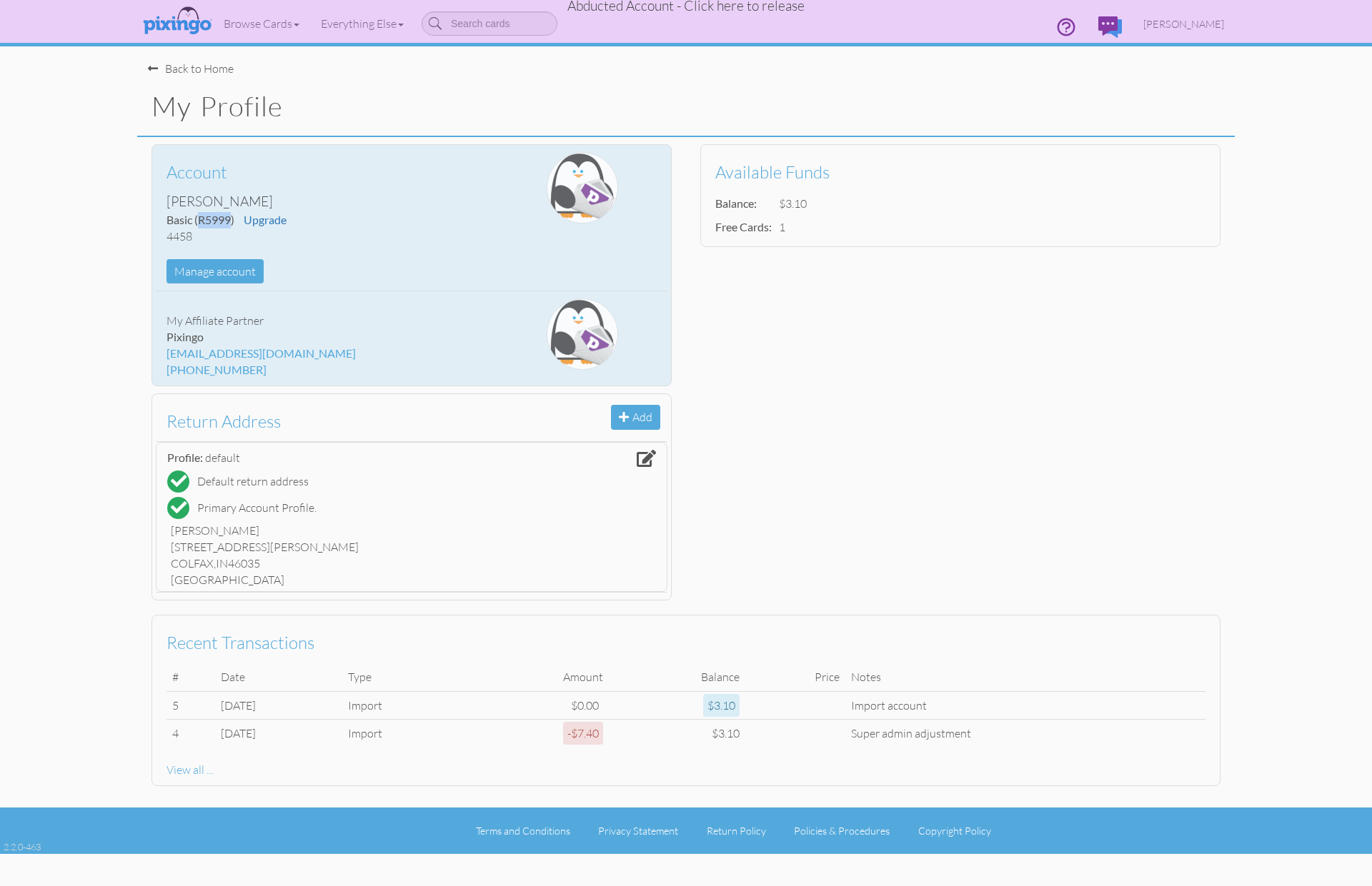
drag, startPoint x: 200, startPoint y: 220, endPoint x: 230, endPoint y: 218, distance: 30.1
click at [230, 218] on span "(R5999)" at bounding box center [214, 220] width 40 height 13
copy span "R5999"
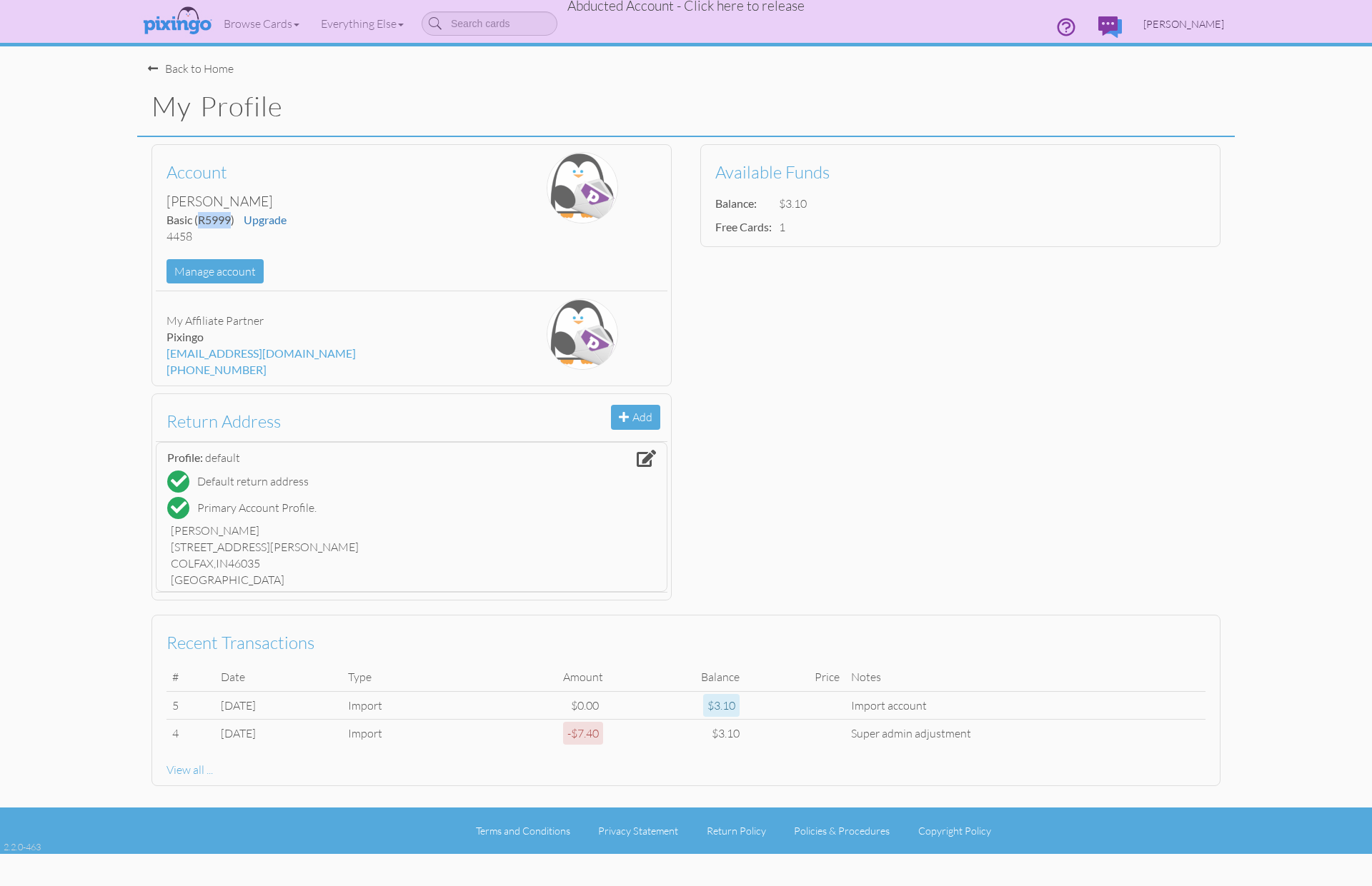
click at [1186, 27] on span "Aleta Batz" at bounding box center [1183, 24] width 81 height 12
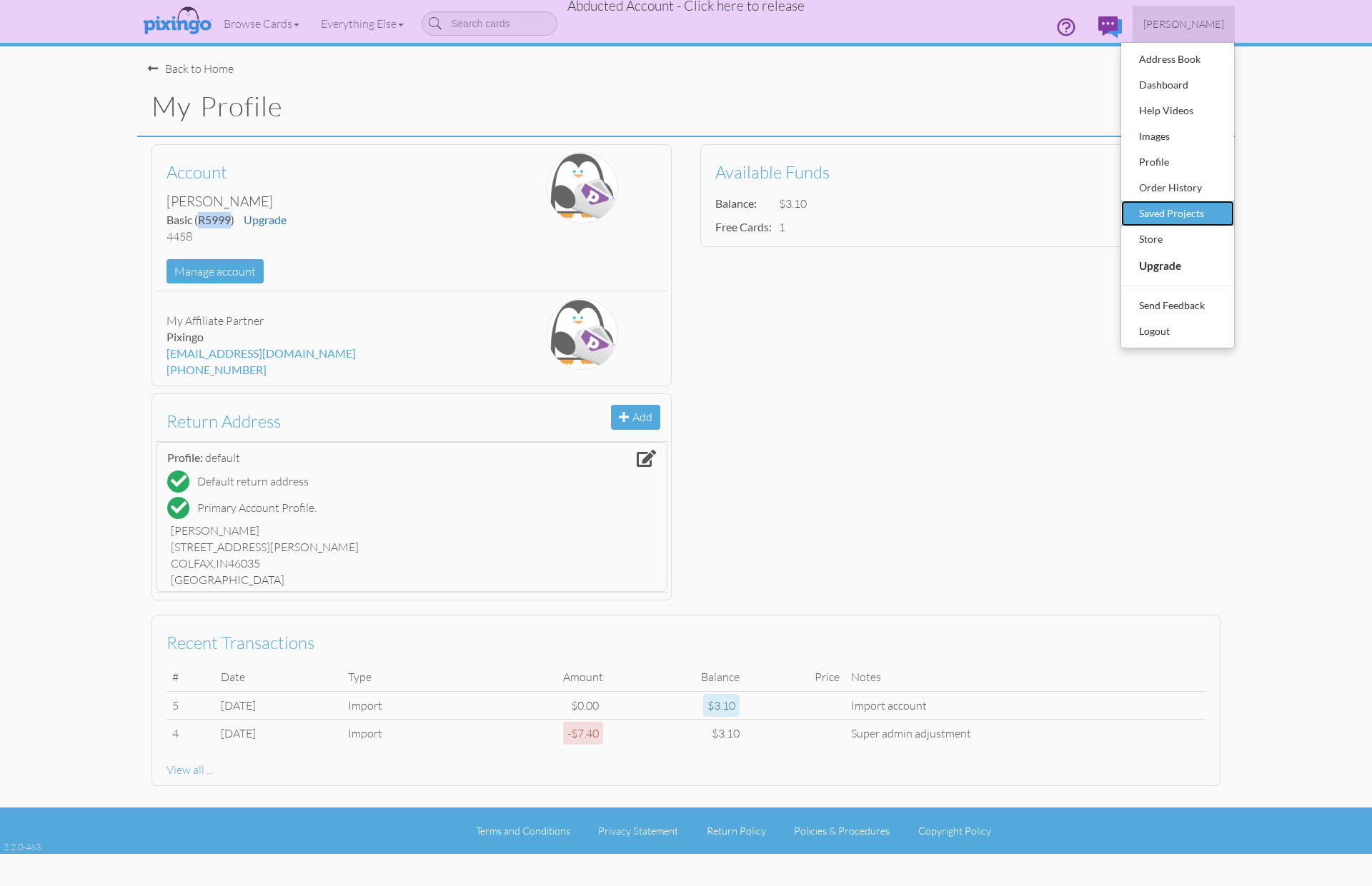
click at [1180, 203] on div "Saved Projects" at bounding box center [1177, 213] width 85 height 22
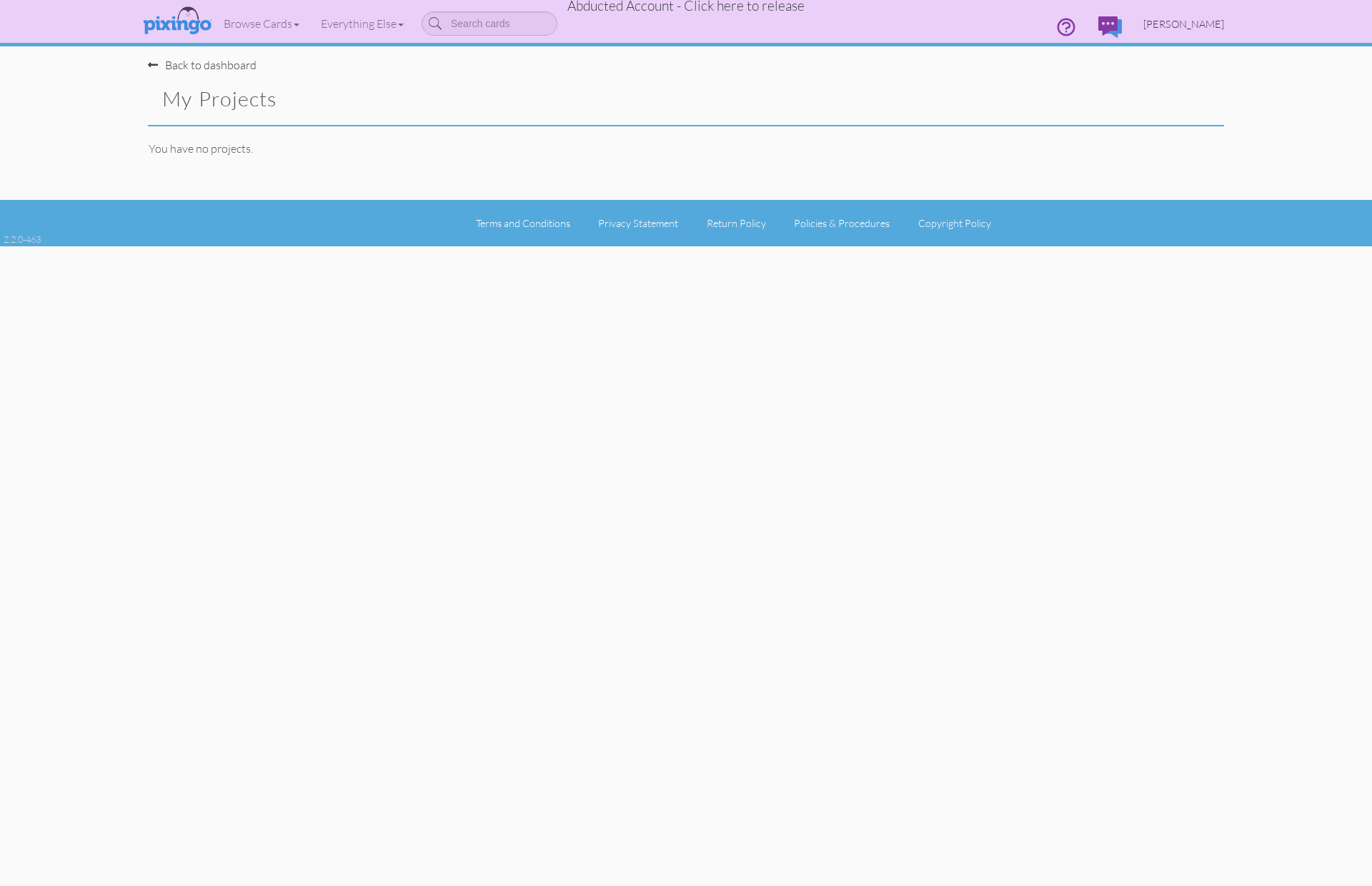
click at [1186, 21] on span "Aleta Batz" at bounding box center [1183, 24] width 81 height 12
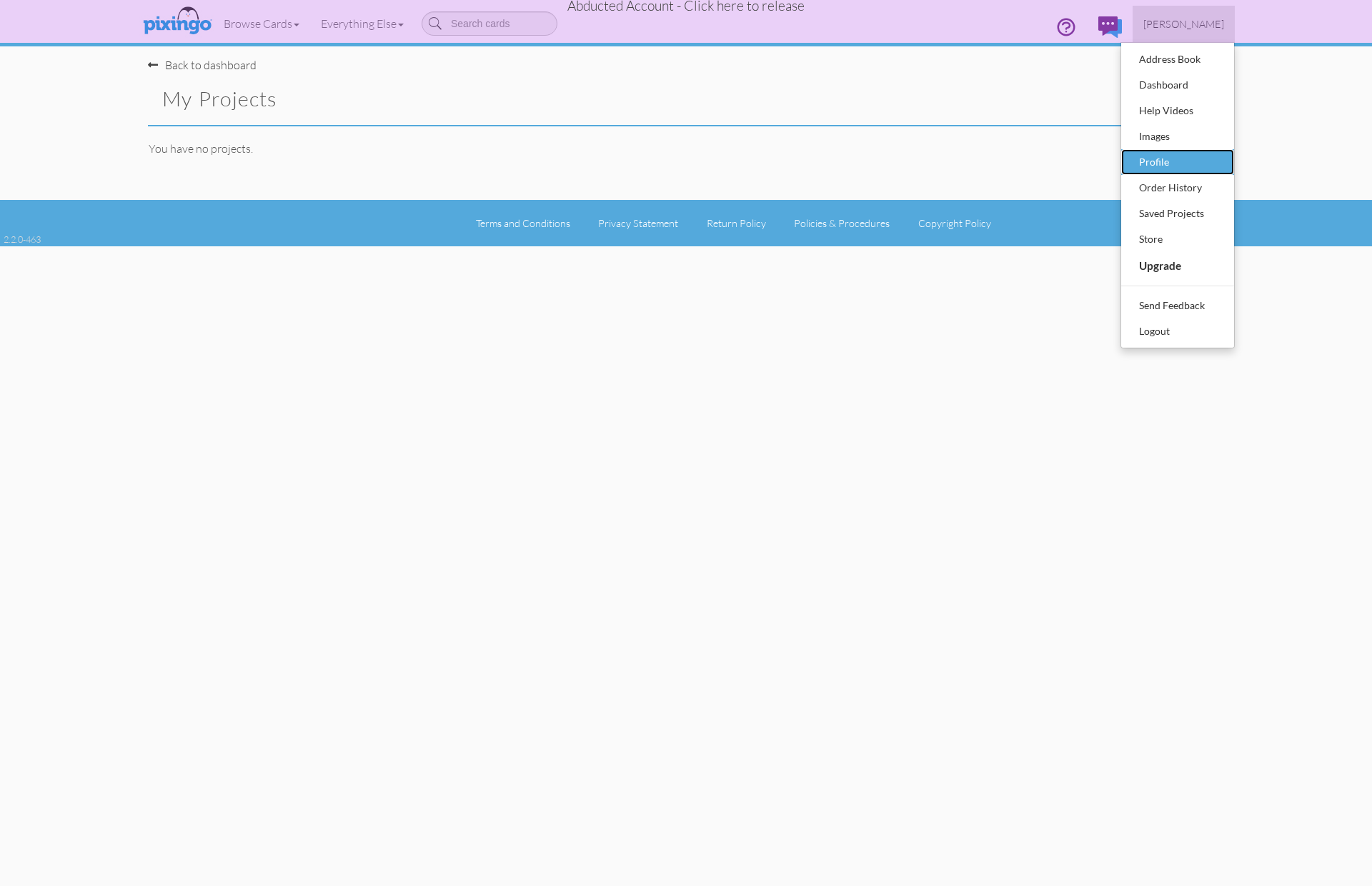
click at [1149, 154] on div "Profile" at bounding box center [1177, 161] width 85 height 22
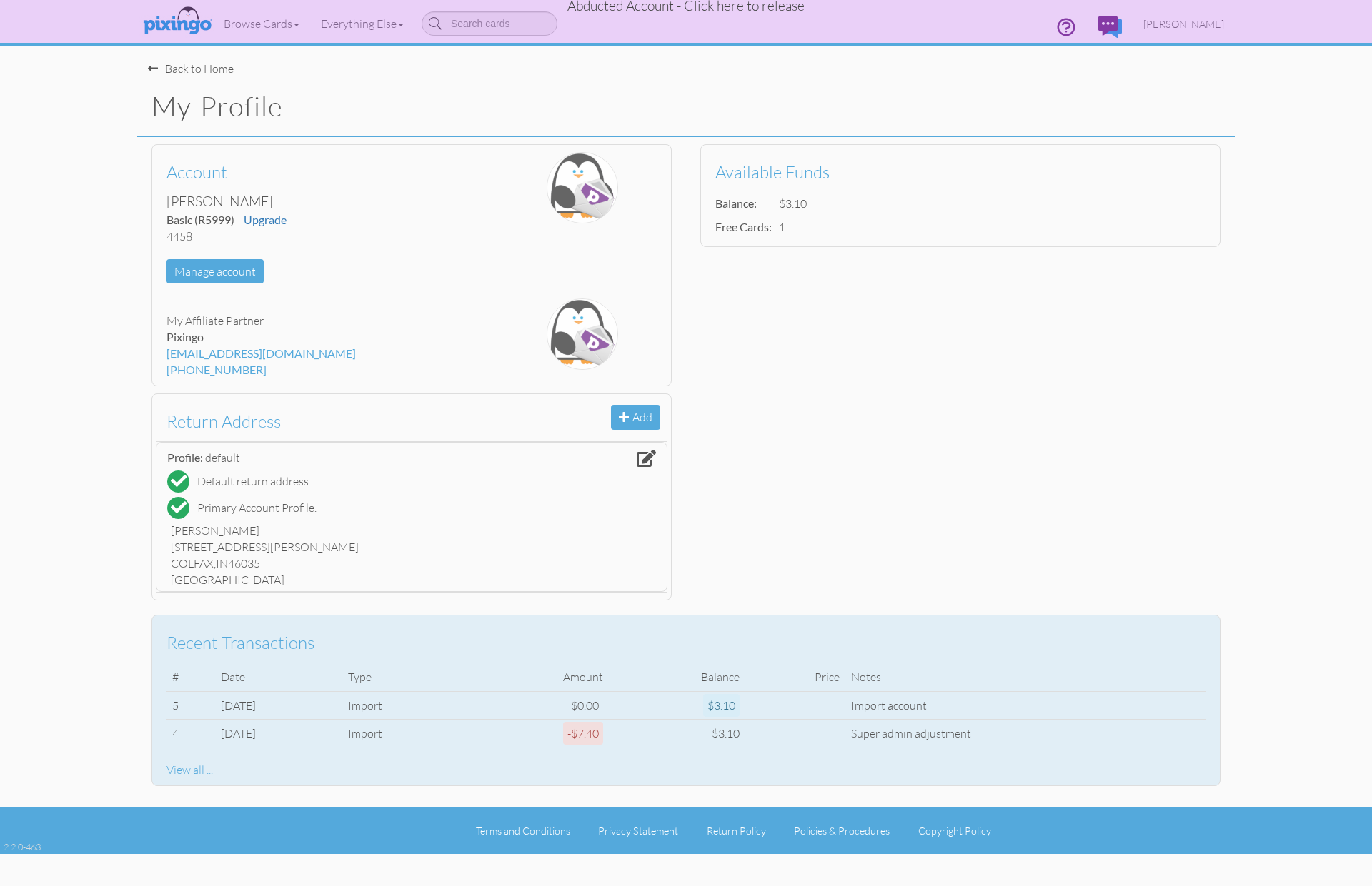
click at [187, 774] on div "View all ..." at bounding box center [686, 770] width 1039 height 16
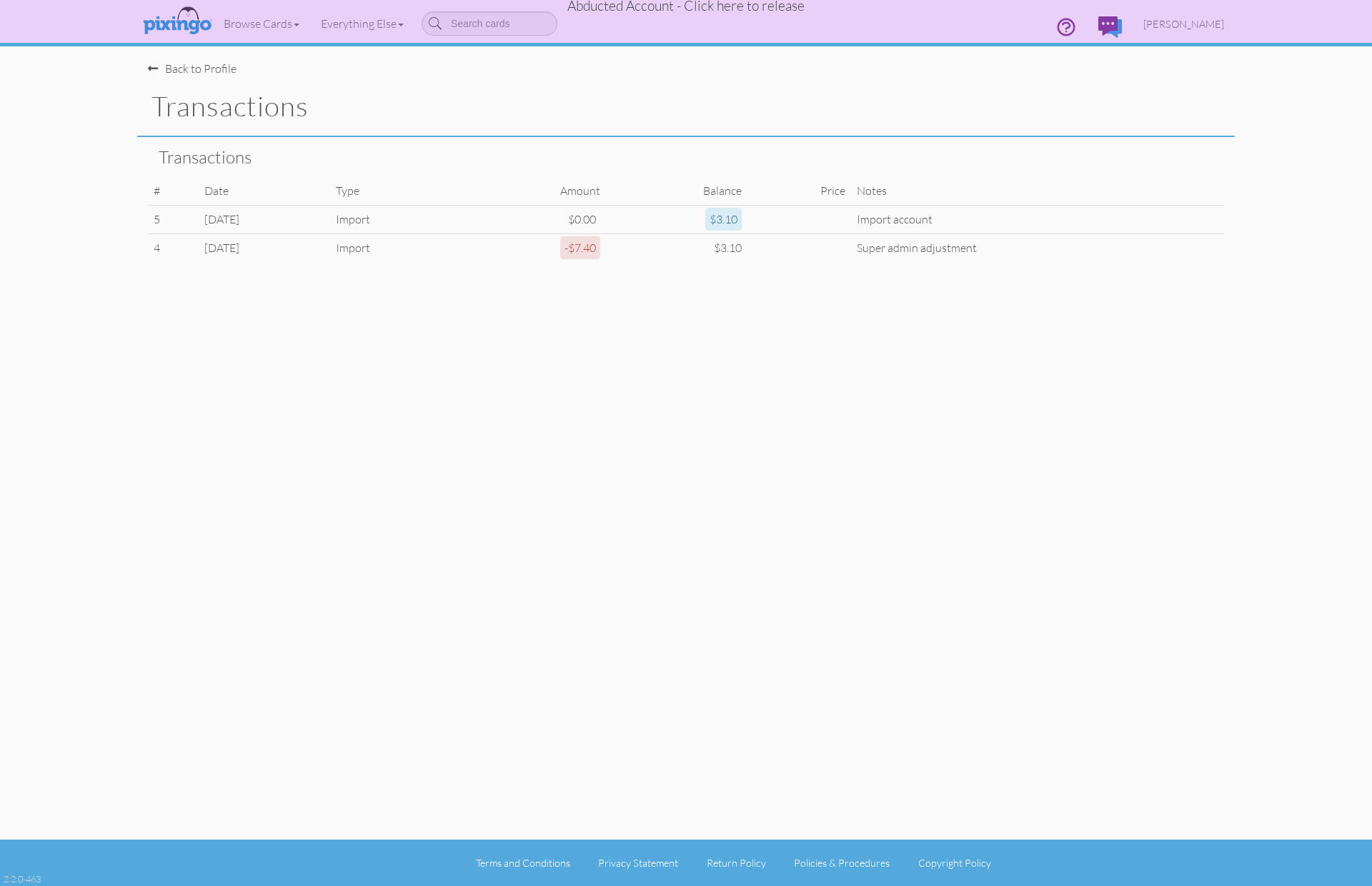
click at [770, 4] on span "Abducted Account - Click here to release" at bounding box center [685, 5] width 237 height 17
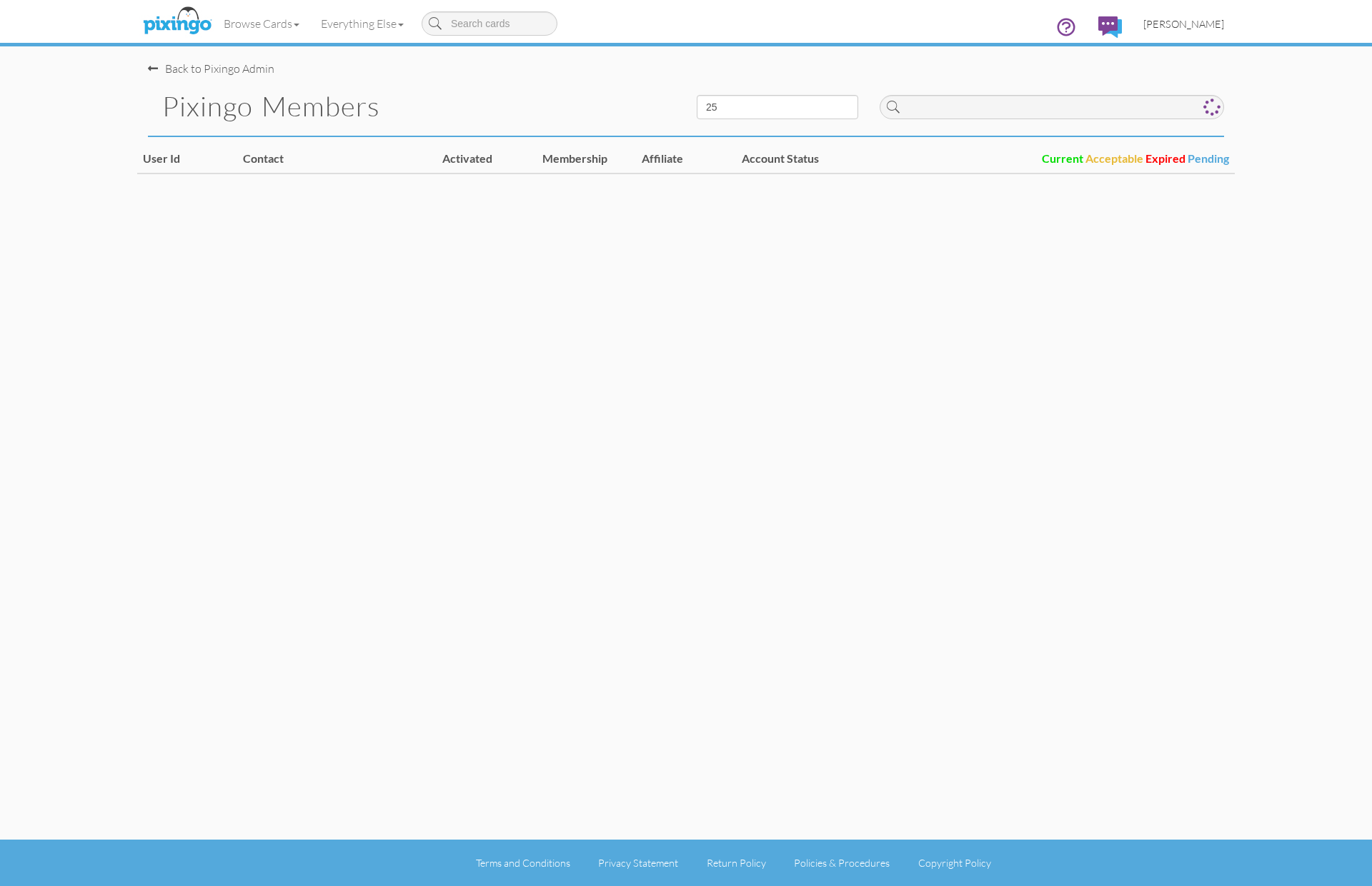
click at [1213, 25] on span "Bryan Thayer" at bounding box center [1183, 24] width 81 height 12
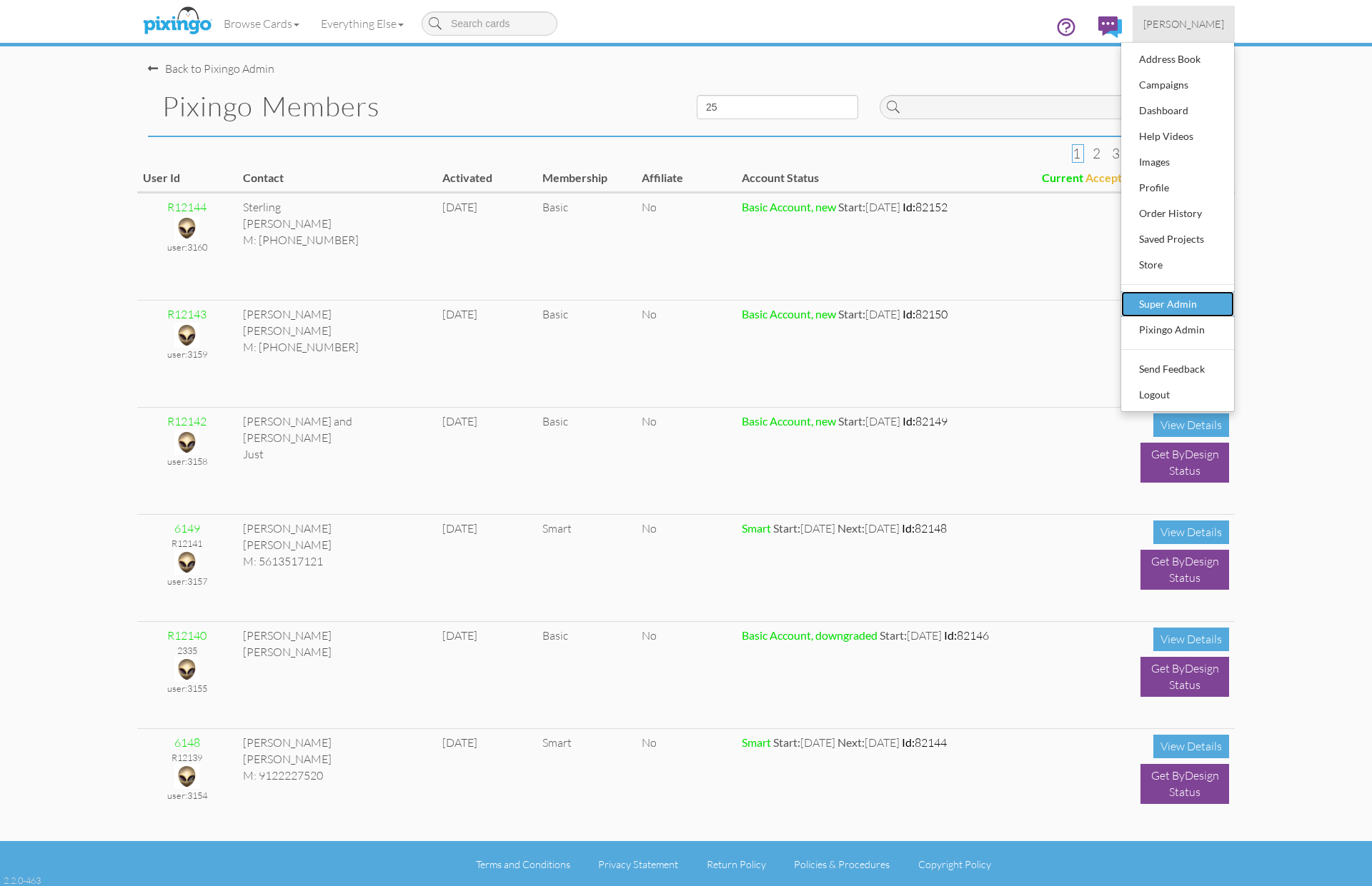
click at [1180, 310] on div "Super Admin" at bounding box center [1177, 304] width 85 height 22
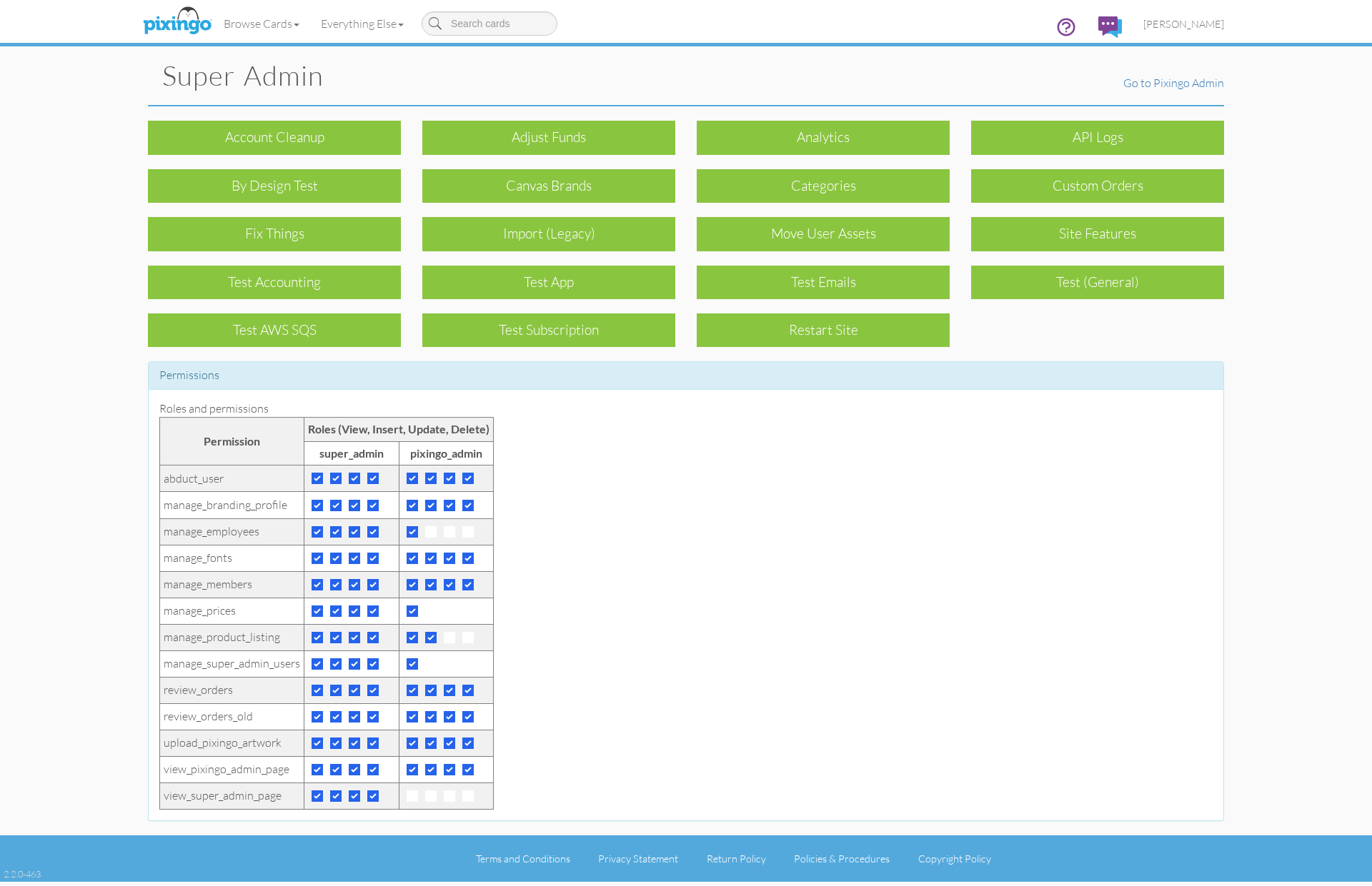
drag, startPoint x: 566, startPoint y: 135, endPoint x: 578, endPoint y: 138, distance: 12.4
click at [566, 135] on div "Adjust funds" at bounding box center [548, 137] width 253 height 34
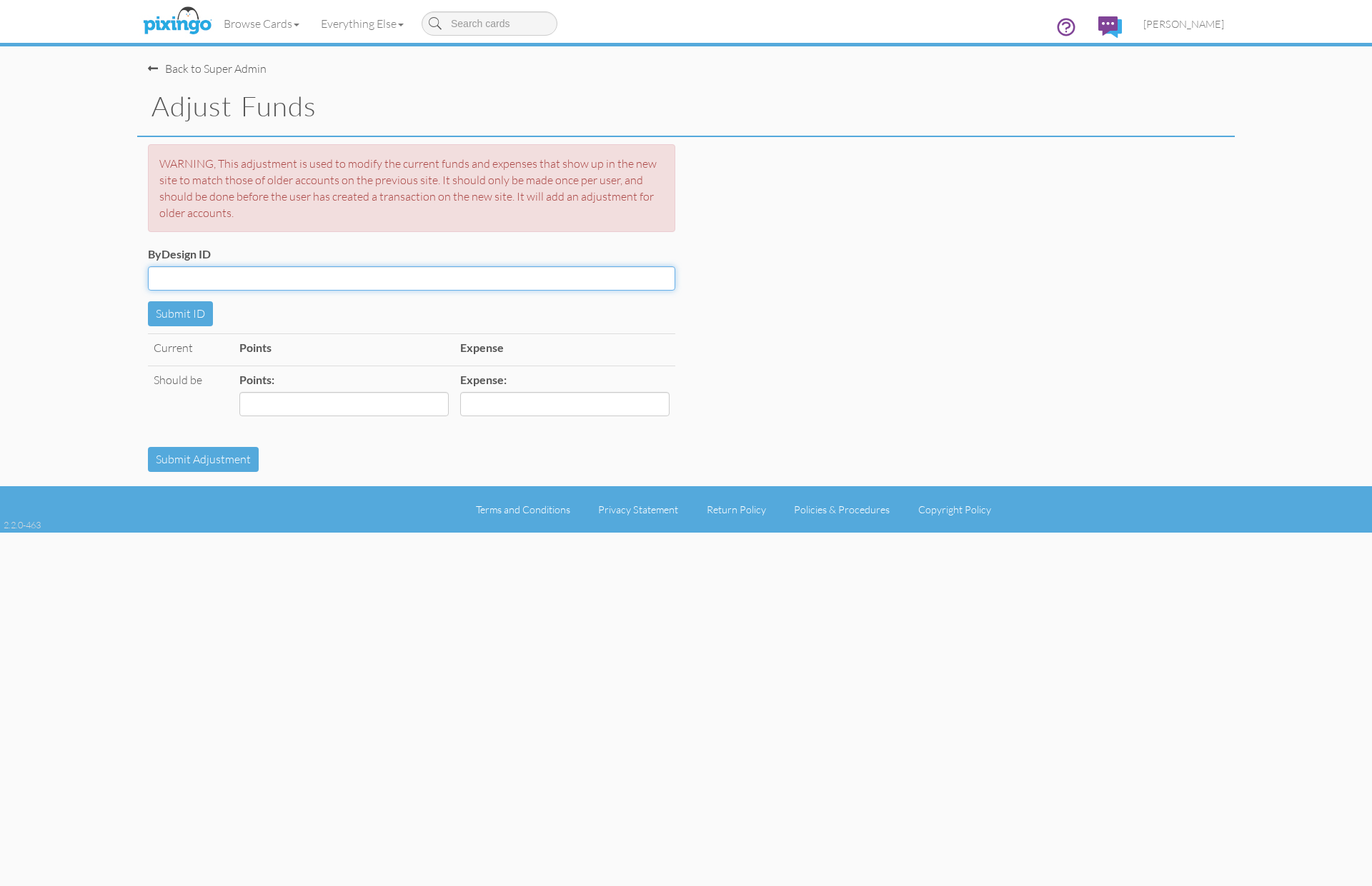
click at [232, 283] on input "ByDesign ID" at bounding box center [411, 278] width 527 height 24
paste input "R5999"
type input "R5999"
click at [163, 313] on button "Submit ID" at bounding box center [180, 313] width 65 height 25
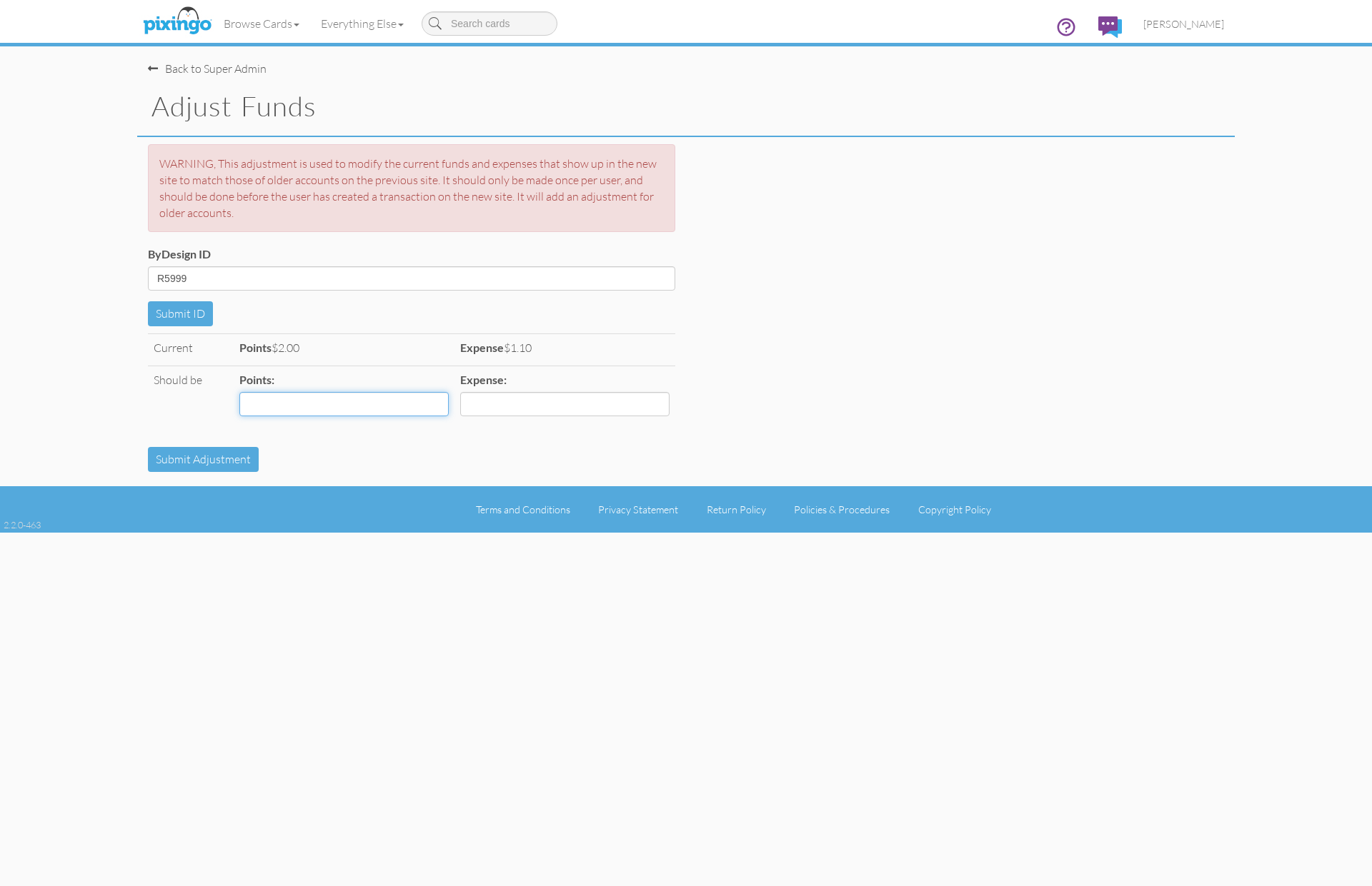
click at [298, 413] on input "Points:" at bounding box center [344, 404] width 209 height 24
type input "2"
type input "1.10"
click at [206, 460] on button "Submit Adjustment" at bounding box center [203, 459] width 111 height 25
click at [1187, 23] on span "Bryan Thayer" at bounding box center [1183, 24] width 81 height 12
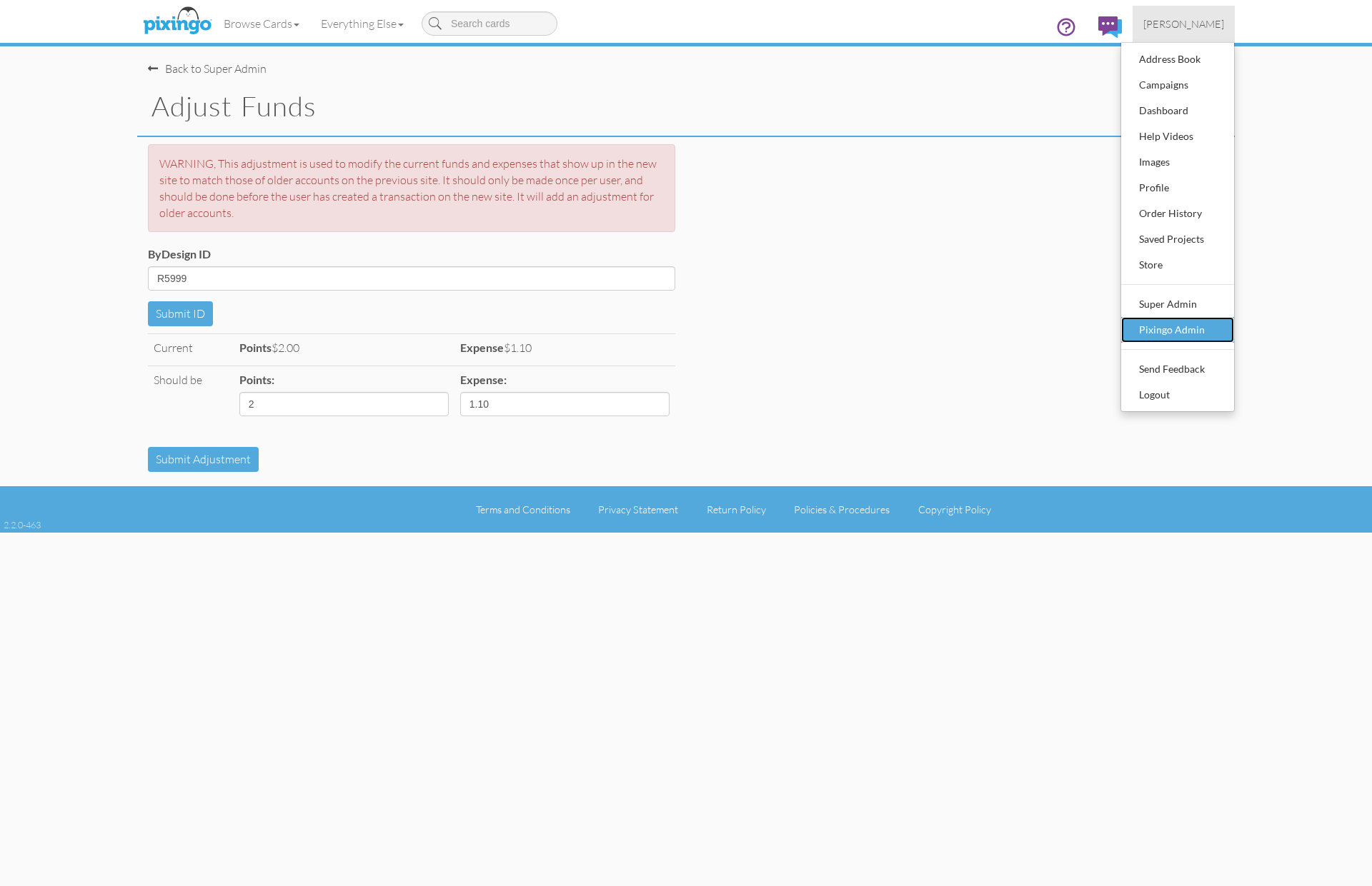
click at [1177, 323] on div "Pixingo Admin" at bounding box center [1177, 330] width 85 height 22
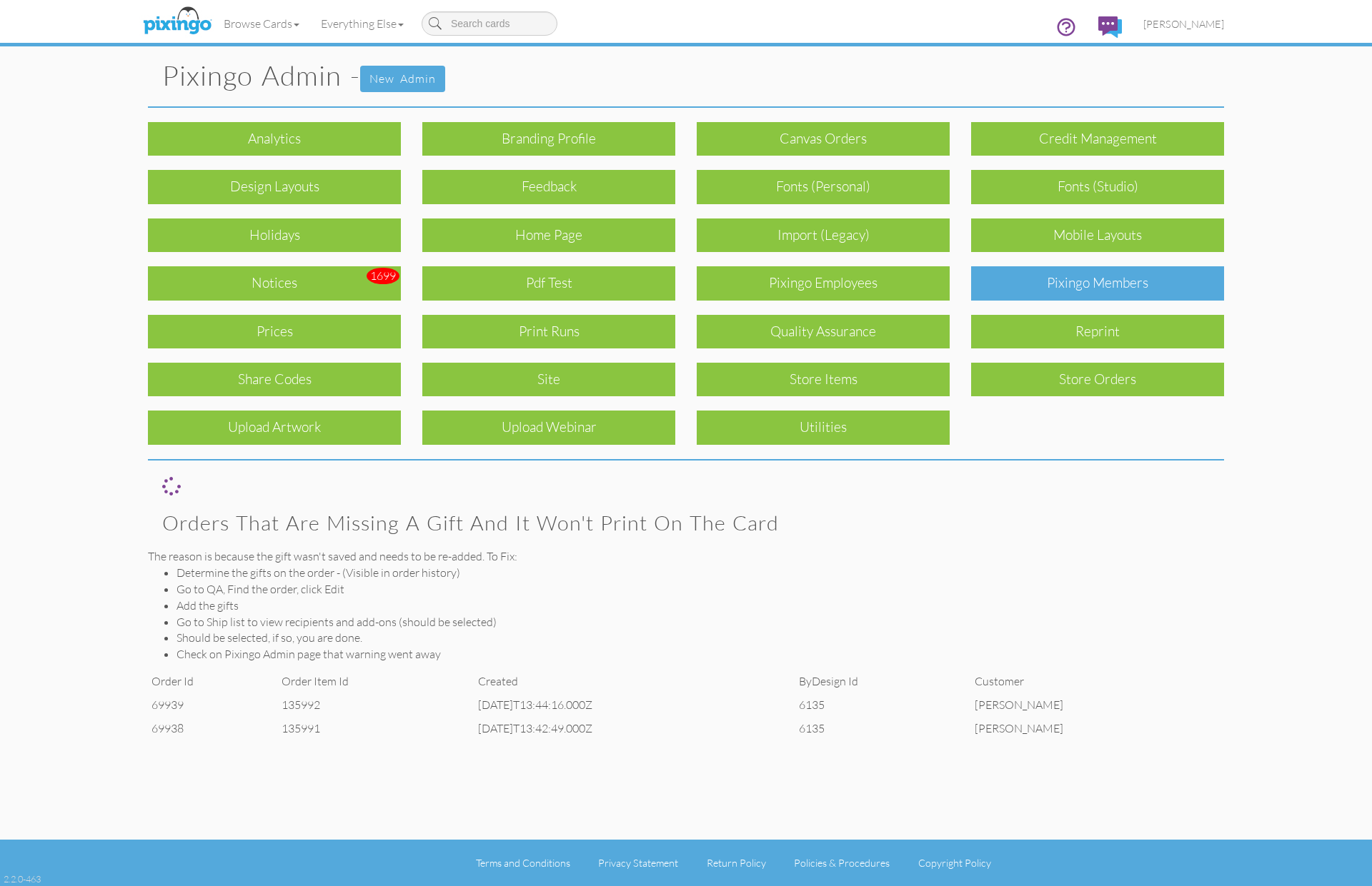
click at [1141, 285] on div "Pixingo Members" at bounding box center [1097, 283] width 253 height 34
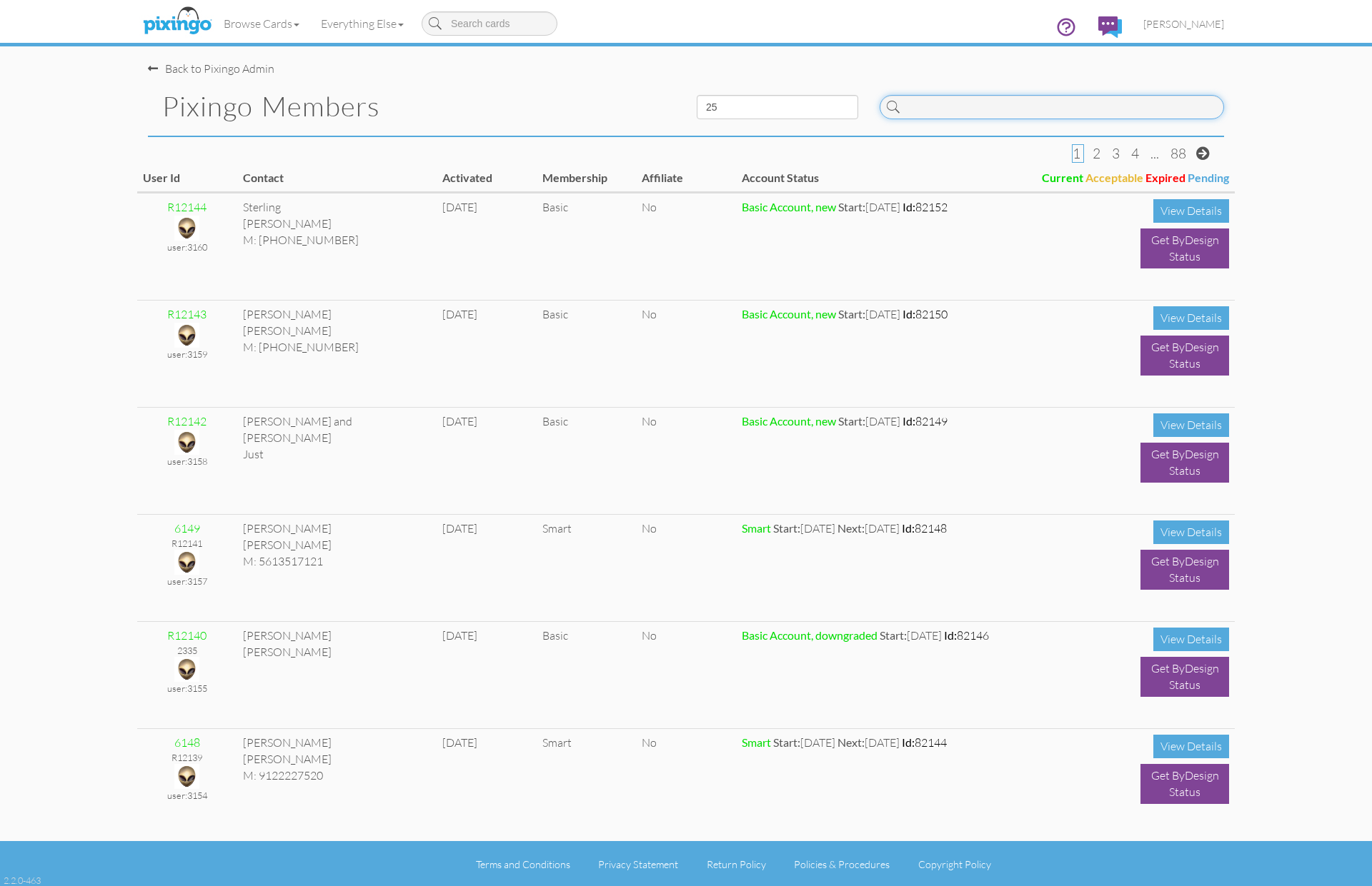
click at [963, 96] on input at bounding box center [1052, 107] width 344 height 24
paste input "R5999"
type input "R5999"
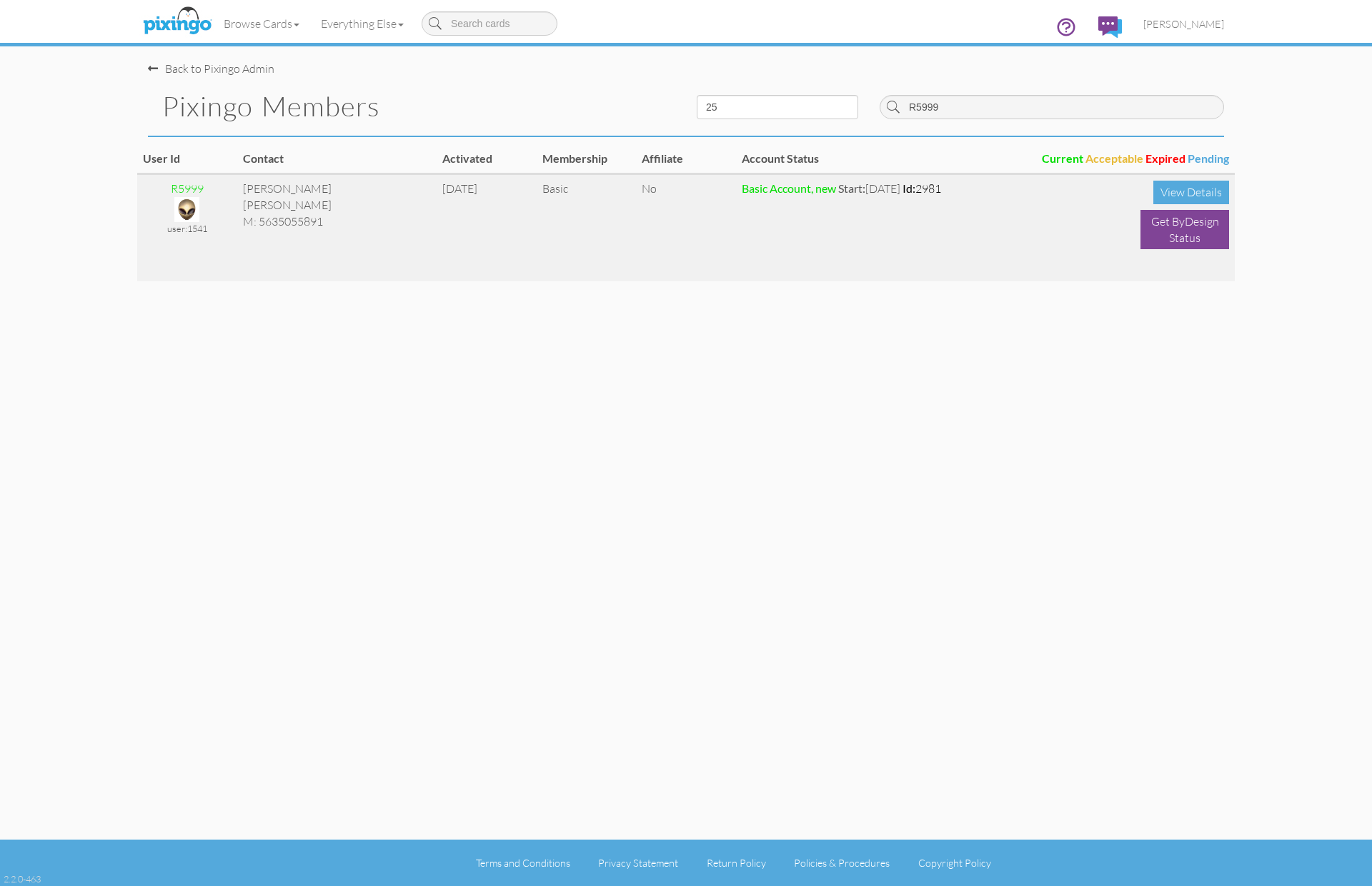
click at [189, 209] on img at bounding box center [186, 209] width 25 height 25
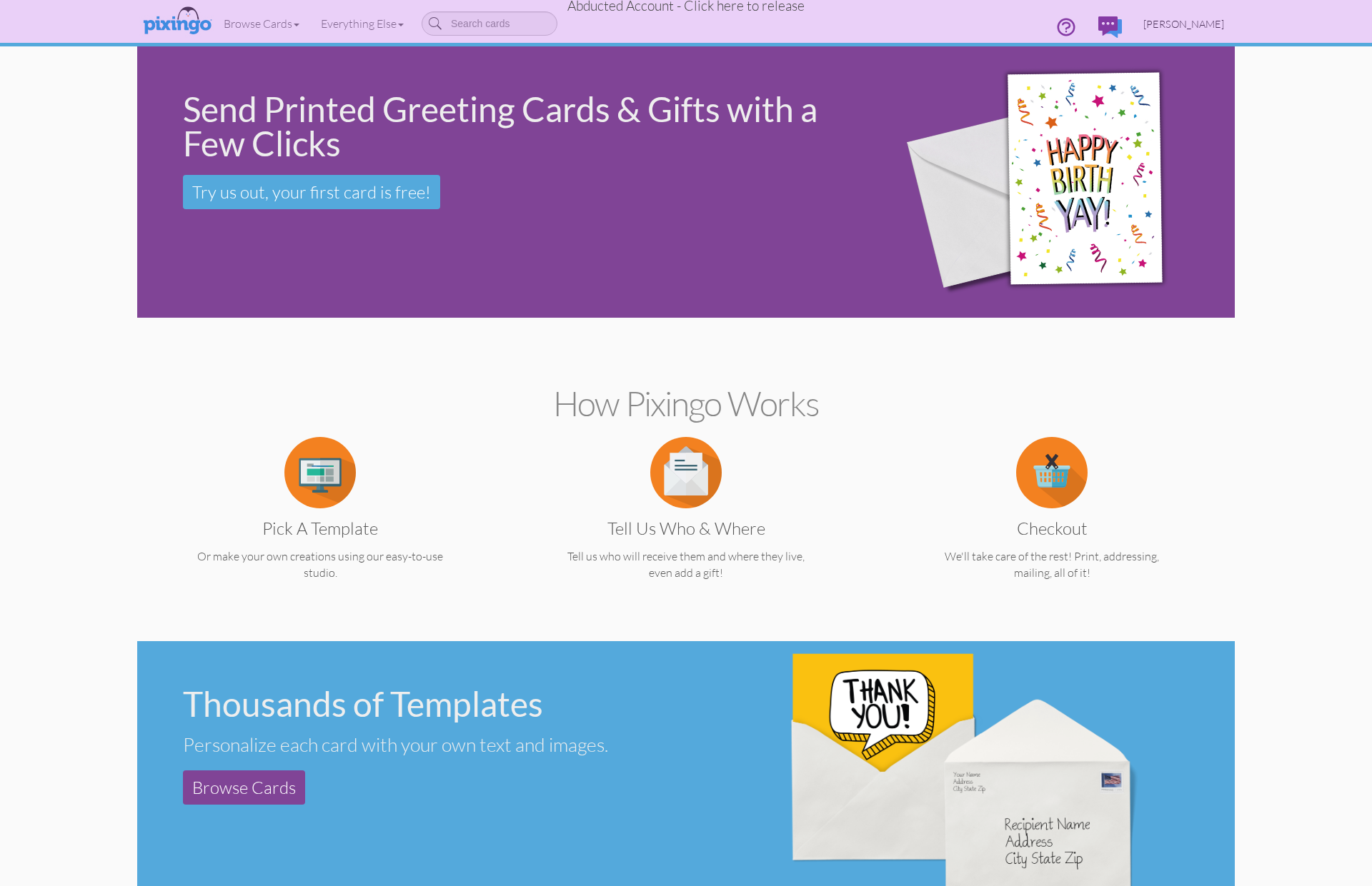
click at [1187, 24] on span "Aleta Batz" at bounding box center [1183, 24] width 81 height 12
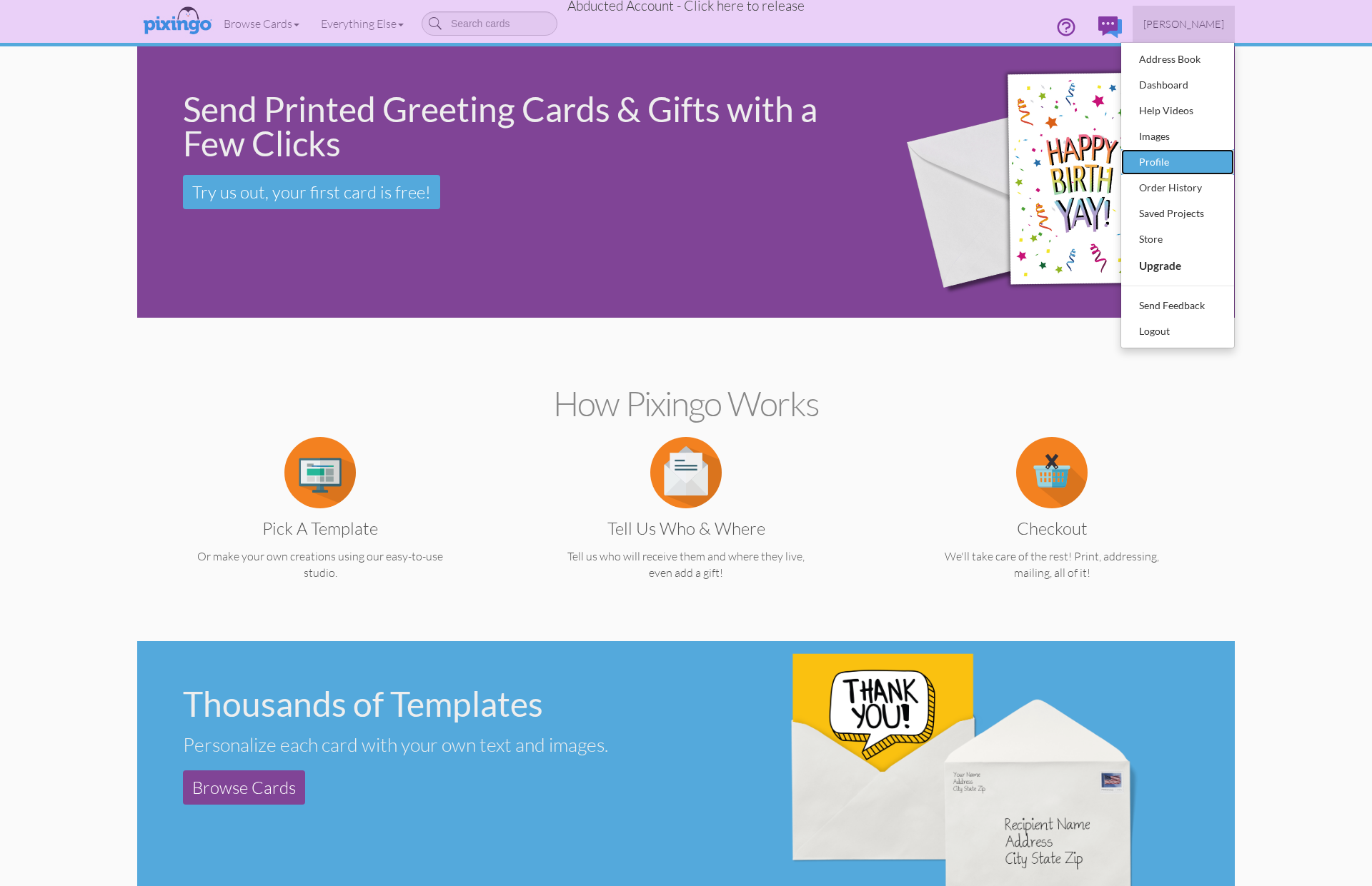
click at [1173, 151] on div "Profile" at bounding box center [1177, 161] width 85 height 22
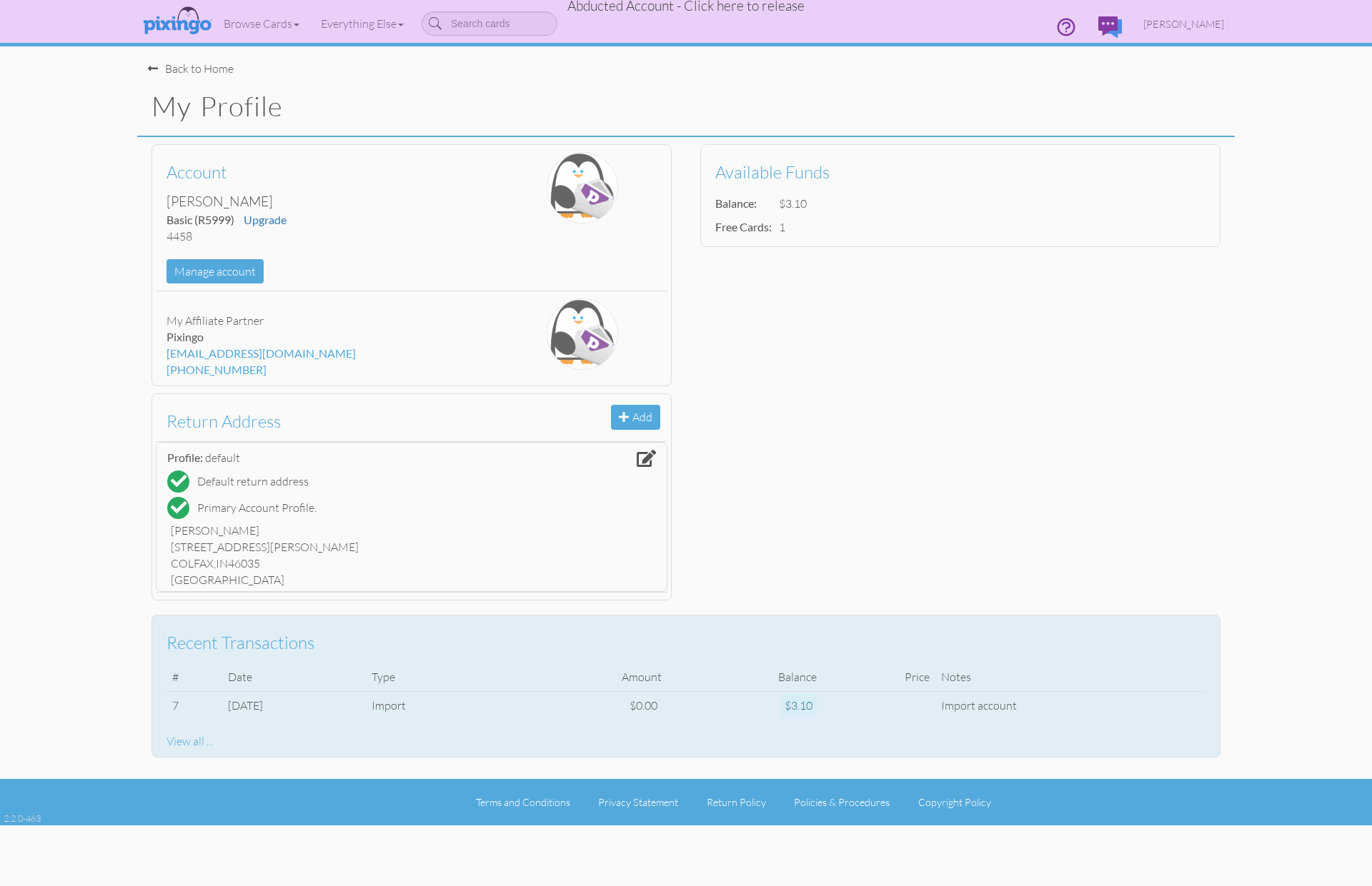
click at [187, 744] on div "View all ..." at bounding box center [686, 742] width 1039 height 16
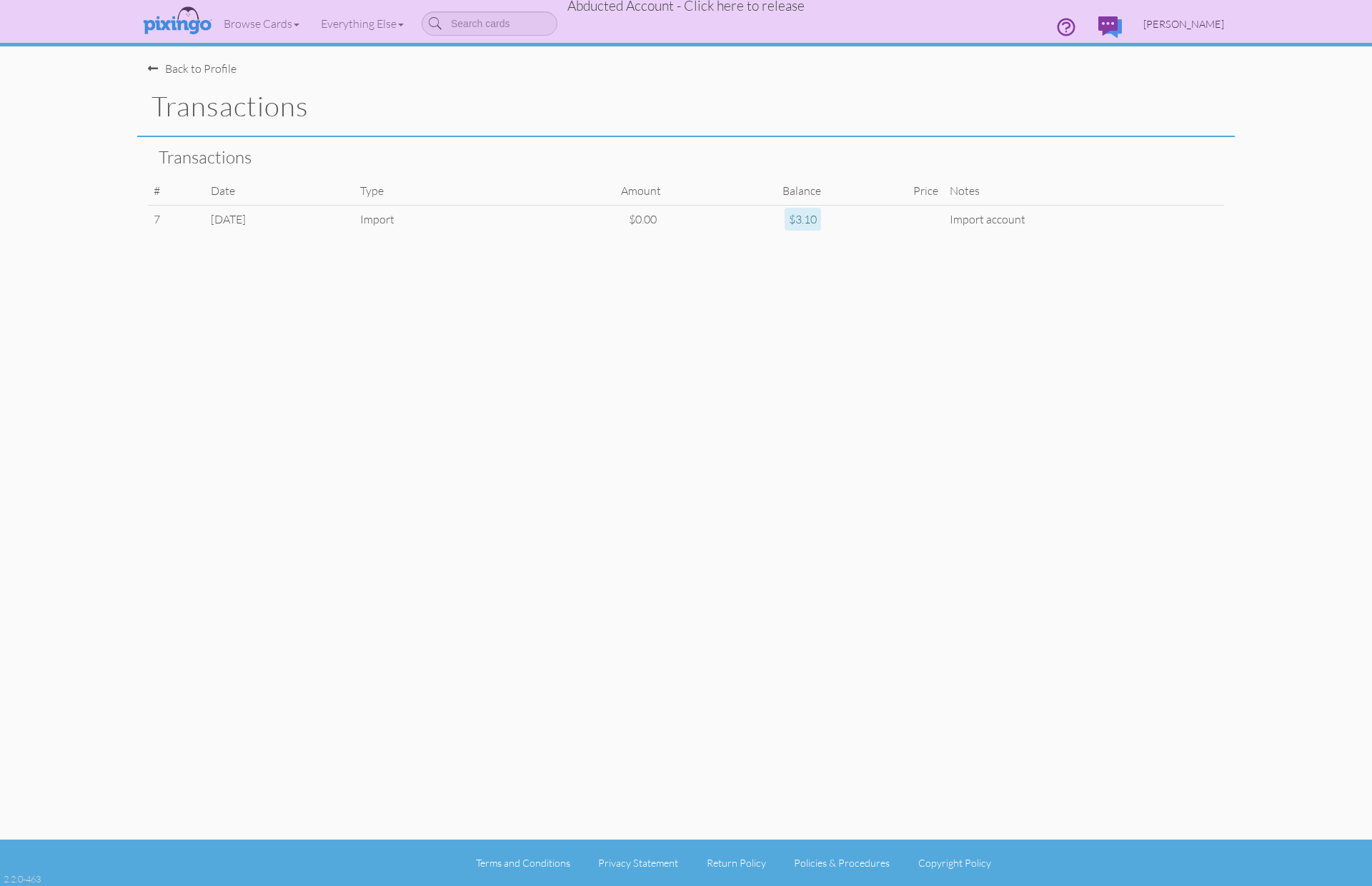
click at [1189, 19] on span "Aleta Batz" at bounding box center [1183, 24] width 81 height 12
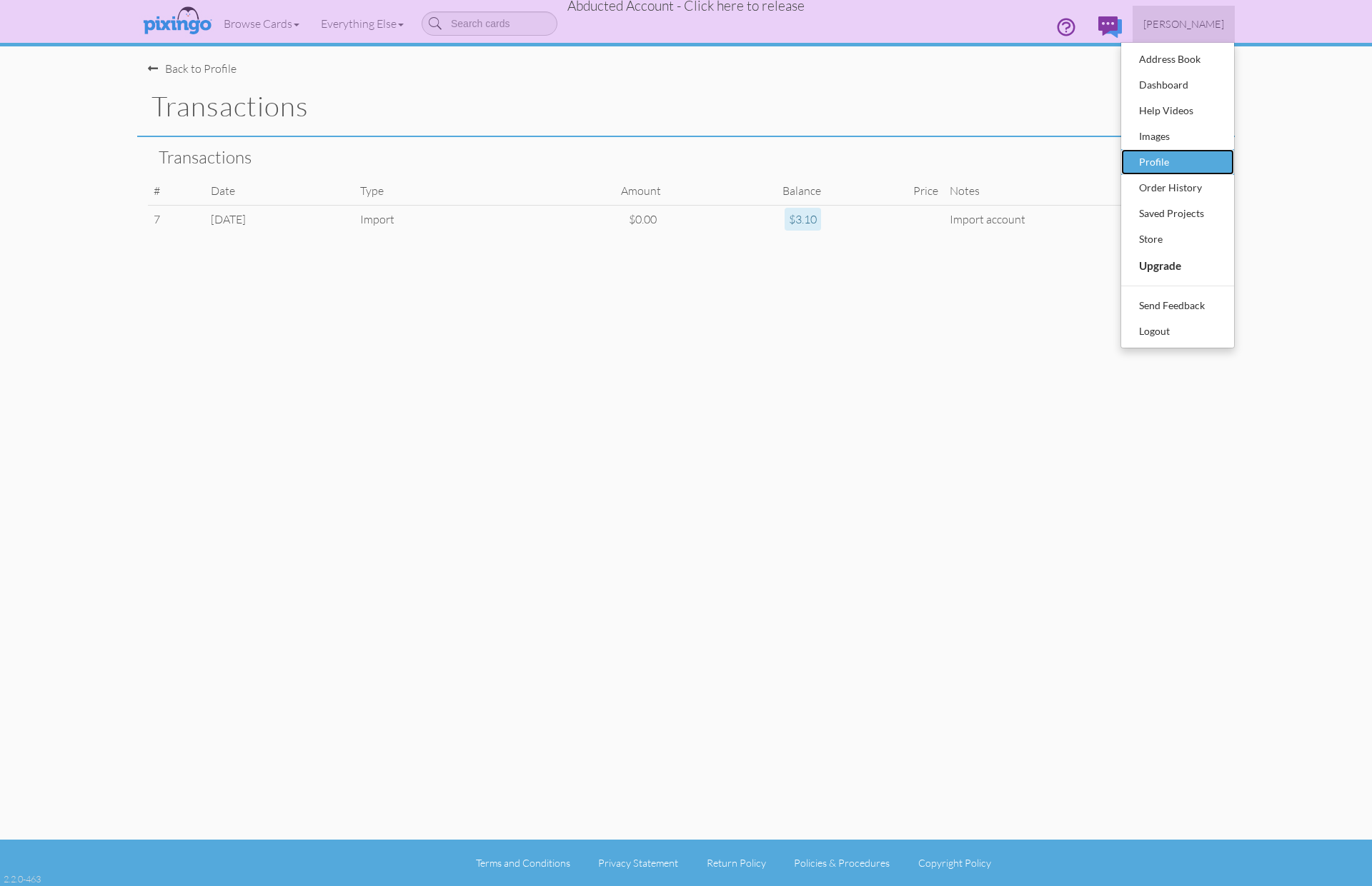
click at [1155, 150] on link "Profile" at bounding box center [1177, 162] width 113 height 25
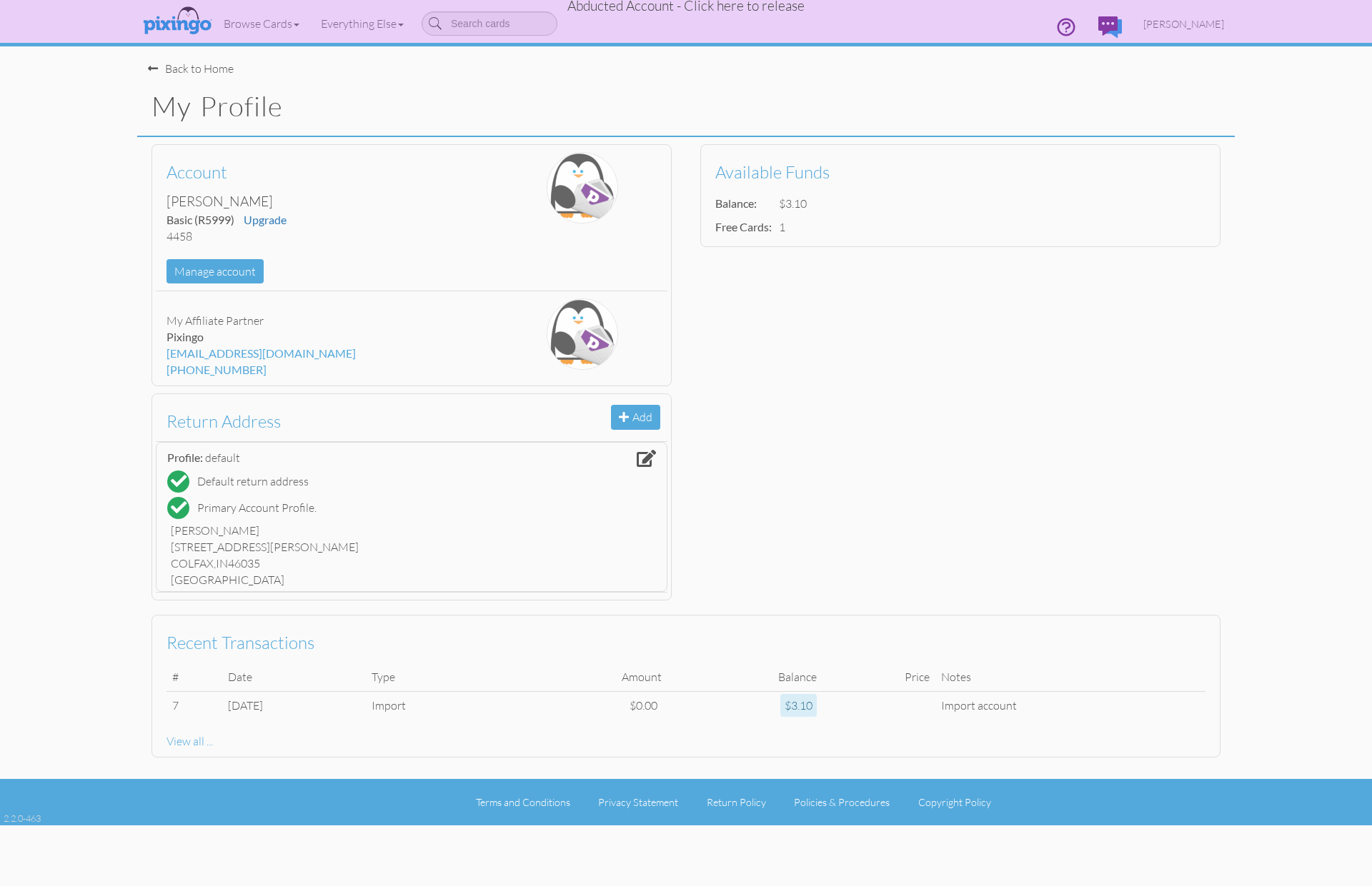
click at [957, 385] on div "Account Aleta Batz Basic (R5999) Upgrade 4458 Manage account My Affiliate Partn…" at bounding box center [685, 372] width 1097 height 470
click at [1187, 31] on link "Aleta Batz" at bounding box center [1183, 24] width 102 height 37
click at [732, 5] on span "Abducted Account - Click here to release" at bounding box center [685, 5] width 237 height 17
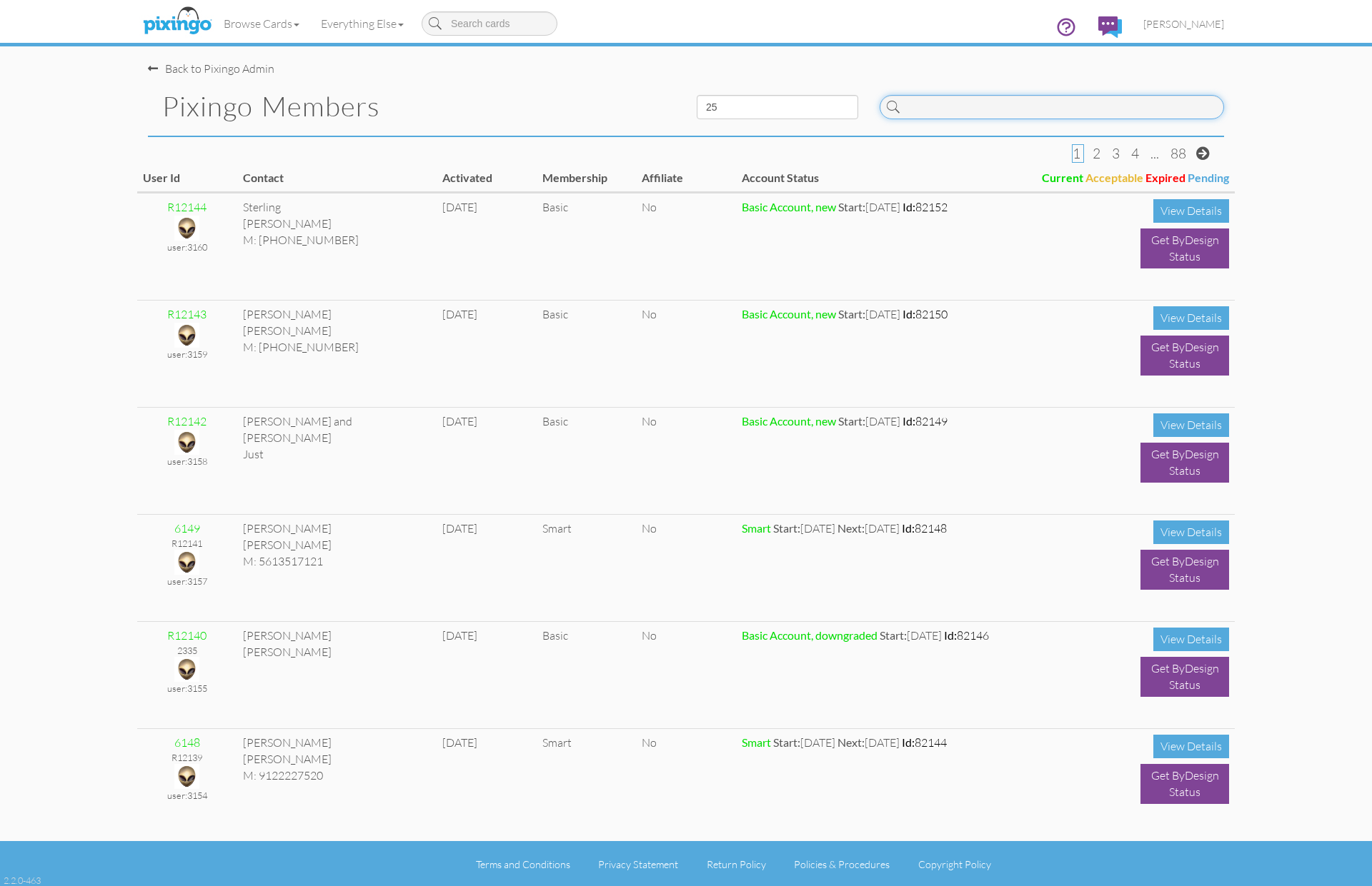
click at [1018, 117] on input at bounding box center [1052, 107] width 344 height 24
paste input "R5999"
type input "R5999"
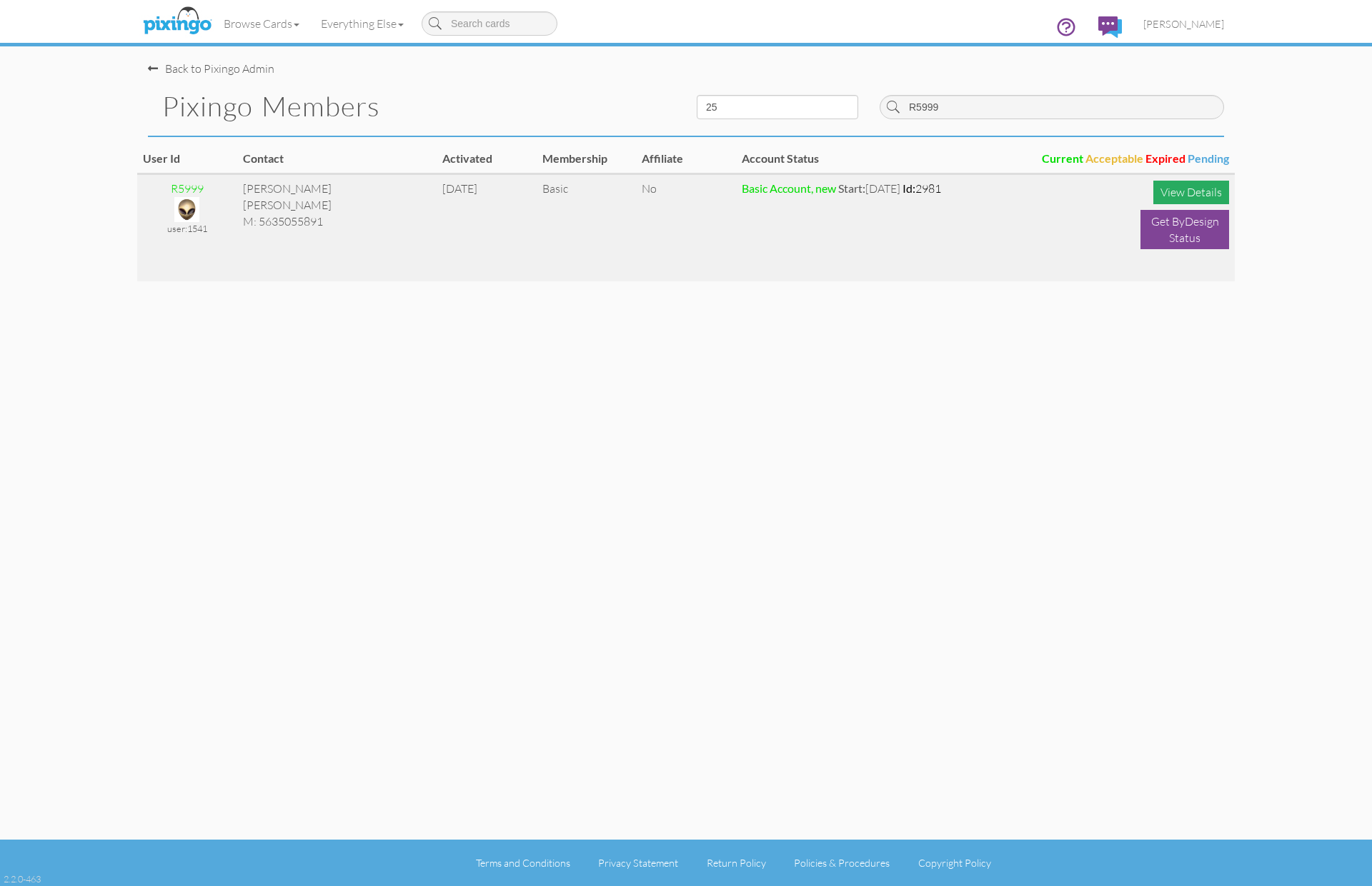
click at [1176, 194] on div "View Details" at bounding box center [1191, 193] width 76 height 24
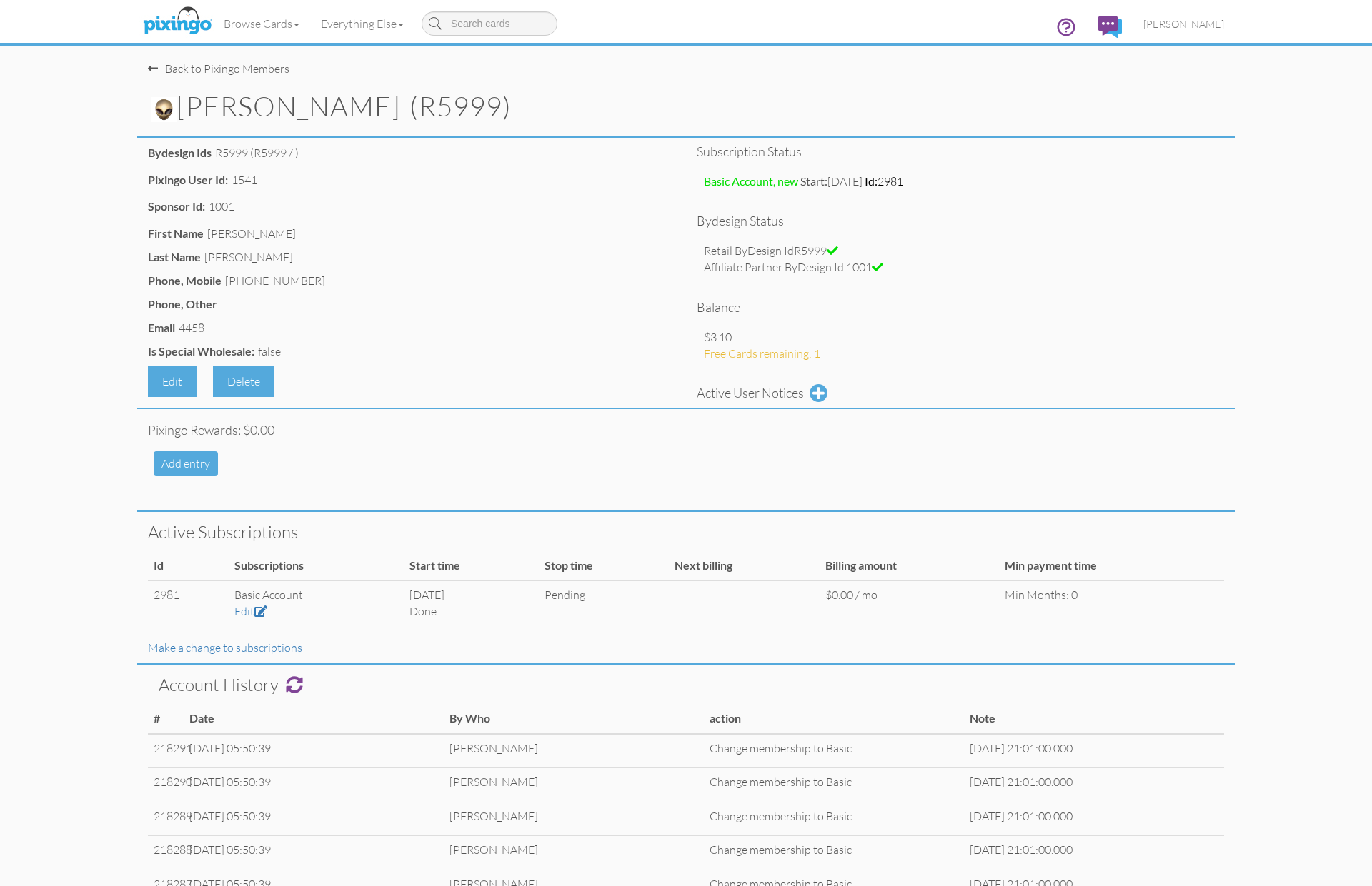
click at [1080, 322] on div "$3.10 Free Cards remaining: 1" at bounding box center [960, 345] width 527 height 47
click at [188, 108] on h1 "Aleta Batz (R5999)" at bounding box center [693, 106] width 1083 height 31
drag, startPoint x: 226, startPoint y: 278, endPoint x: 328, endPoint y: 278, distance: 102.0
click at [328, 278] on div "Phone, Mobile (563) 505-5891" at bounding box center [411, 283] width 527 height 20
copy div "(563) 505-5891"
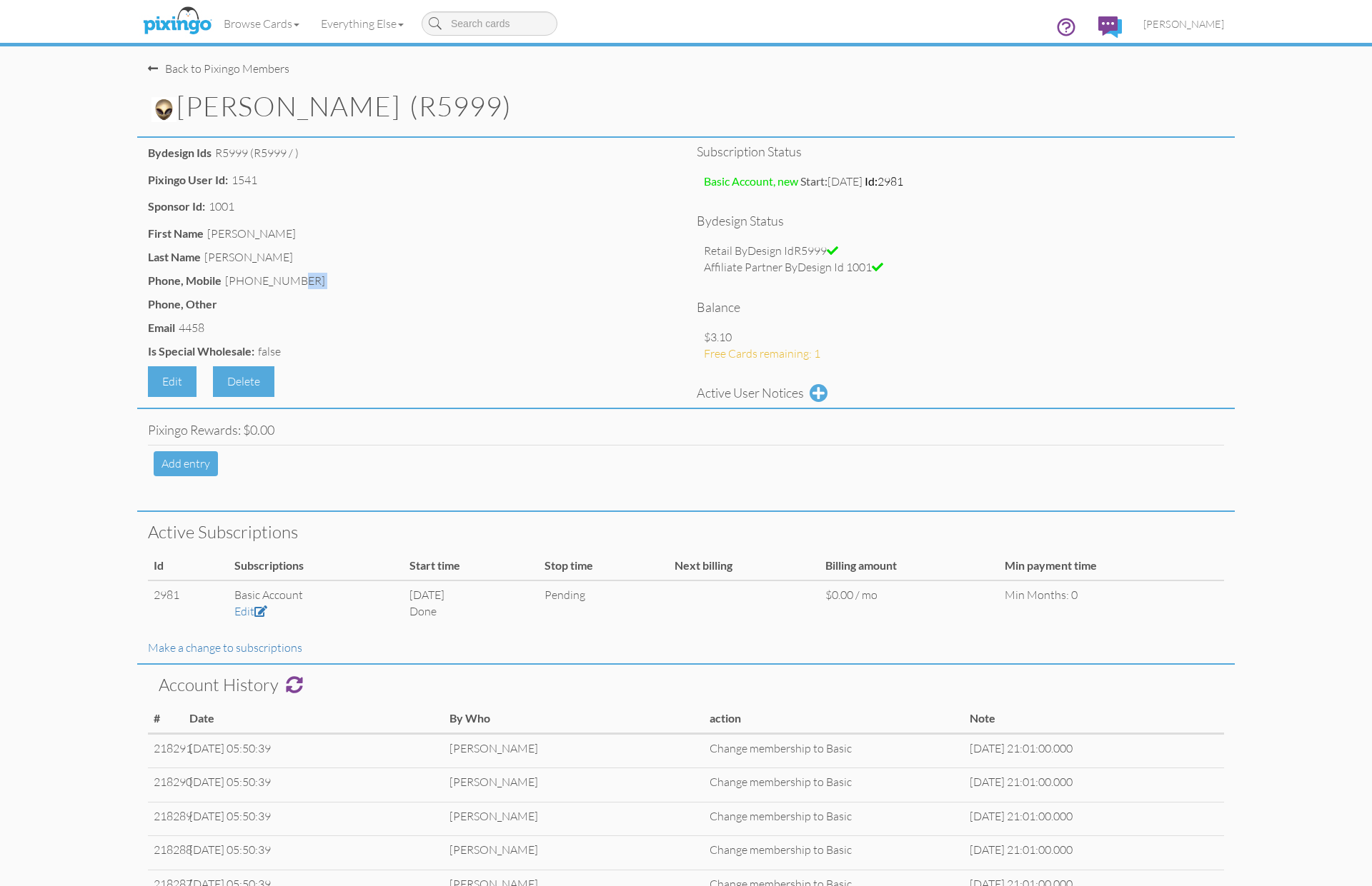
click at [162, 105] on img at bounding box center [163, 109] width 25 height 25
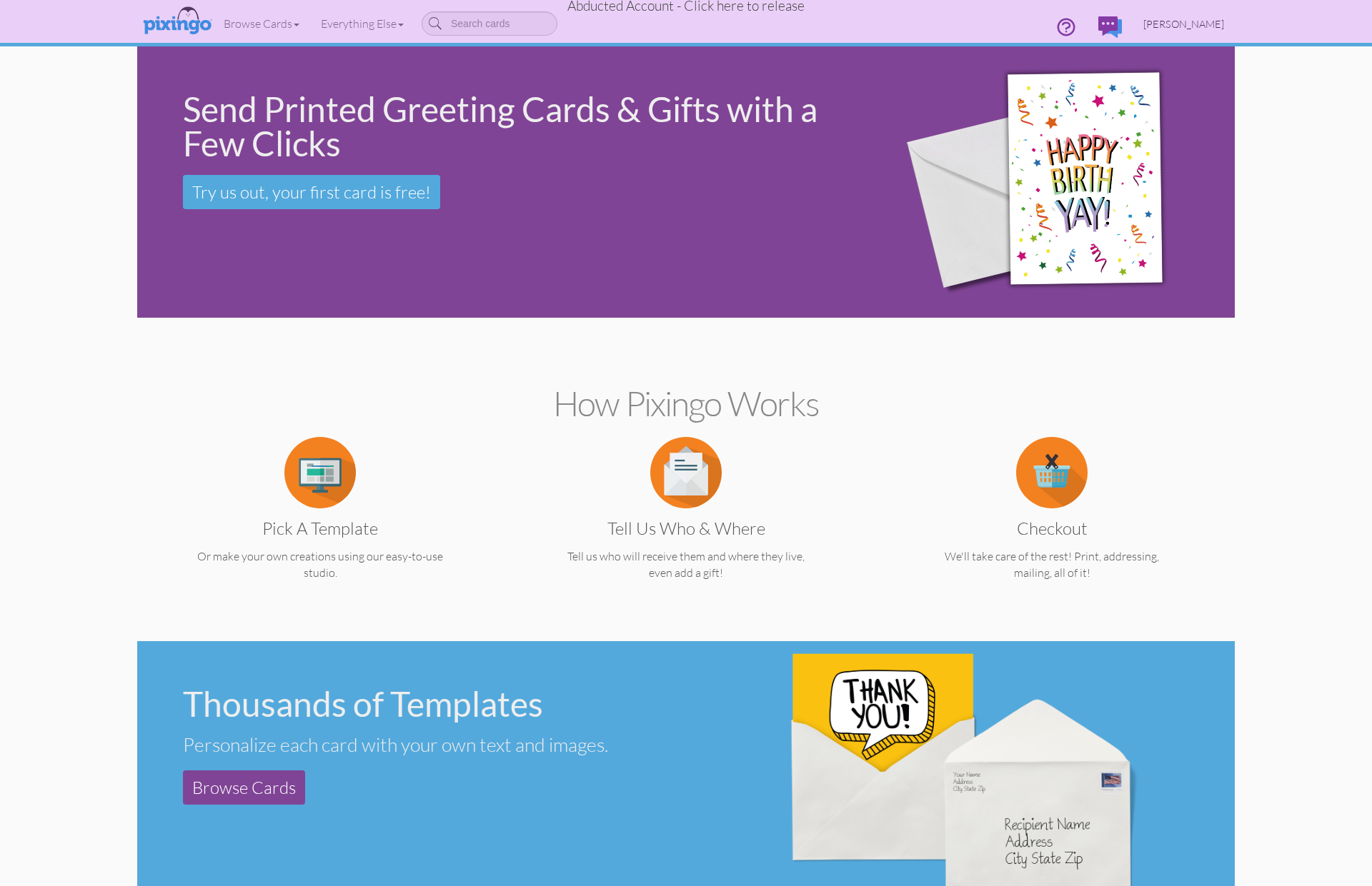
click at [1186, 22] on span "[PERSON_NAME]" at bounding box center [1183, 24] width 81 height 12
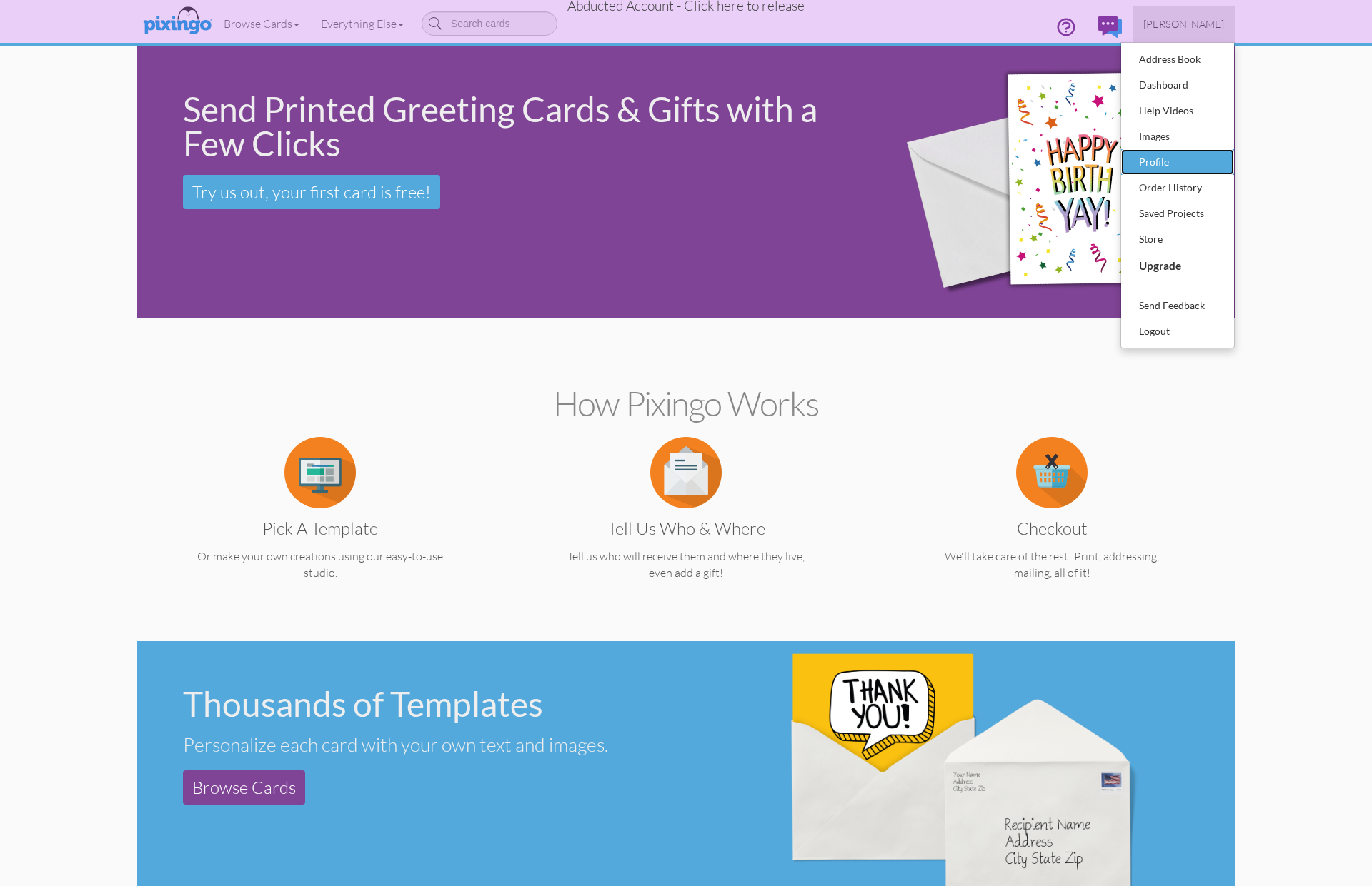
click at [1154, 160] on div "Profile" at bounding box center [1177, 161] width 85 height 22
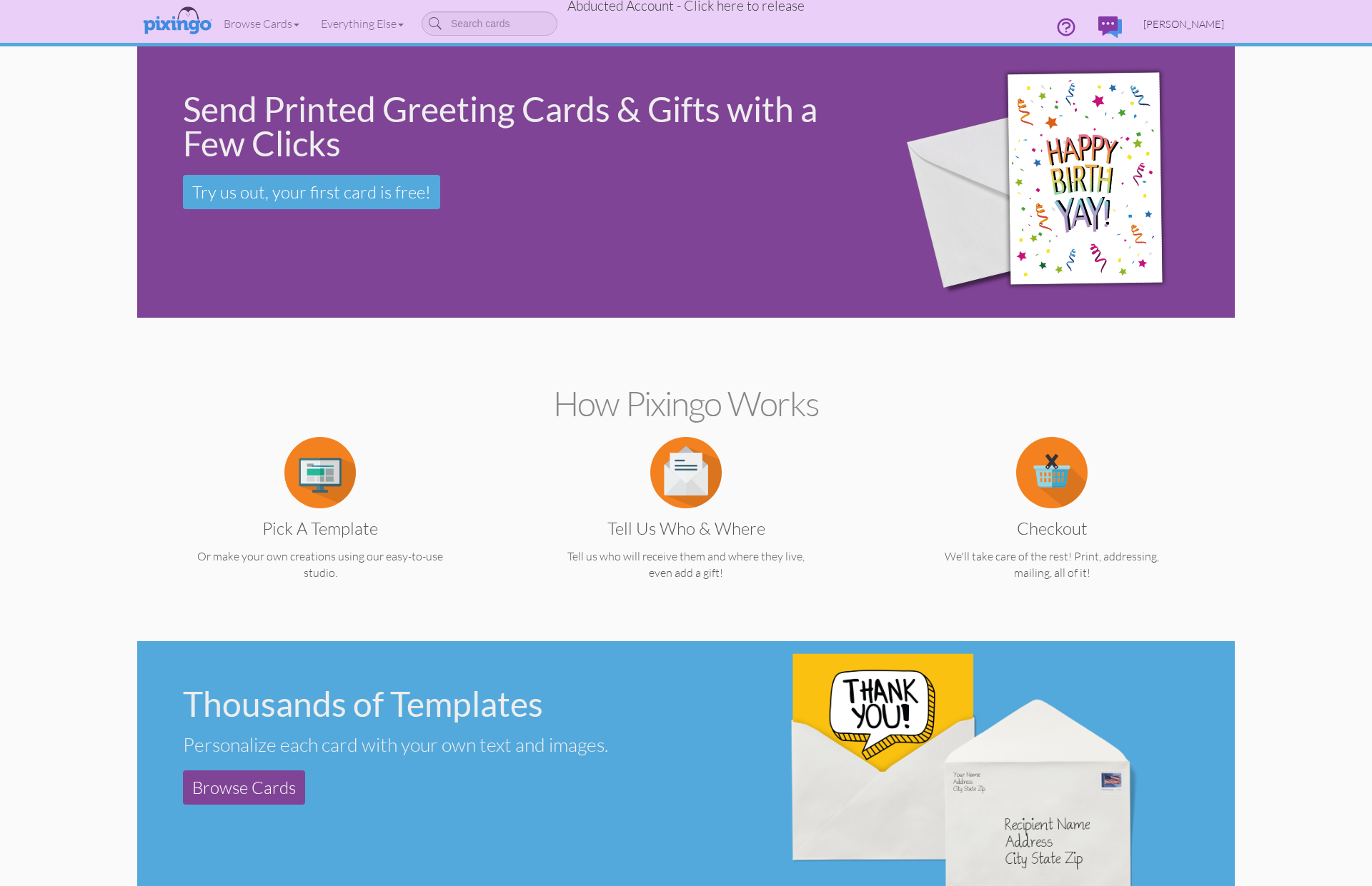
click at [1214, 31] on link "[PERSON_NAME]" at bounding box center [1183, 24] width 102 height 37
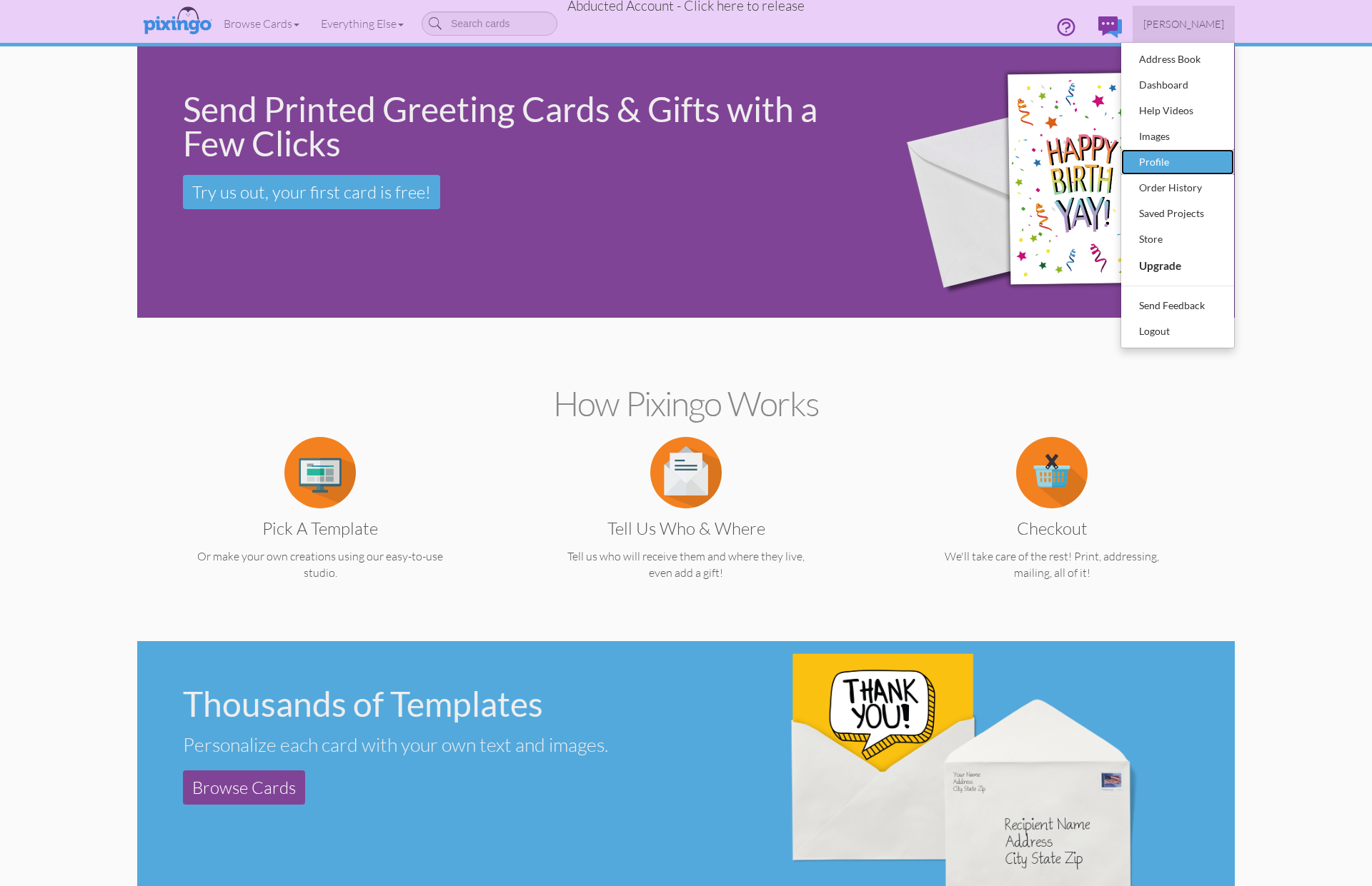
click at [1173, 163] on div "Profile" at bounding box center [1177, 161] width 85 height 22
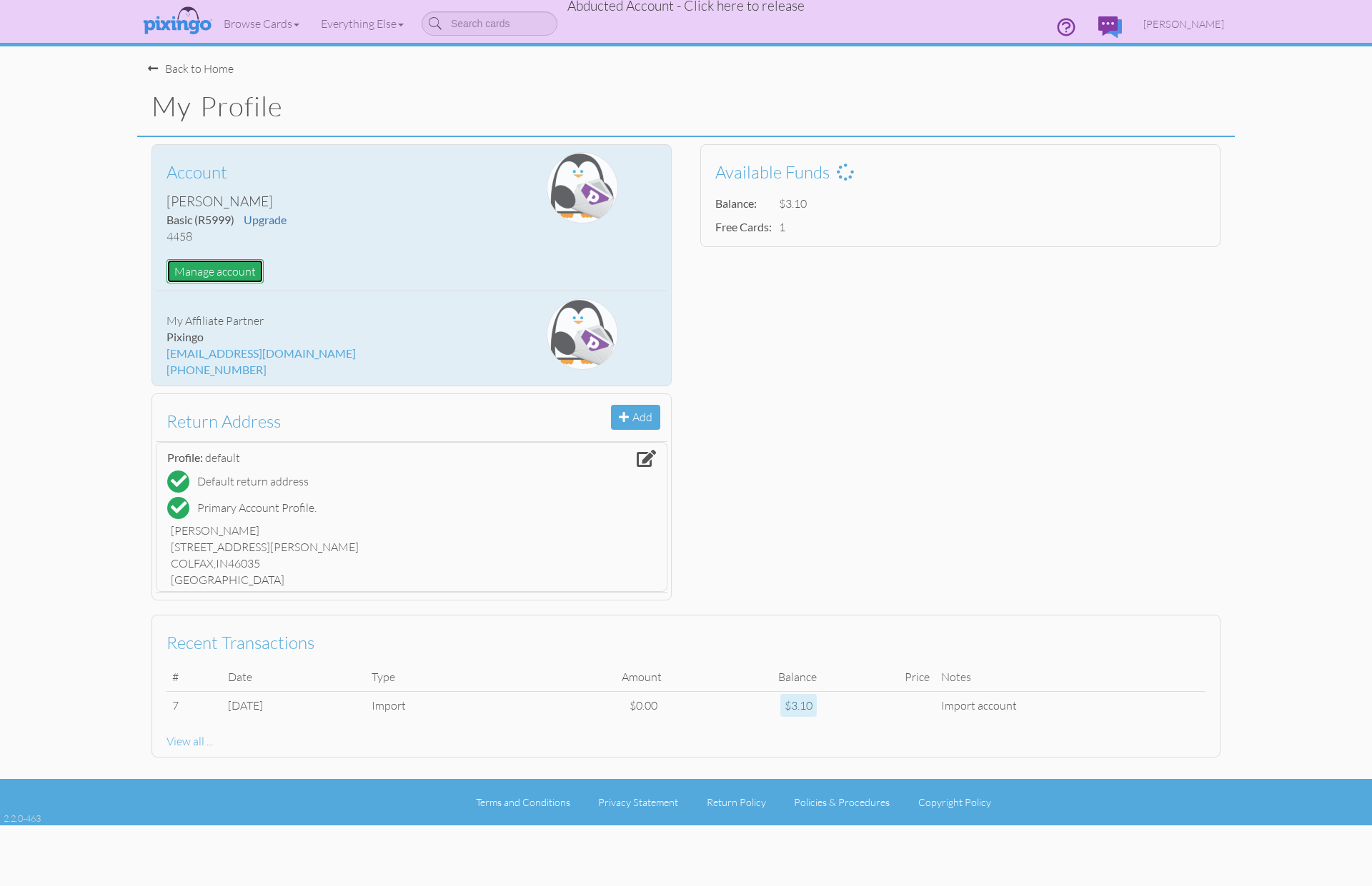
click at [210, 275] on button "Manage account" at bounding box center [215, 271] width 97 height 25
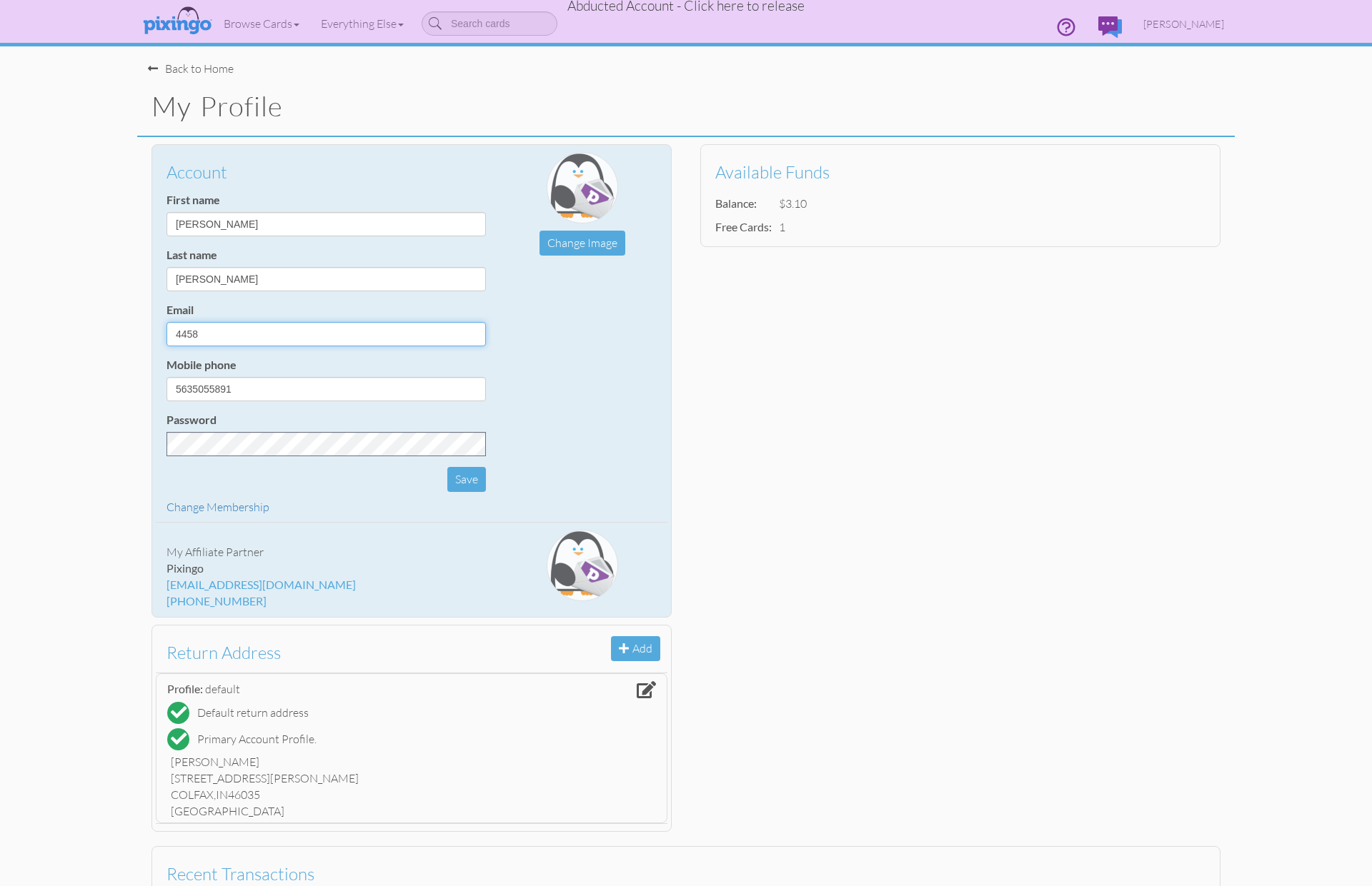
click at [222, 336] on input "4458" at bounding box center [326, 334] width 319 height 24
paste input "[EMAIL_ADDRESS][DOMAIN_NAME]"
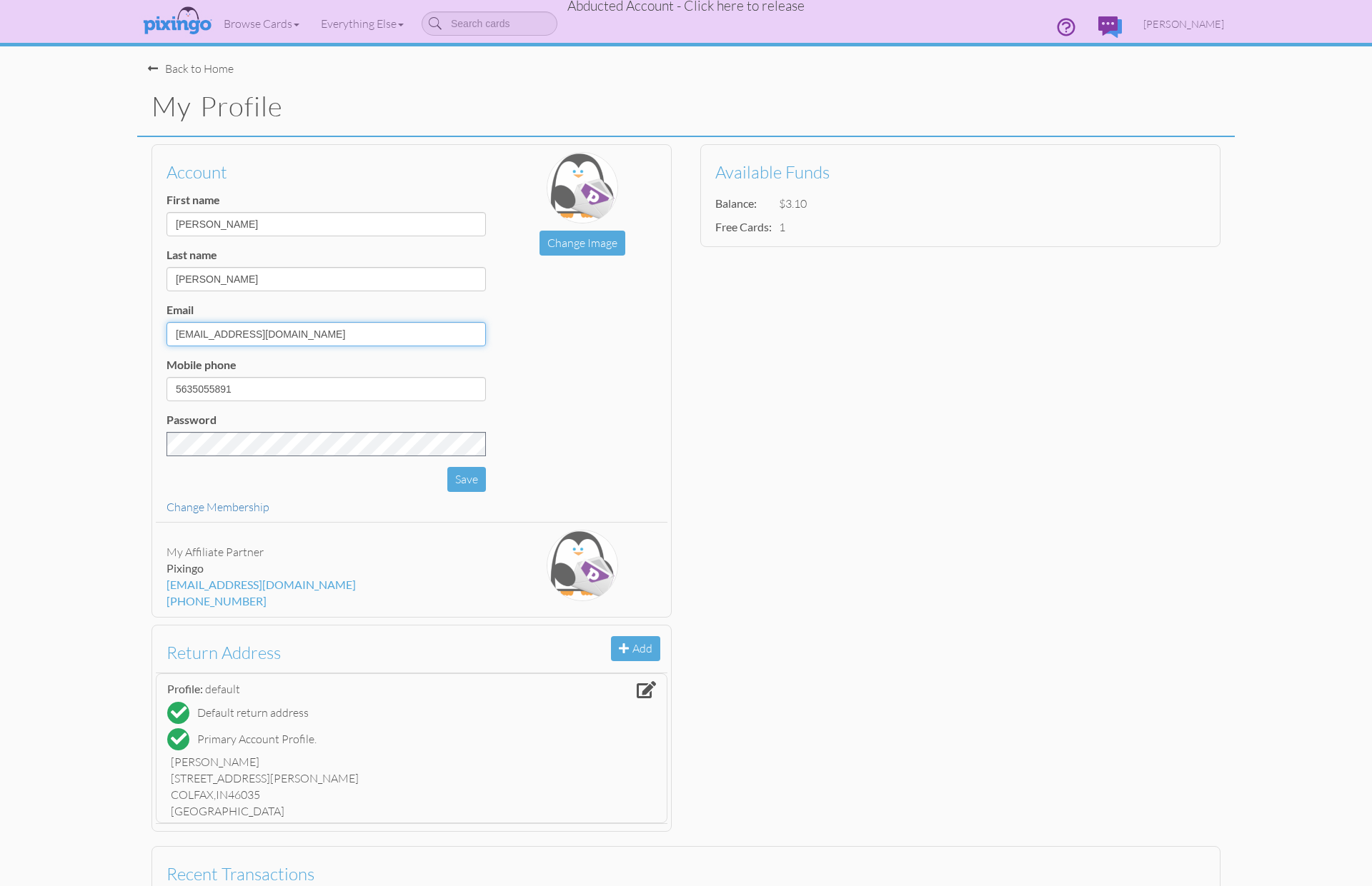
type input "[EMAIL_ADDRESS][DOMAIN_NAME]"
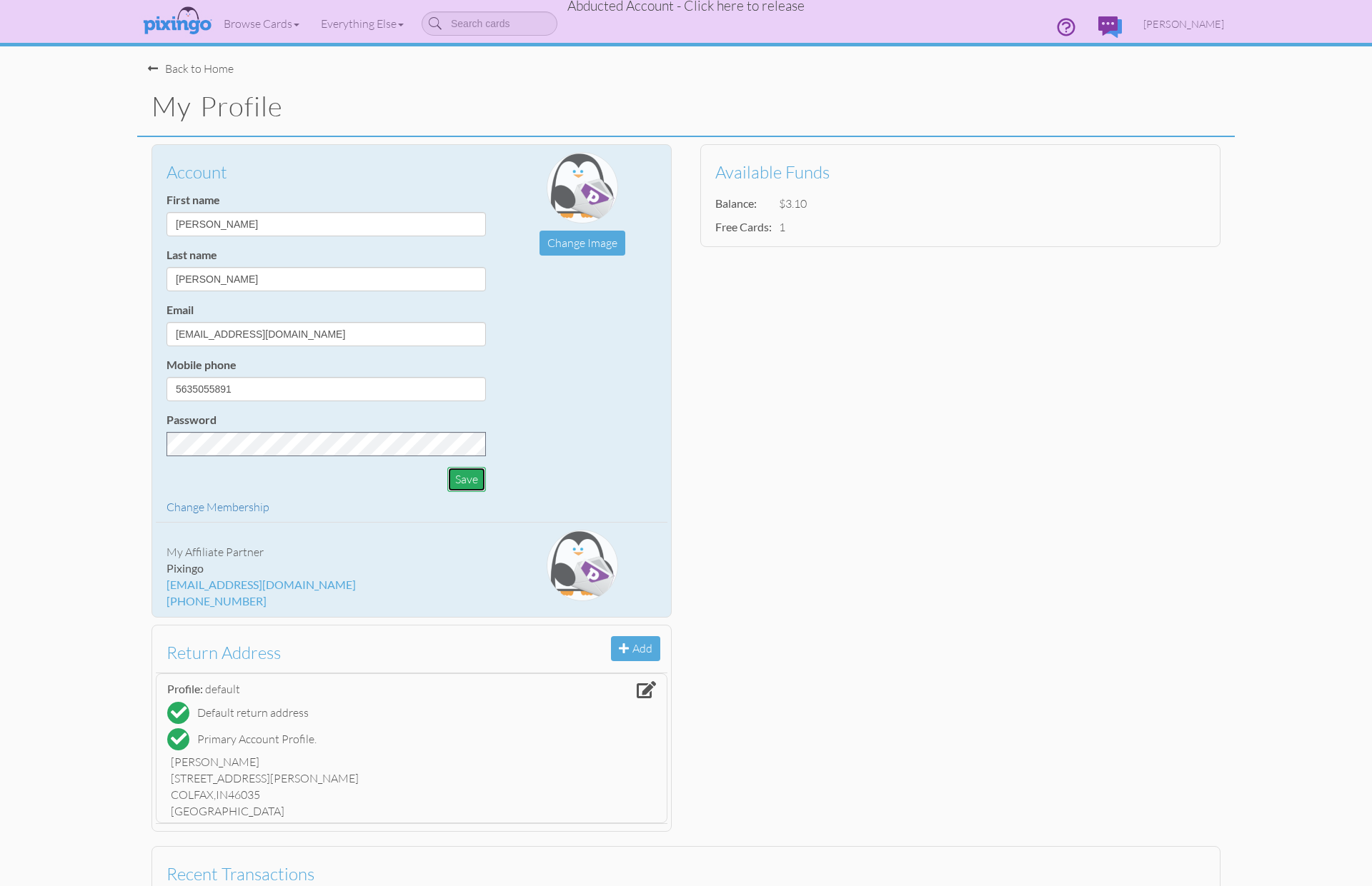
click at [467, 480] on button "Save" at bounding box center [467, 479] width 39 height 25
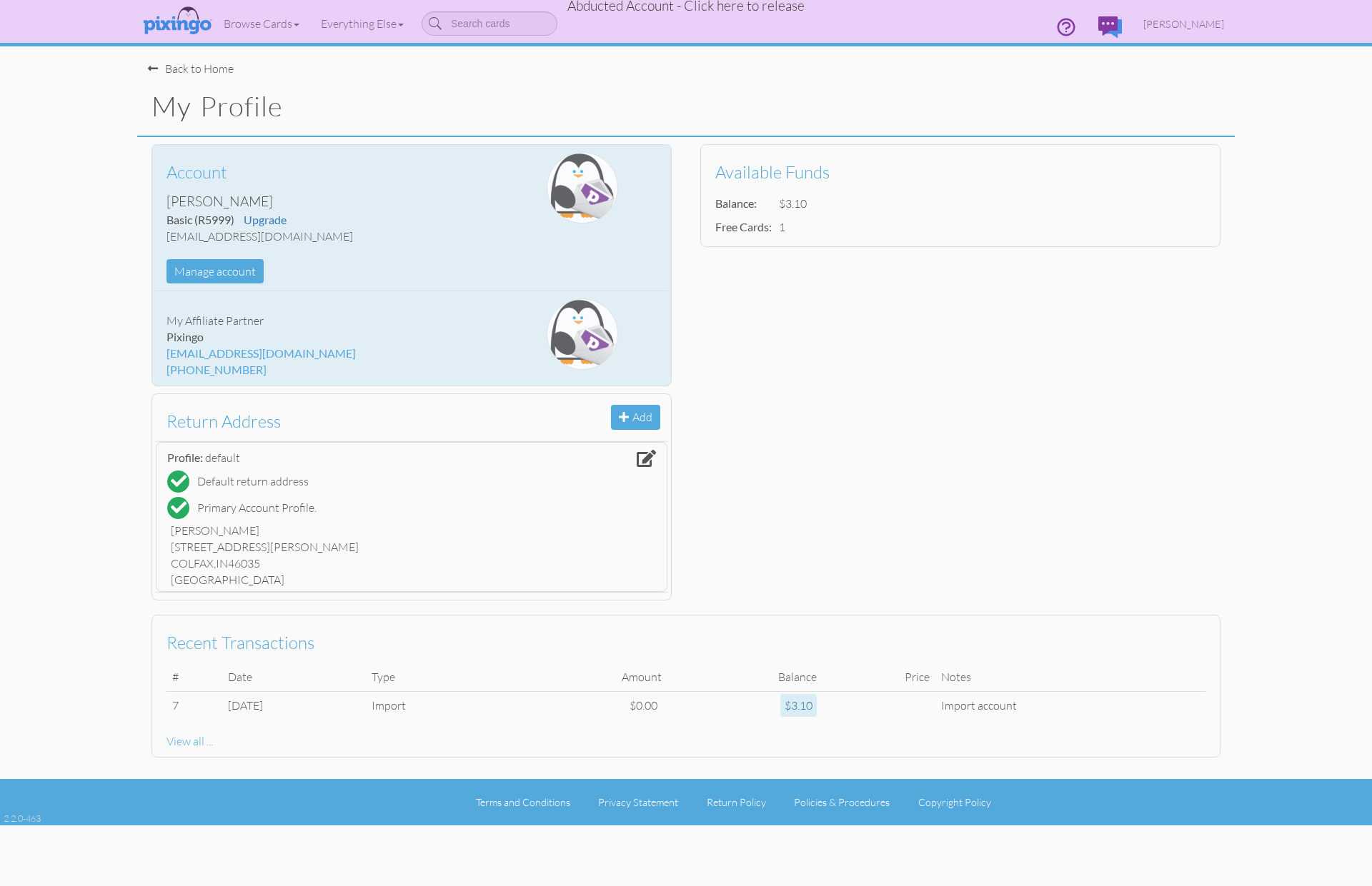
click at [1030, 474] on div "Account [PERSON_NAME] Basic (R5999) Upgrade [EMAIL_ADDRESS][DOMAIN_NAME] Manage…" at bounding box center [685, 372] width 1097 height 470
drag, startPoint x: 272, startPoint y: 236, endPoint x: 157, endPoint y: 239, distance: 115.0
click at [157, 239] on div "Account [PERSON_NAME] Basic (R5999) Upgrade [EMAIL_ADDRESS][DOMAIN_NAME] Manage…" at bounding box center [326, 218] width 341 height 132
copy div "aletabatz@gmail.com"
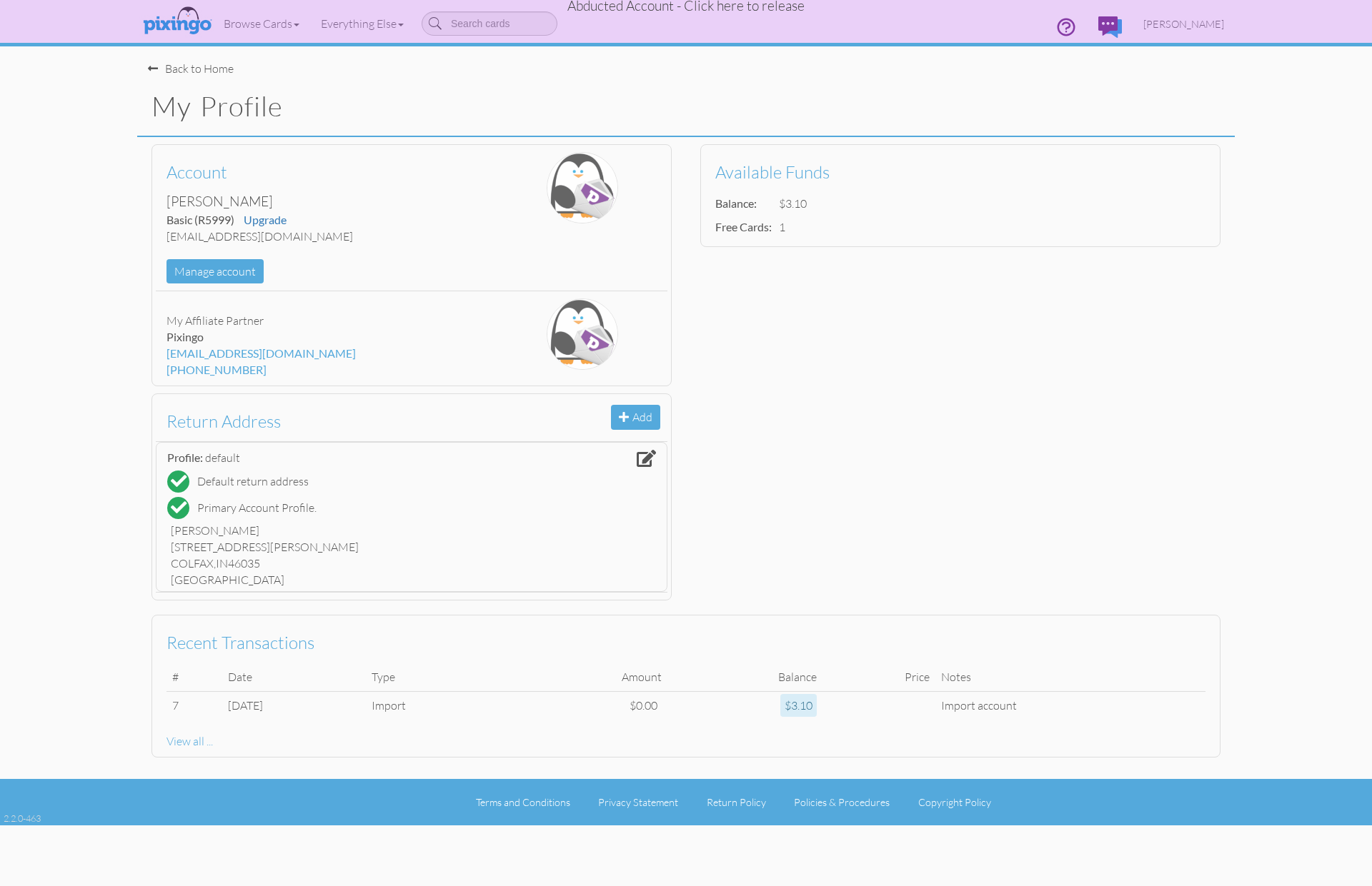
click at [655, 8] on span "Abducted Account - Click here to release" at bounding box center [685, 5] width 237 height 17
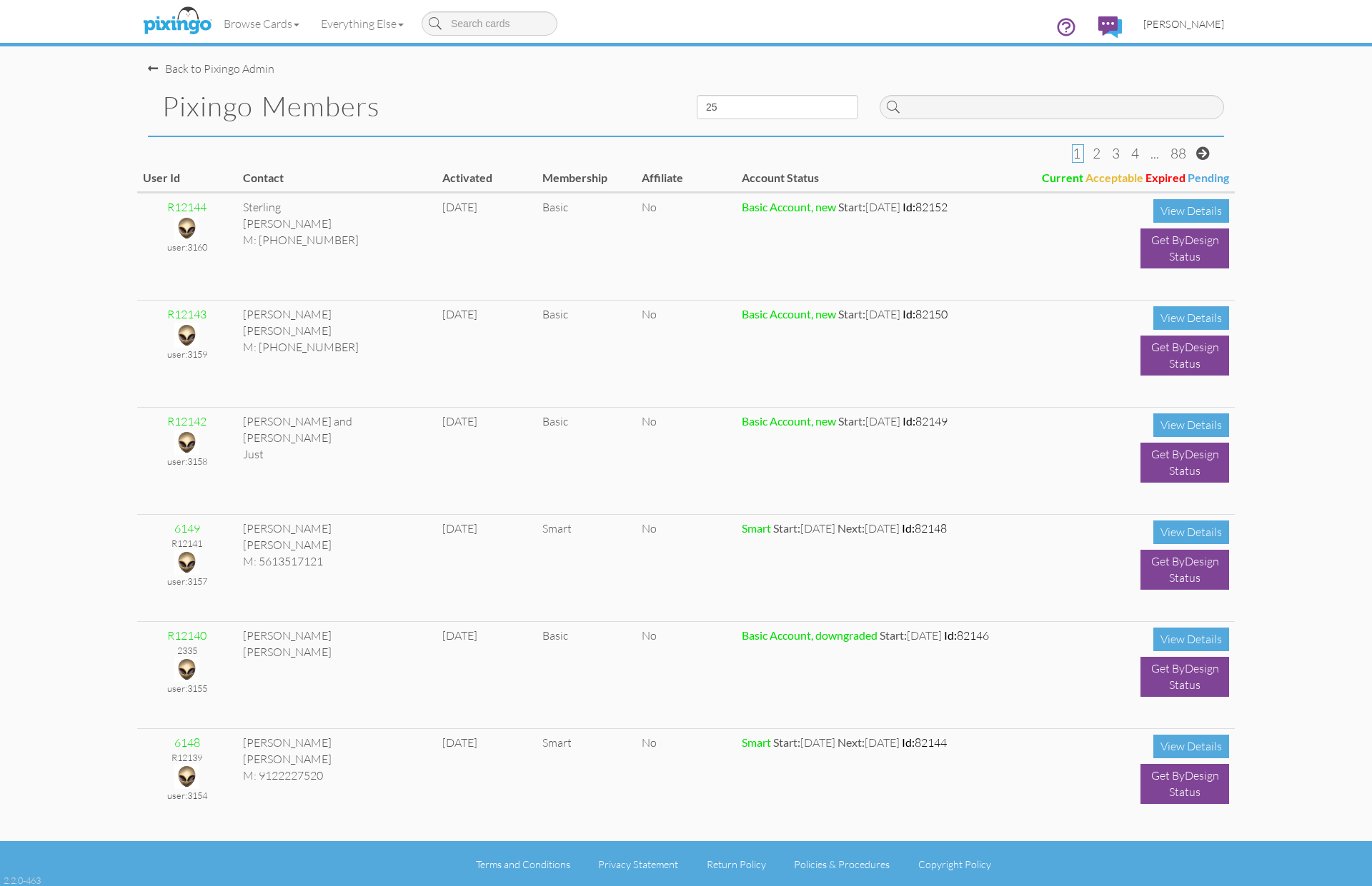
click at [1175, 25] on span "[PERSON_NAME]" at bounding box center [1183, 24] width 81 height 12
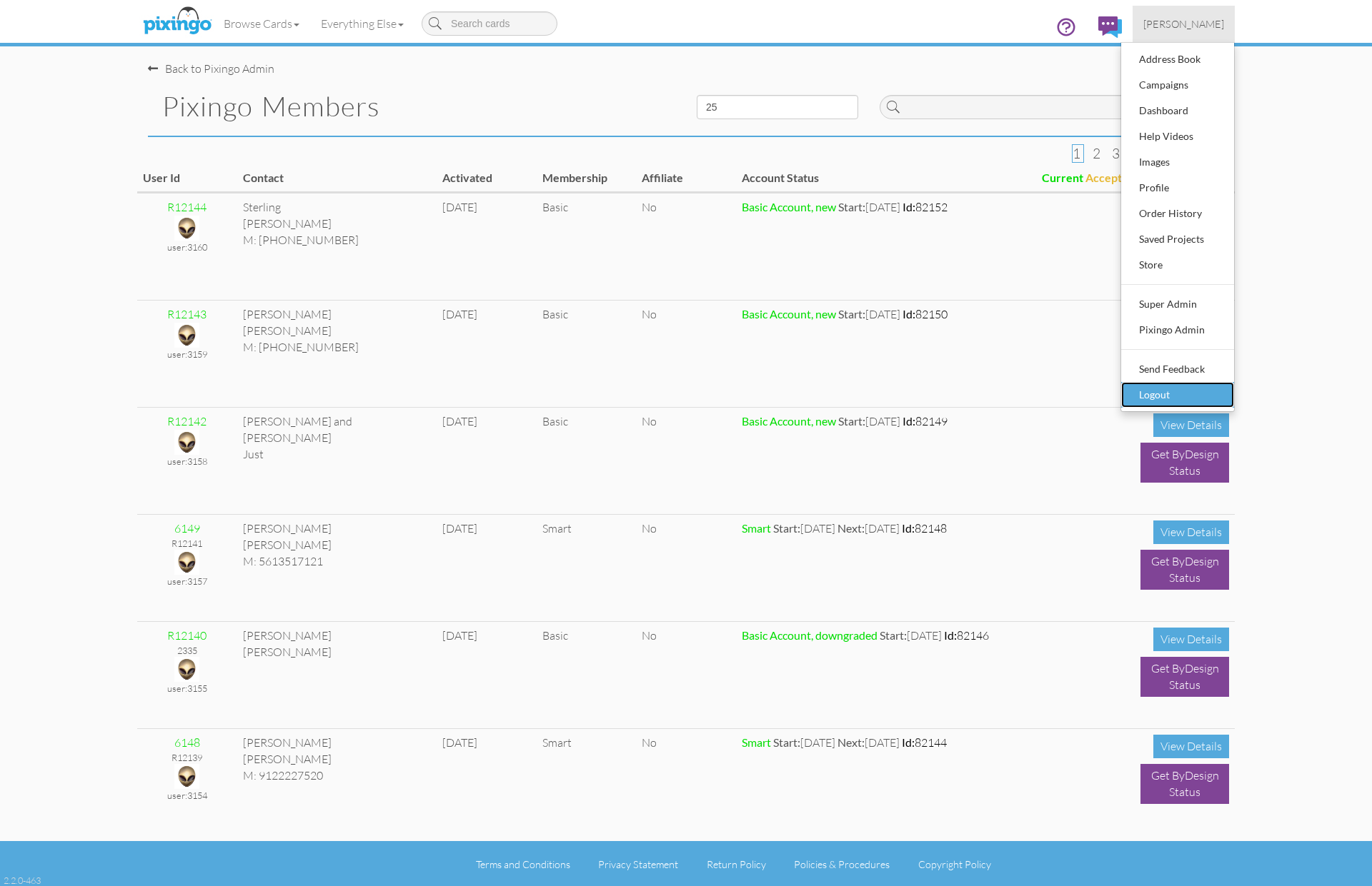
click at [1168, 399] on div "Logout" at bounding box center [1177, 395] width 85 height 22
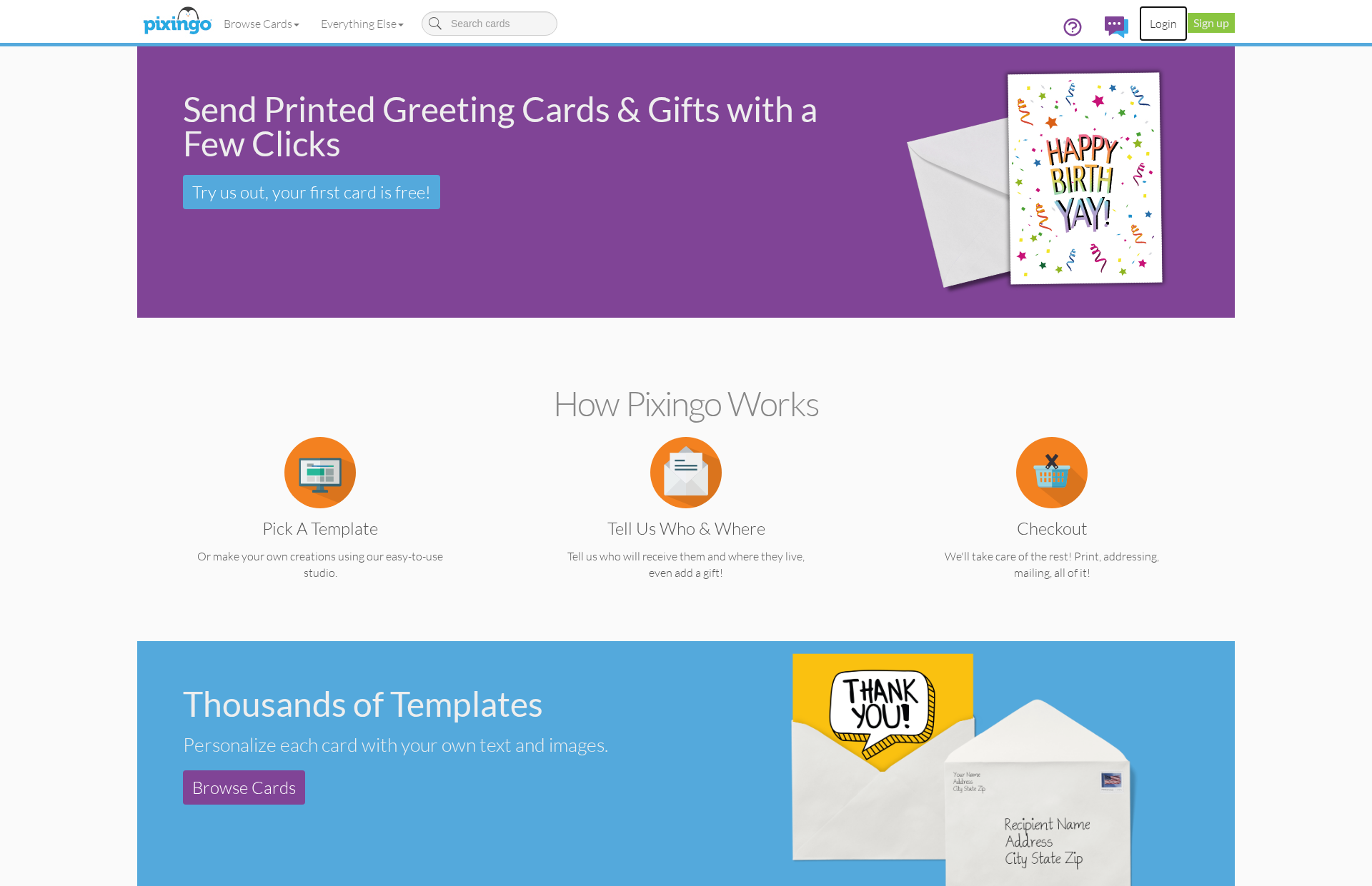
click at [1170, 24] on link "Login" at bounding box center [1163, 24] width 49 height 36
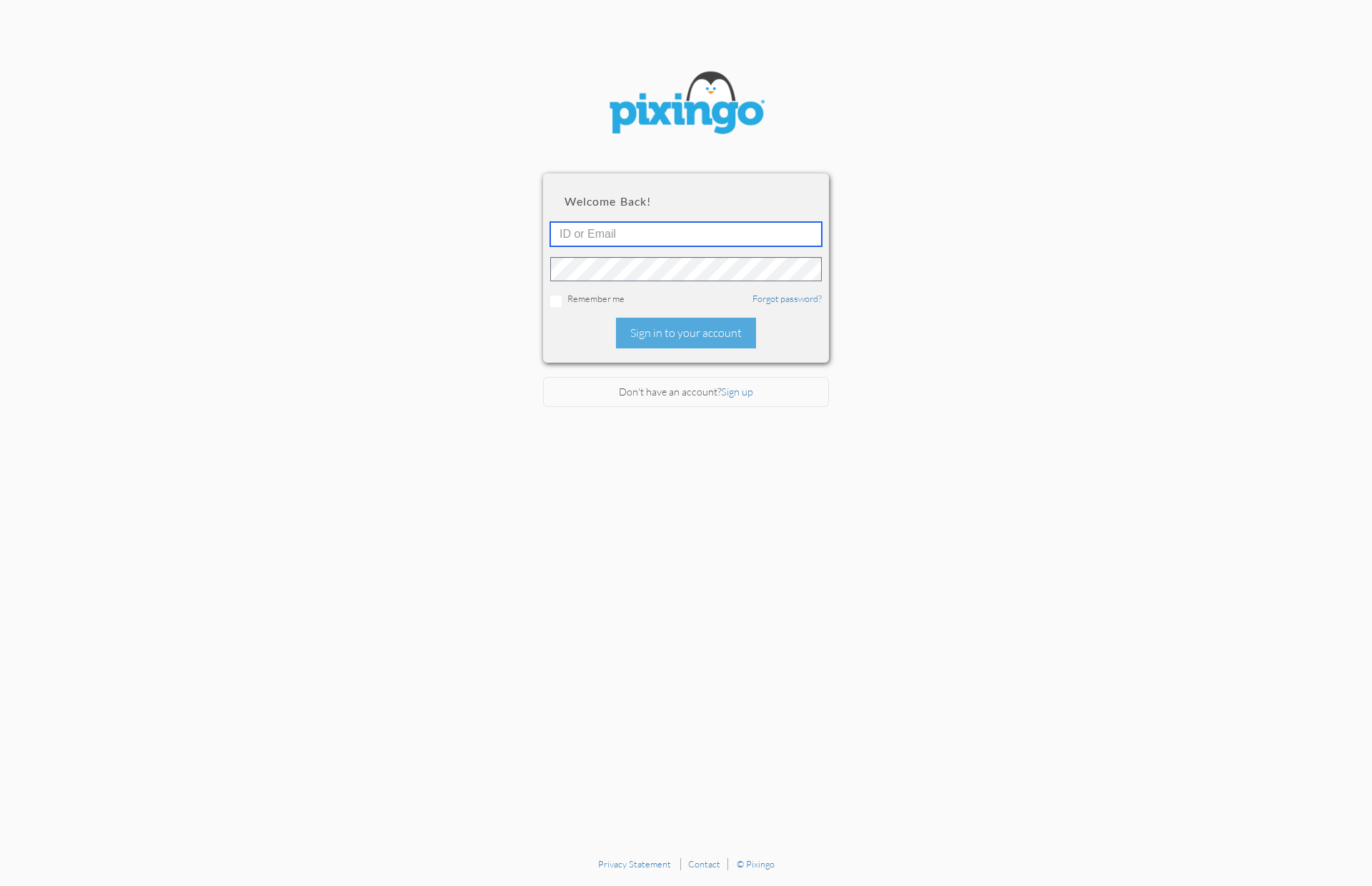
type input "1644"
click at [803, 298] on link "Forgot password?" at bounding box center [787, 298] width 70 height 11
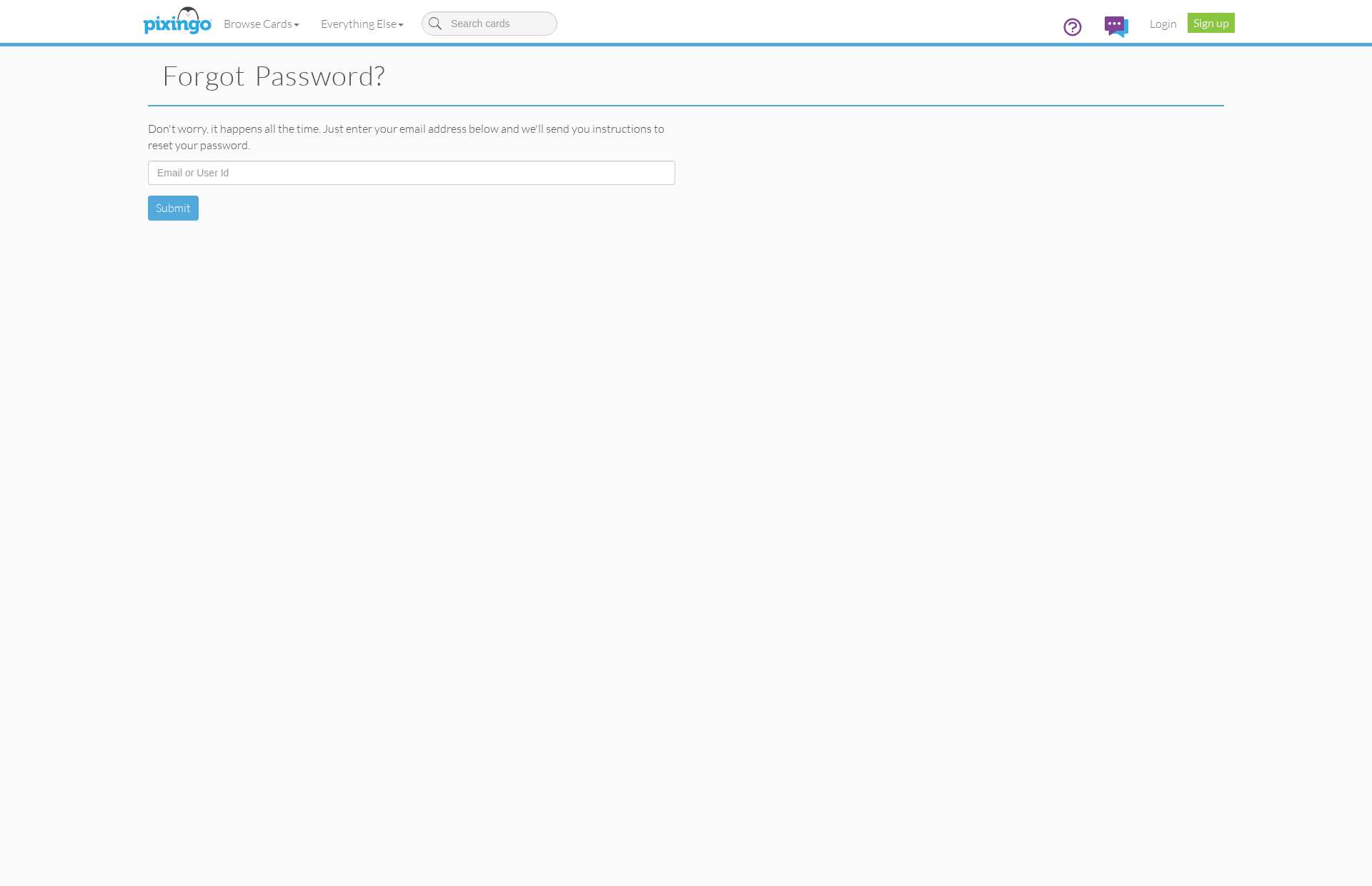
click at [1042, 231] on div "Don't worry, it happens all the time. Just enter your email address below and w…" at bounding box center [685, 170] width 1097 height 129
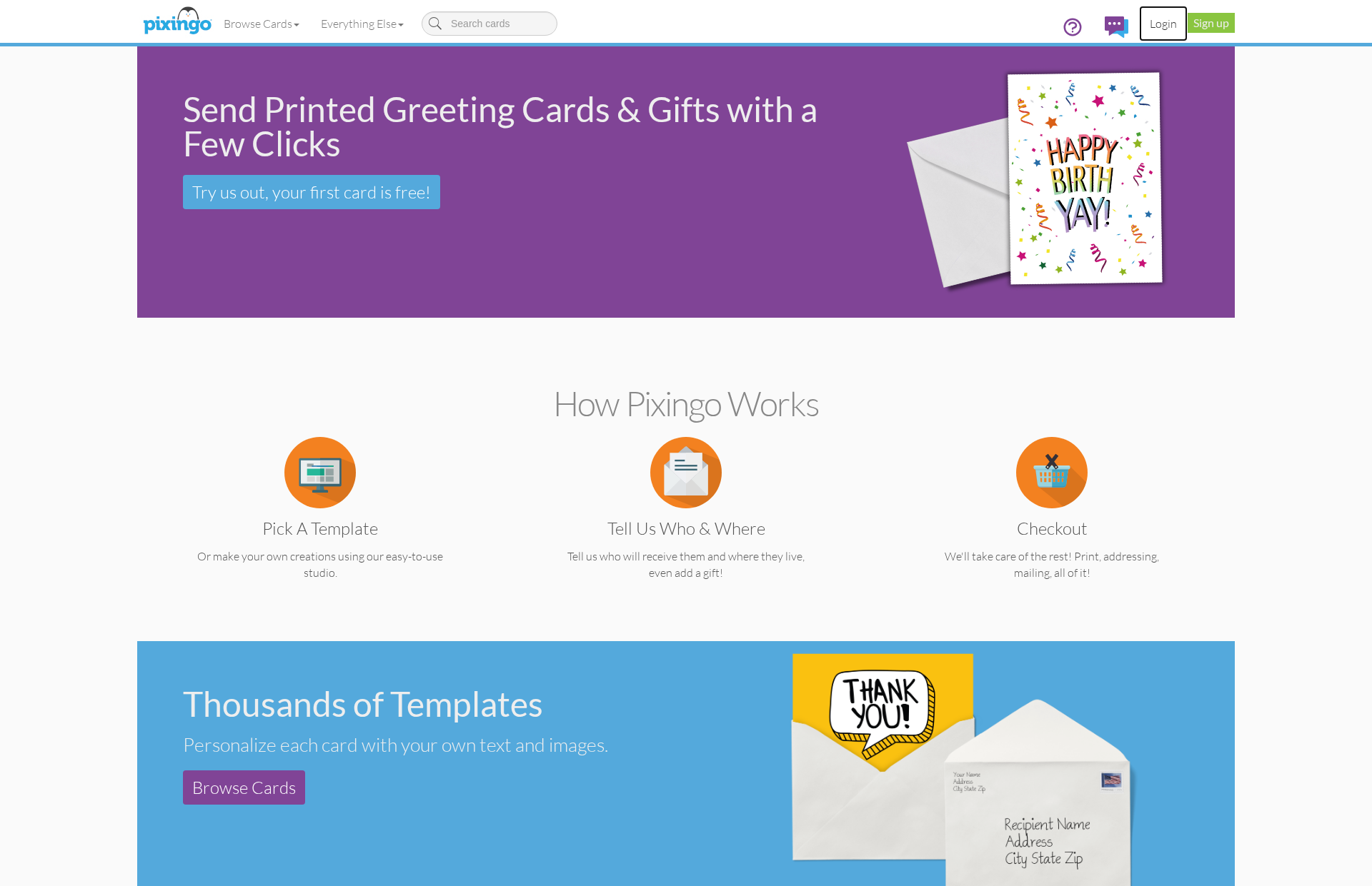
click at [1164, 24] on link "Login" at bounding box center [1163, 24] width 49 height 36
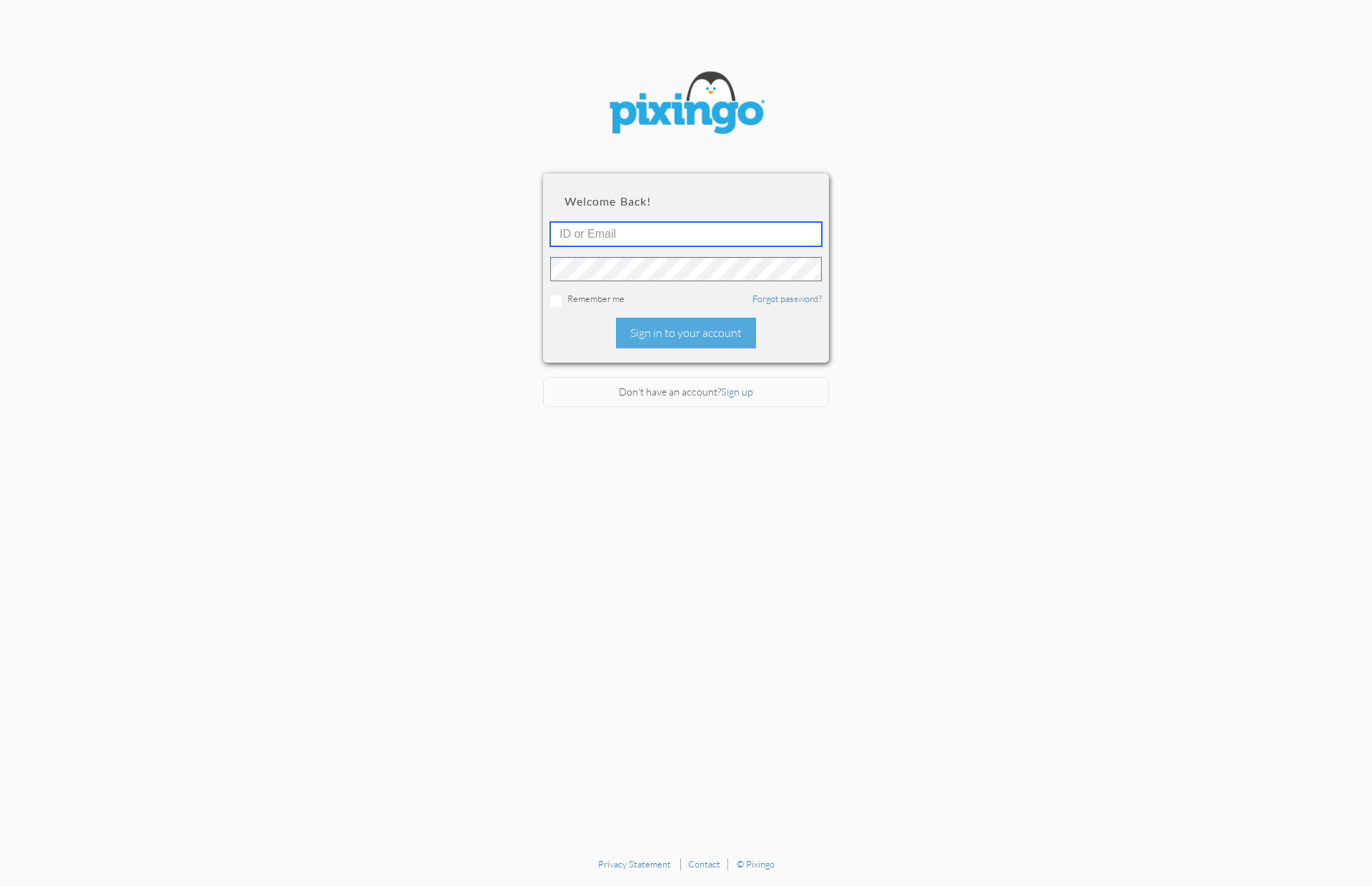
type input "1644"
click at [700, 323] on div "Sign in to your account" at bounding box center [685, 333] width 140 height 31
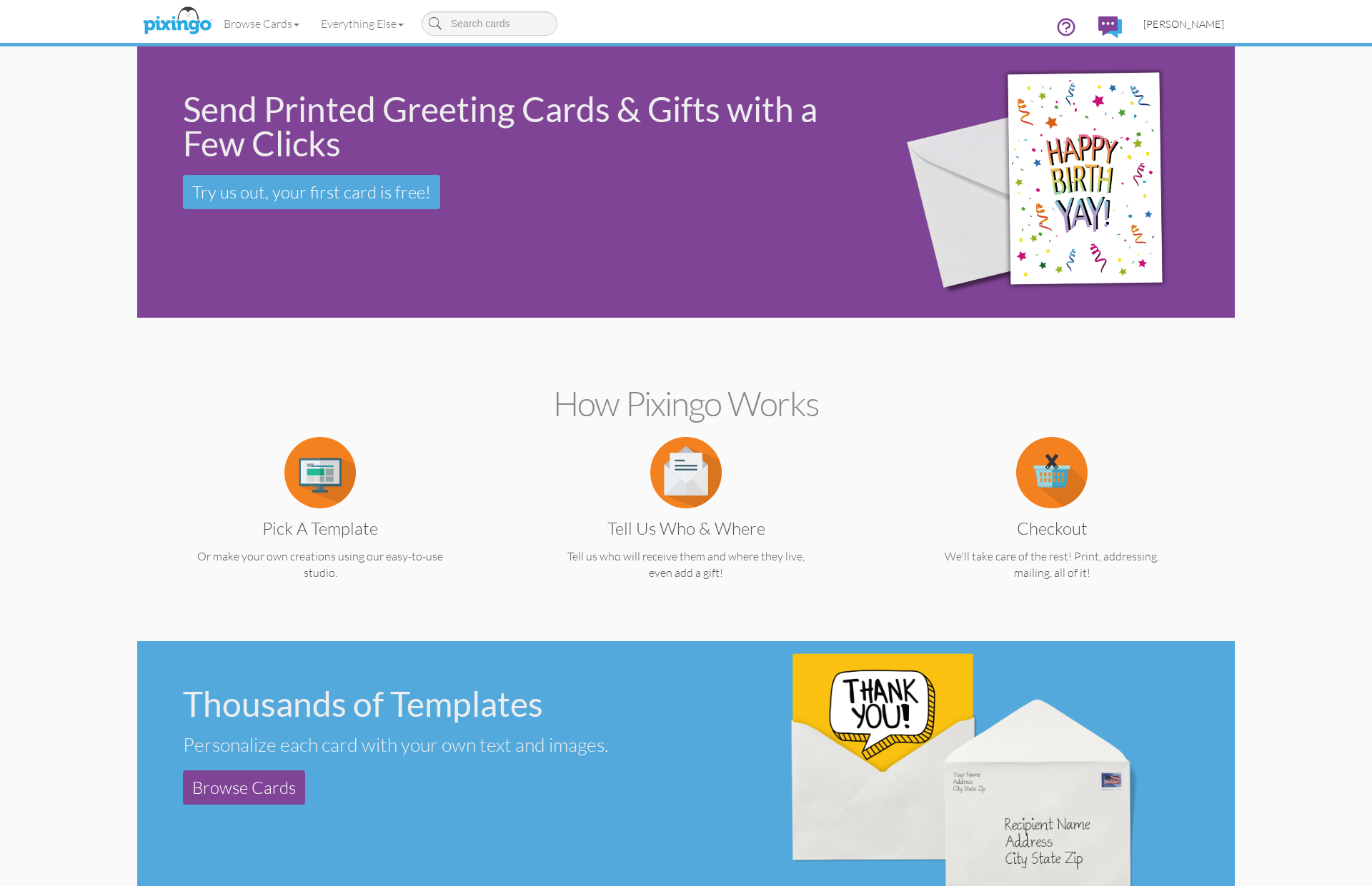
click at [1169, 24] on span "Bryan Thayer" at bounding box center [1183, 24] width 81 height 12
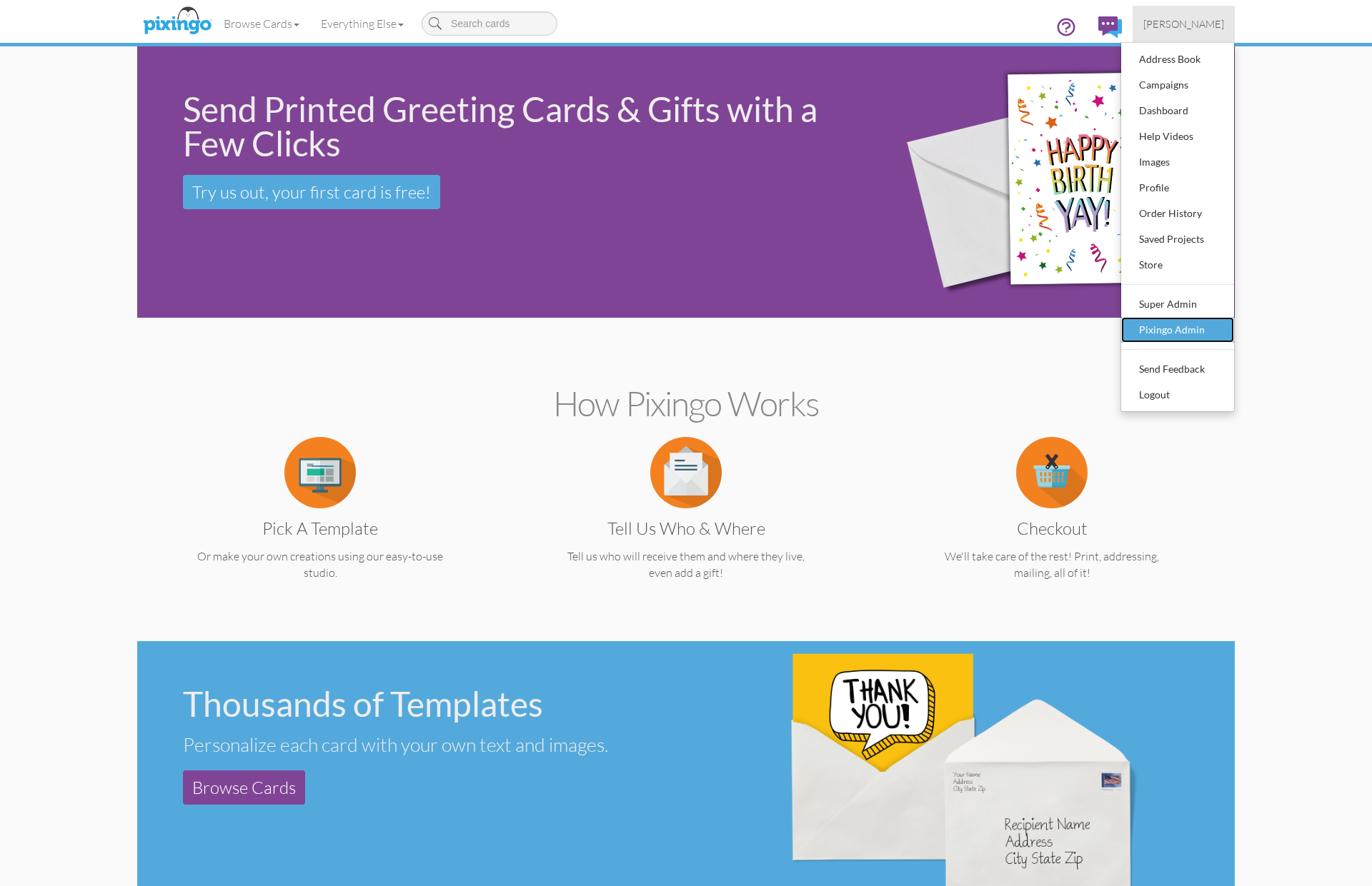
click at [1193, 336] on div "Pixingo Admin" at bounding box center [1177, 330] width 85 height 22
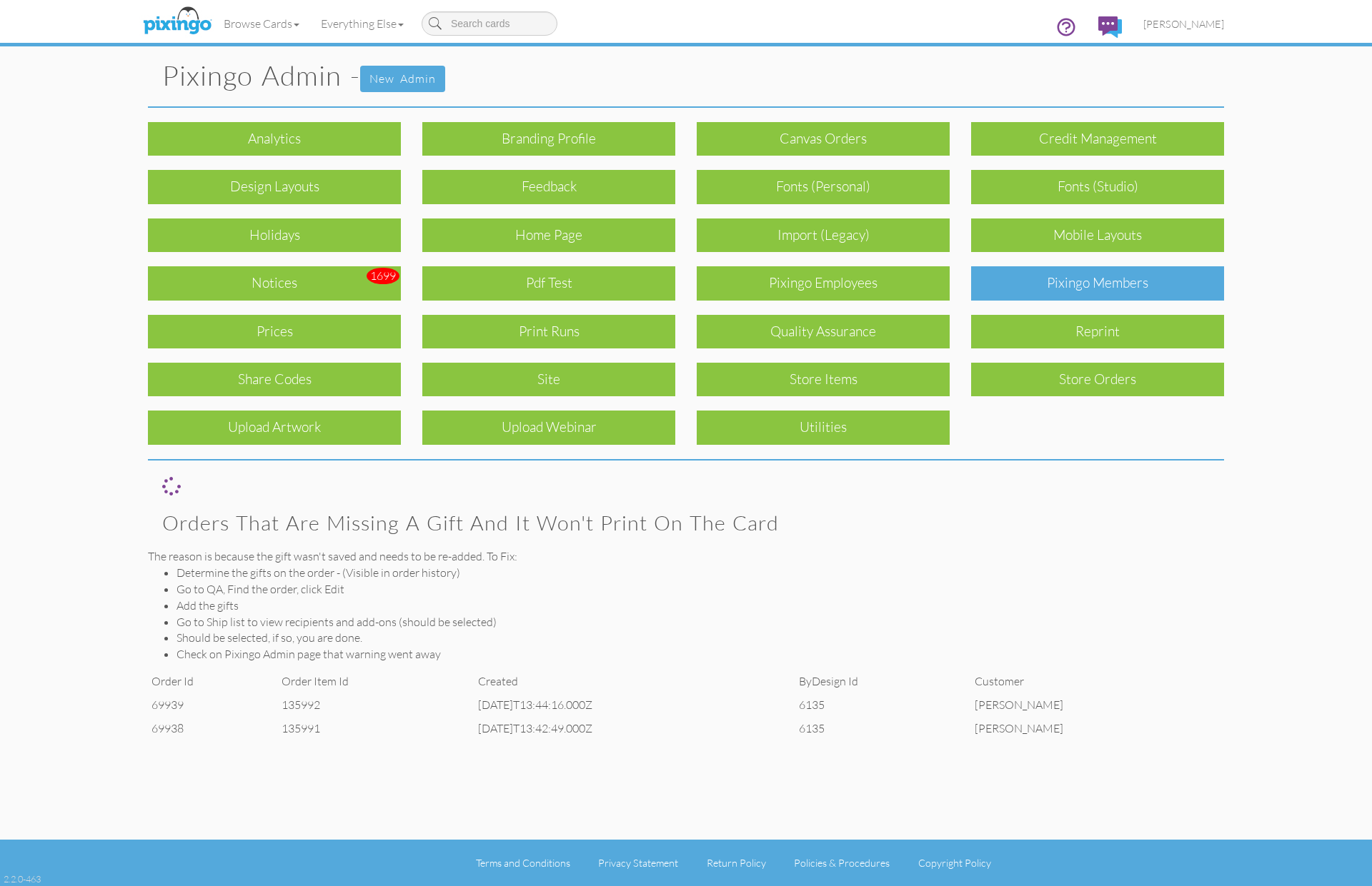
click at [1091, 280] on div "Pixingo Members" at bounding box center [1097, 283] width 253 height 34
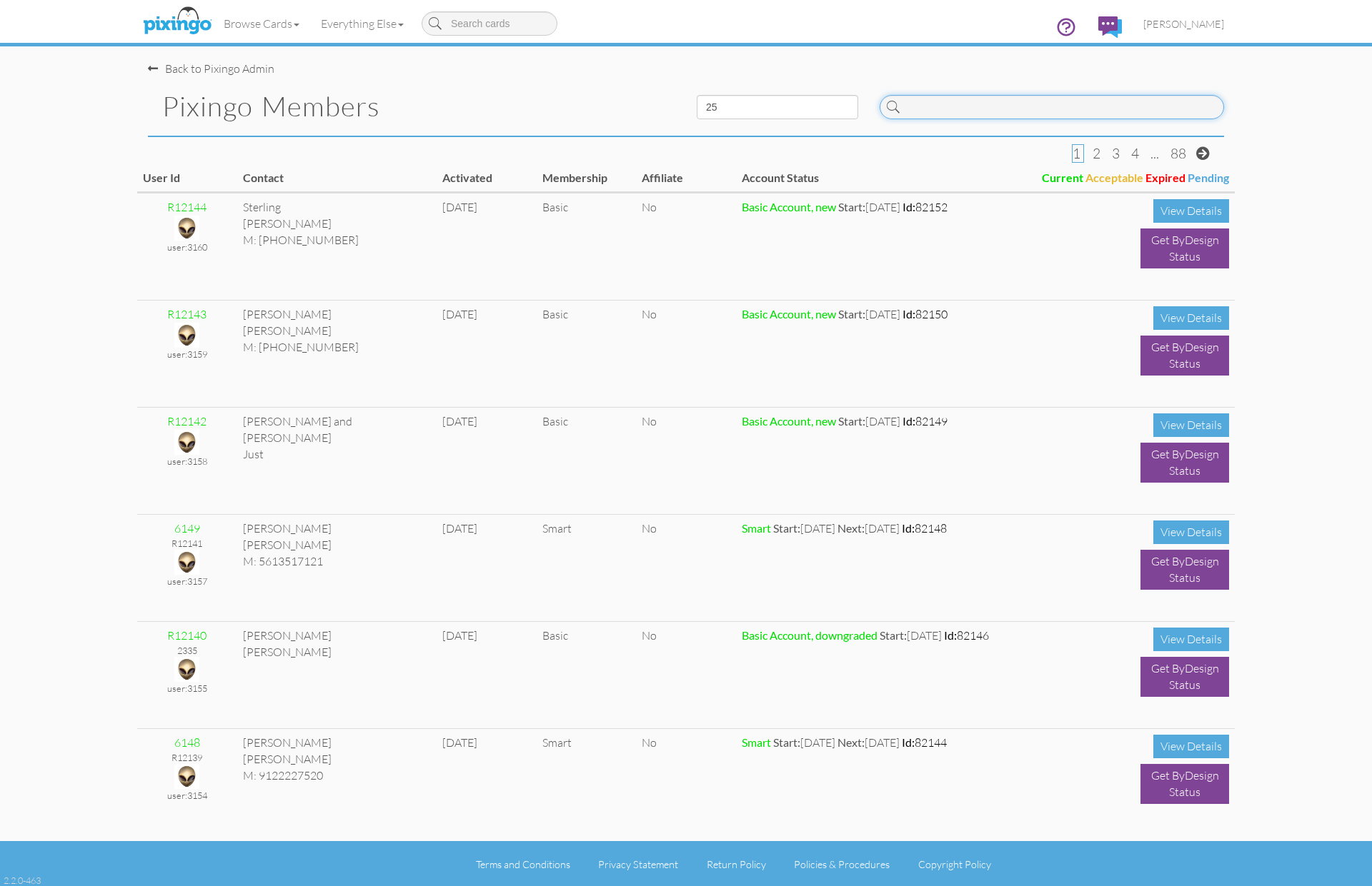
click at [935, 108] on input at bounding box center [1052, 107] width 344 height 24
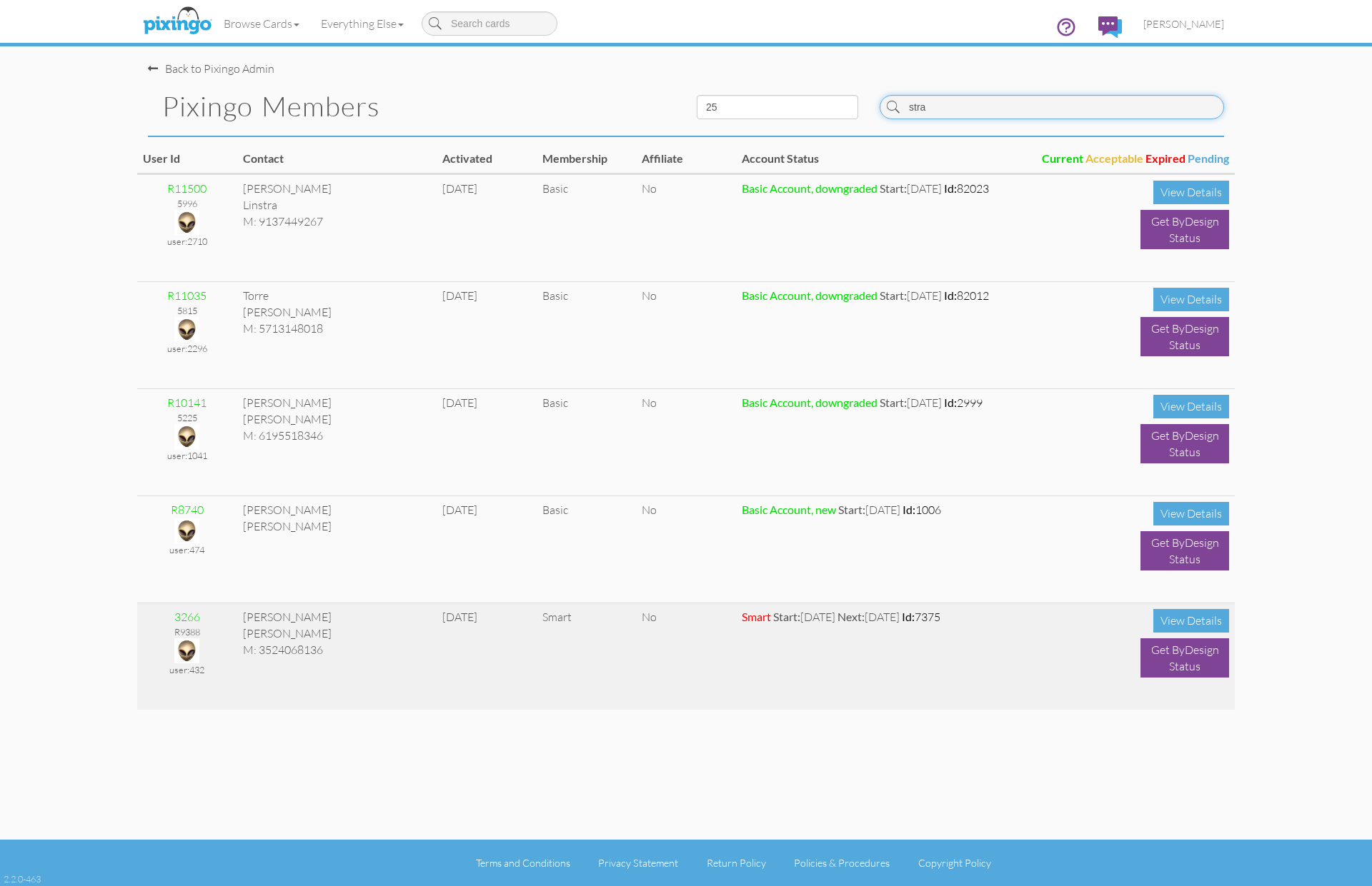
type input "stra"
click at [183, 648] on img at bounding box center [186, 650] width 25 height 25
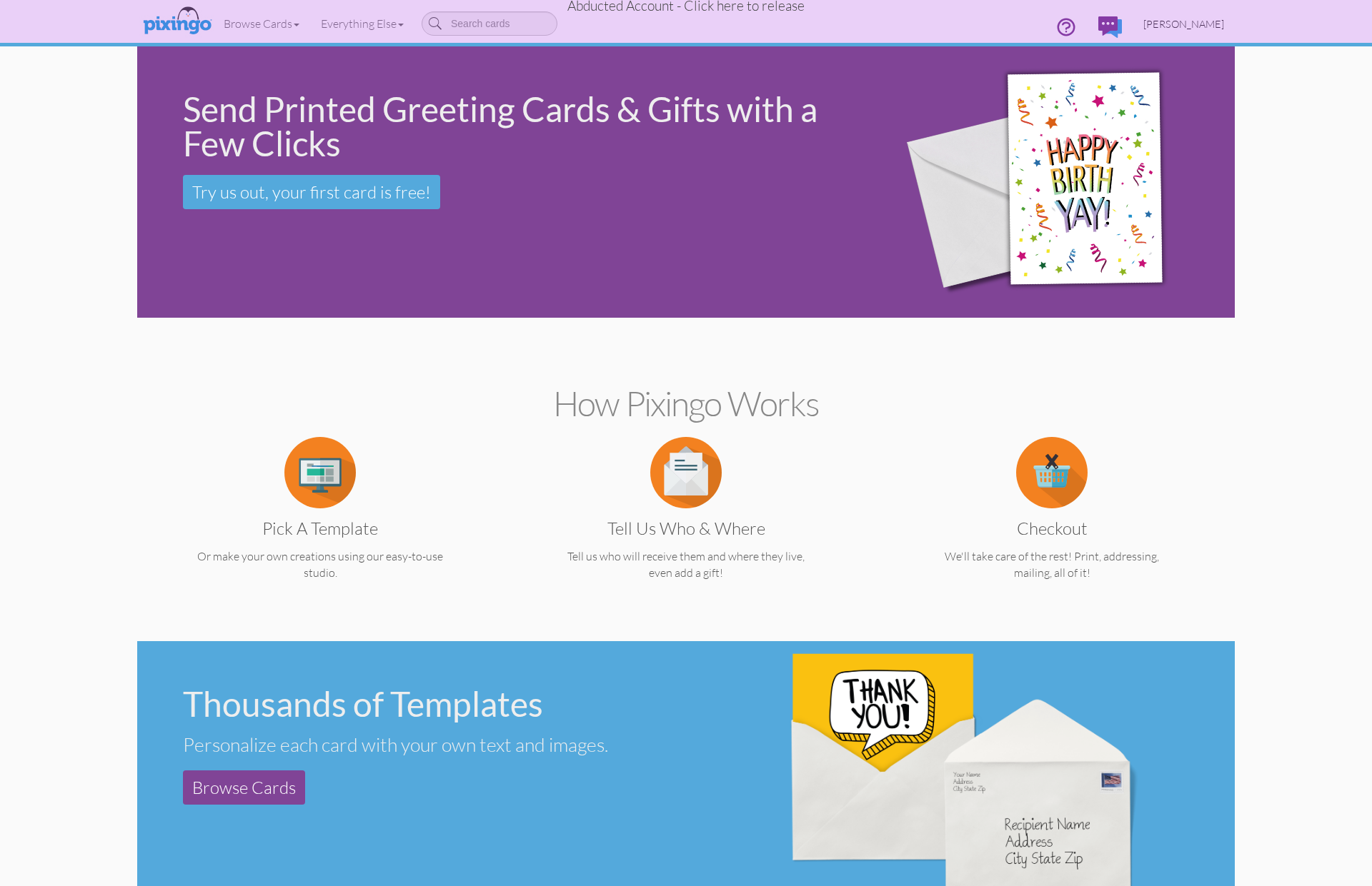
click at [1180, 19] on span "Lilian Strandlund" at bounding box center [1183, 24] width 81 height 12
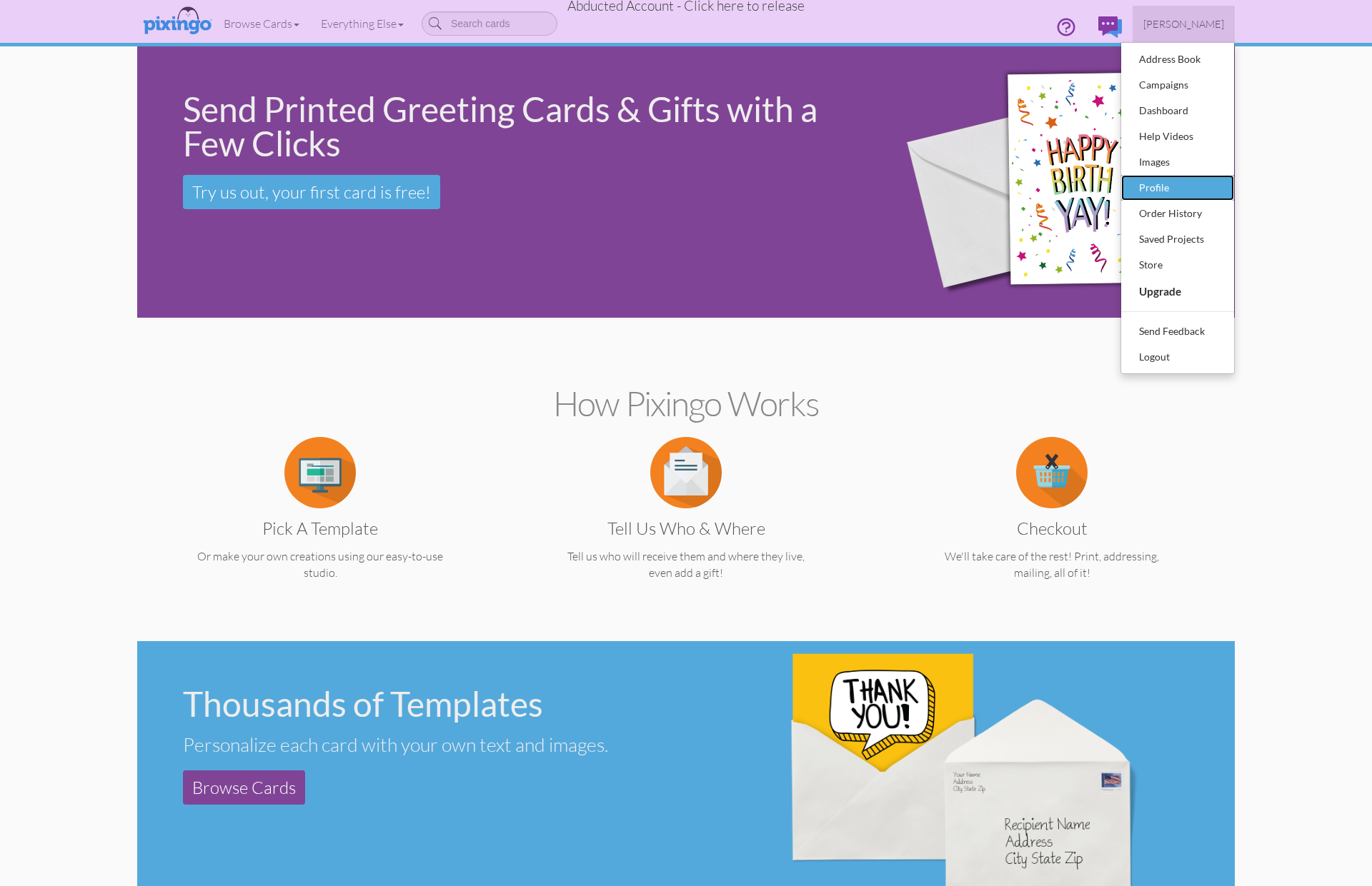
click at [1175, 189] on div "Profile" at bounding box center [1177, 188] width 85 height 22
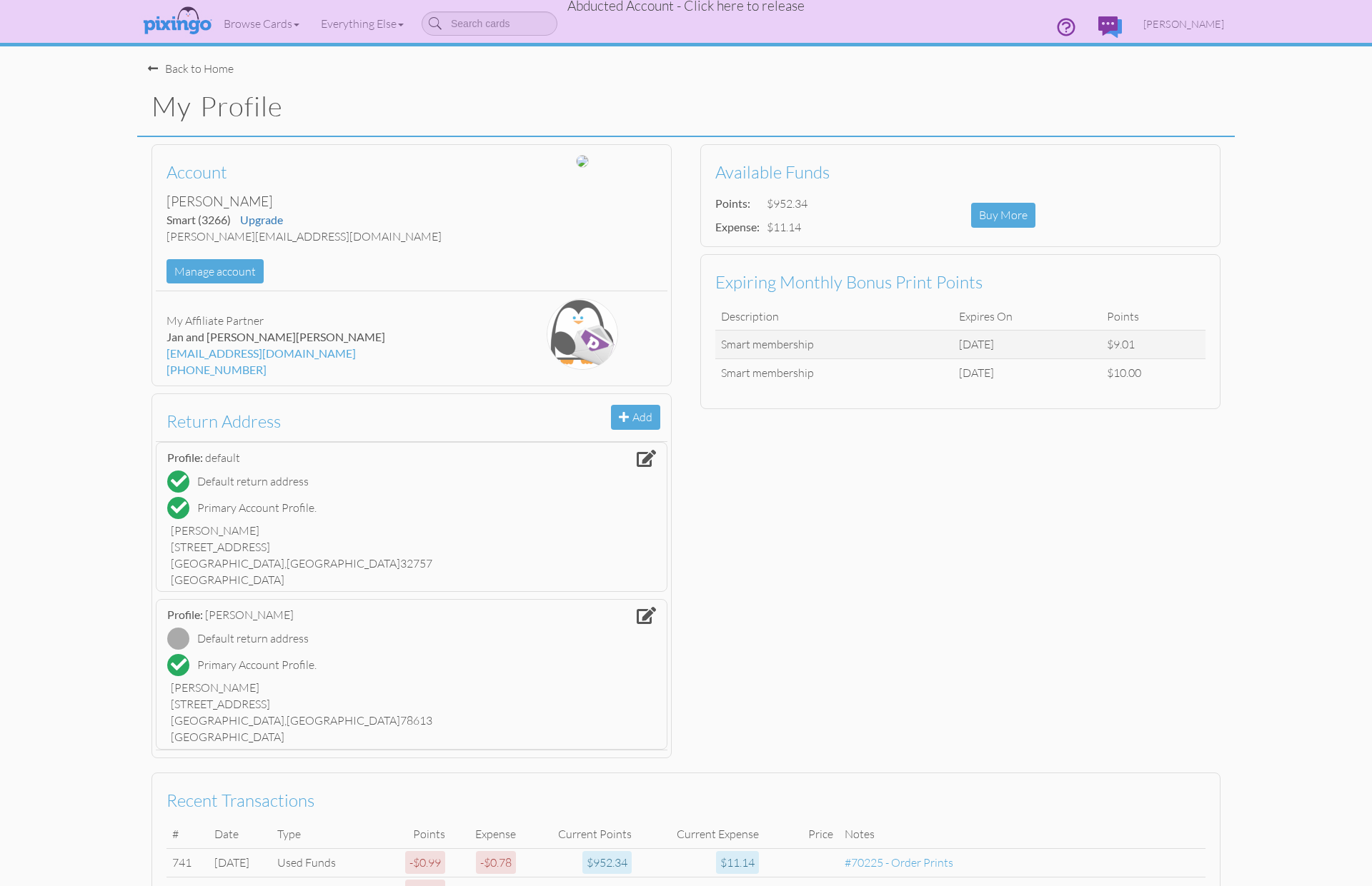
click at [199, 72] on div "Back to Home" at bounding box center [191, 69] width 86 height 16
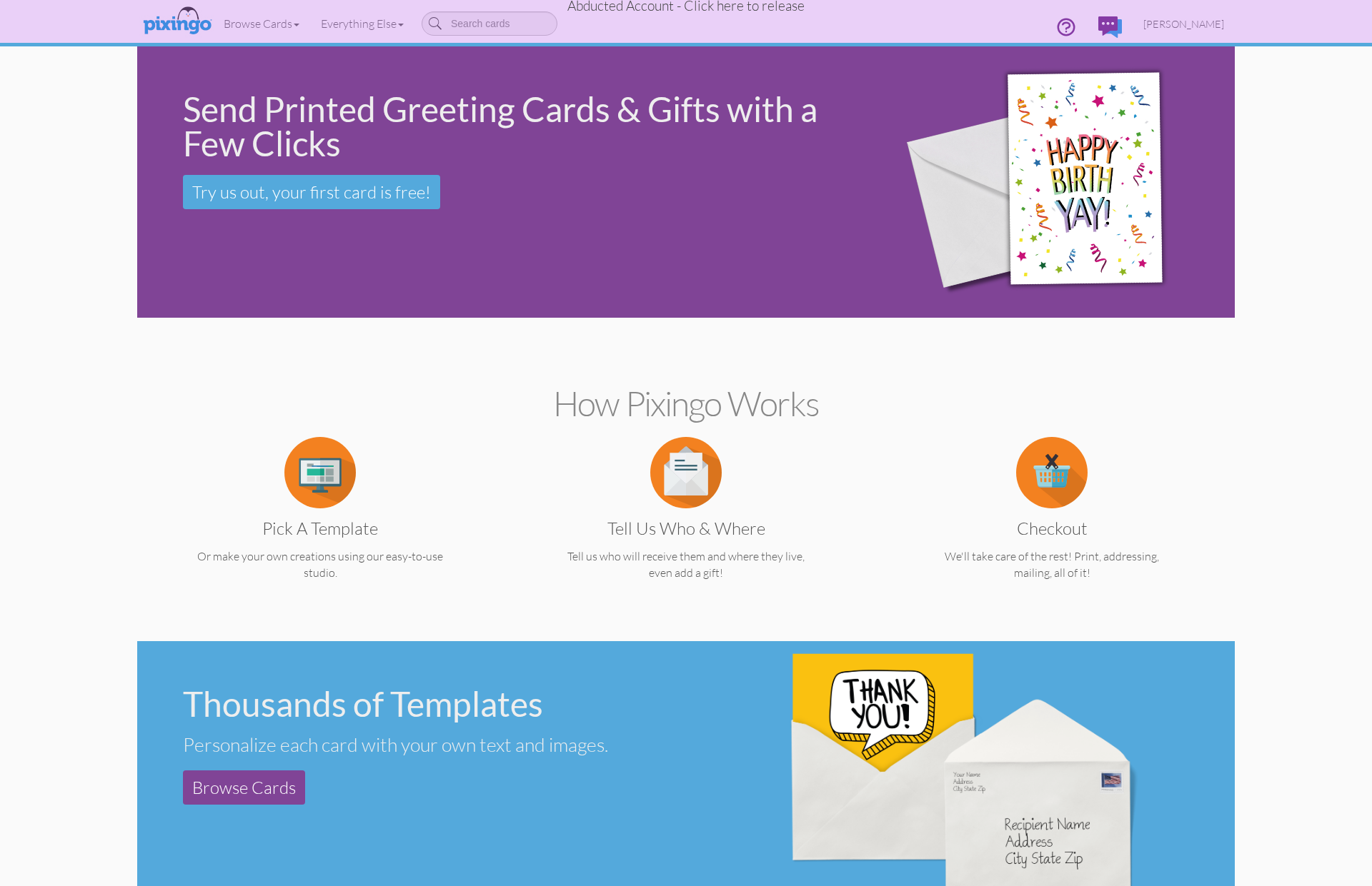
click at [738, 10] on span "Abducted Account - Click here to release" at bounding box center [685, 5] width 237 height 17
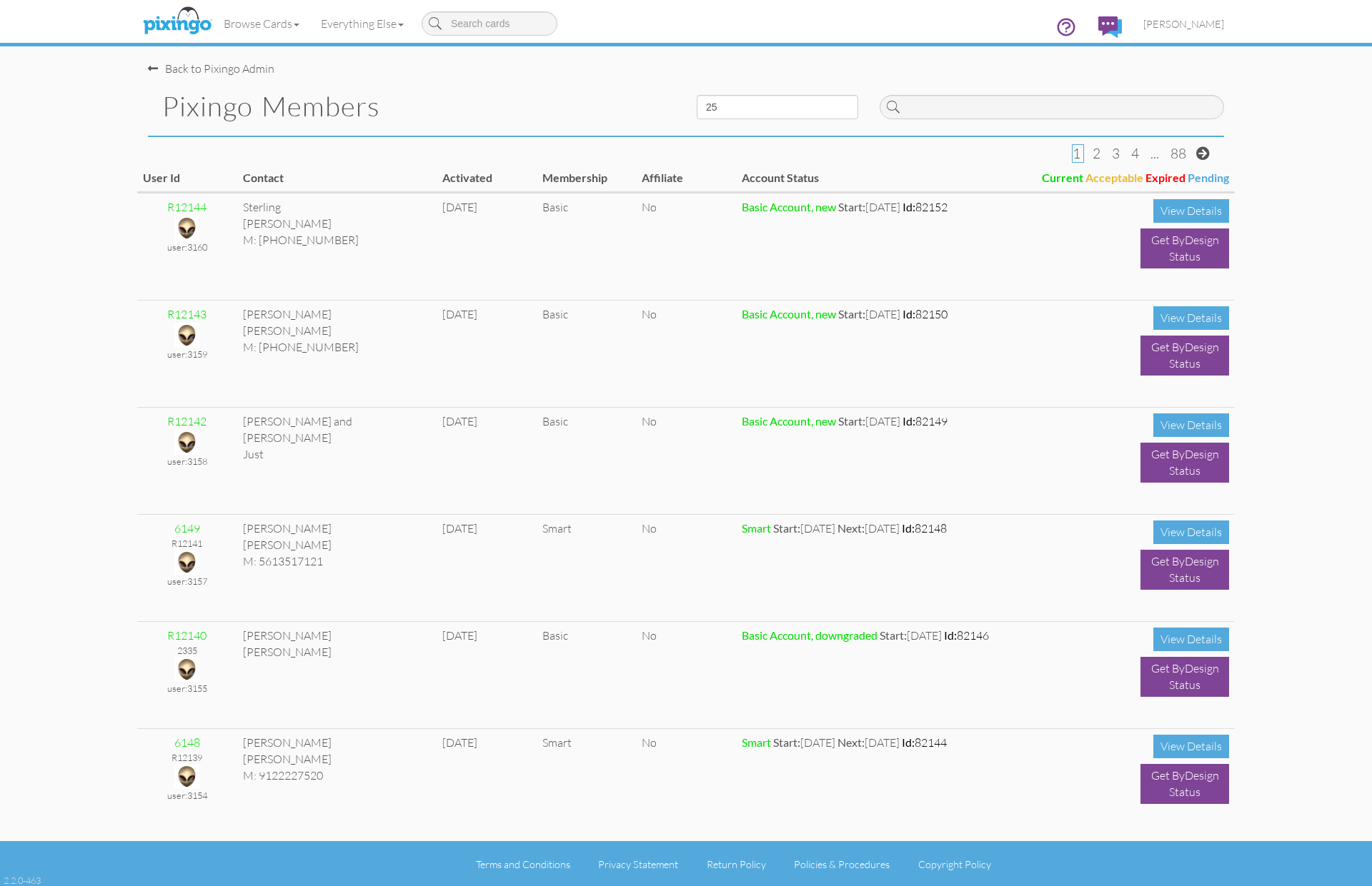
click at [1222, 79] on div at bounding box center [1051, 103] width 366 height 53
click at [984, 114] on input at bounding box center [1052, 107] width 344 height 24
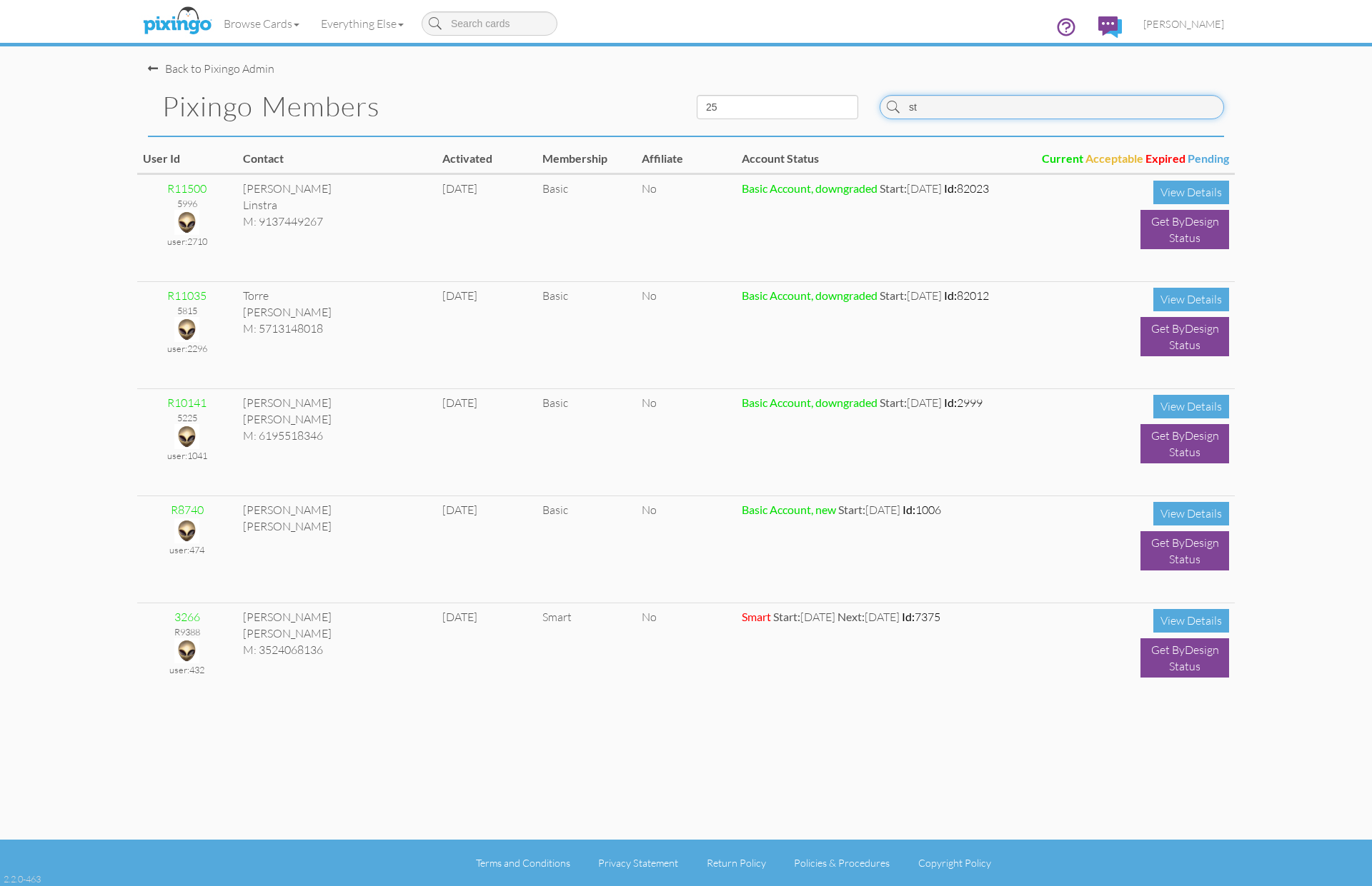
type input "s"
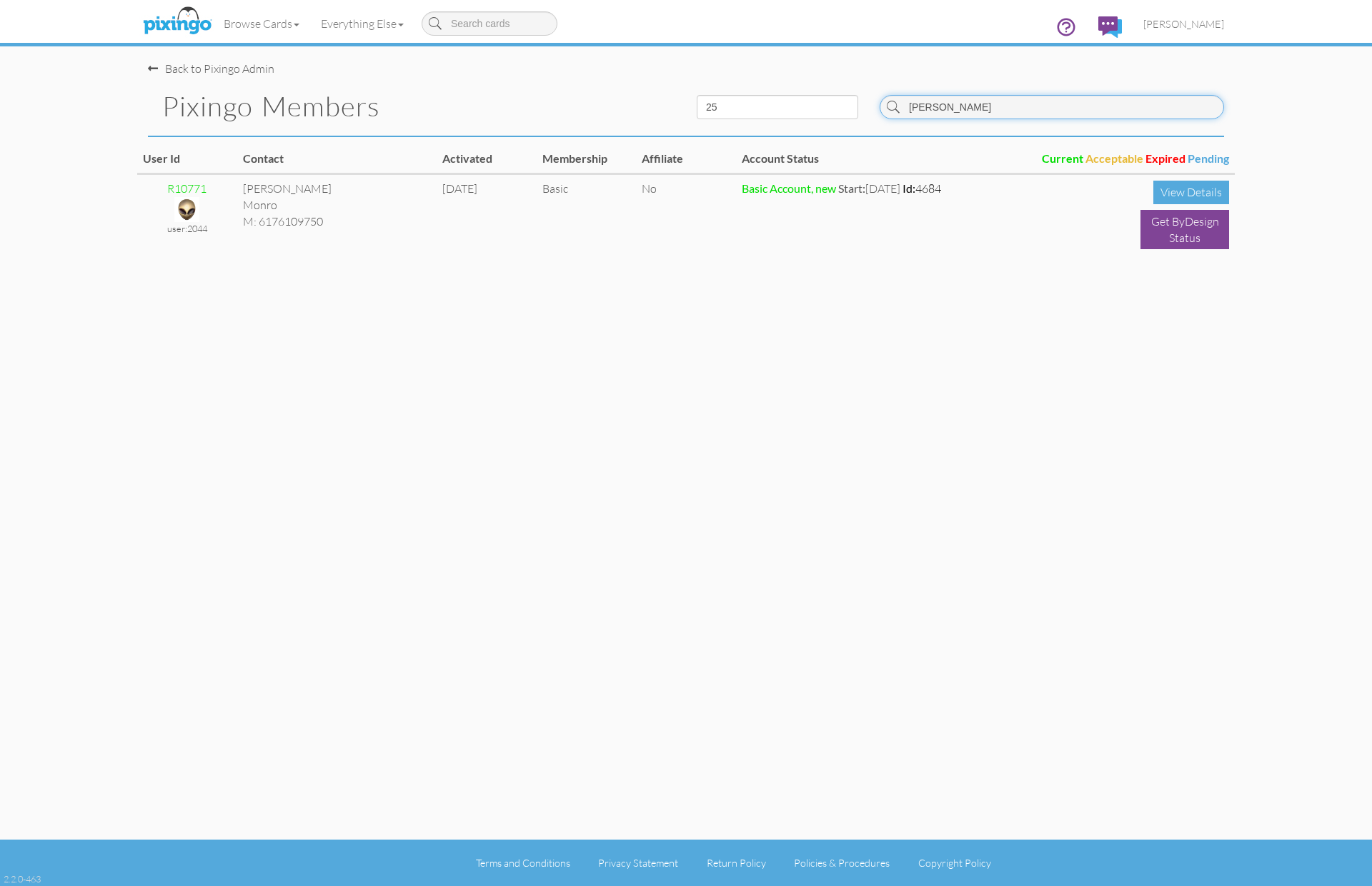
type input "Allison"
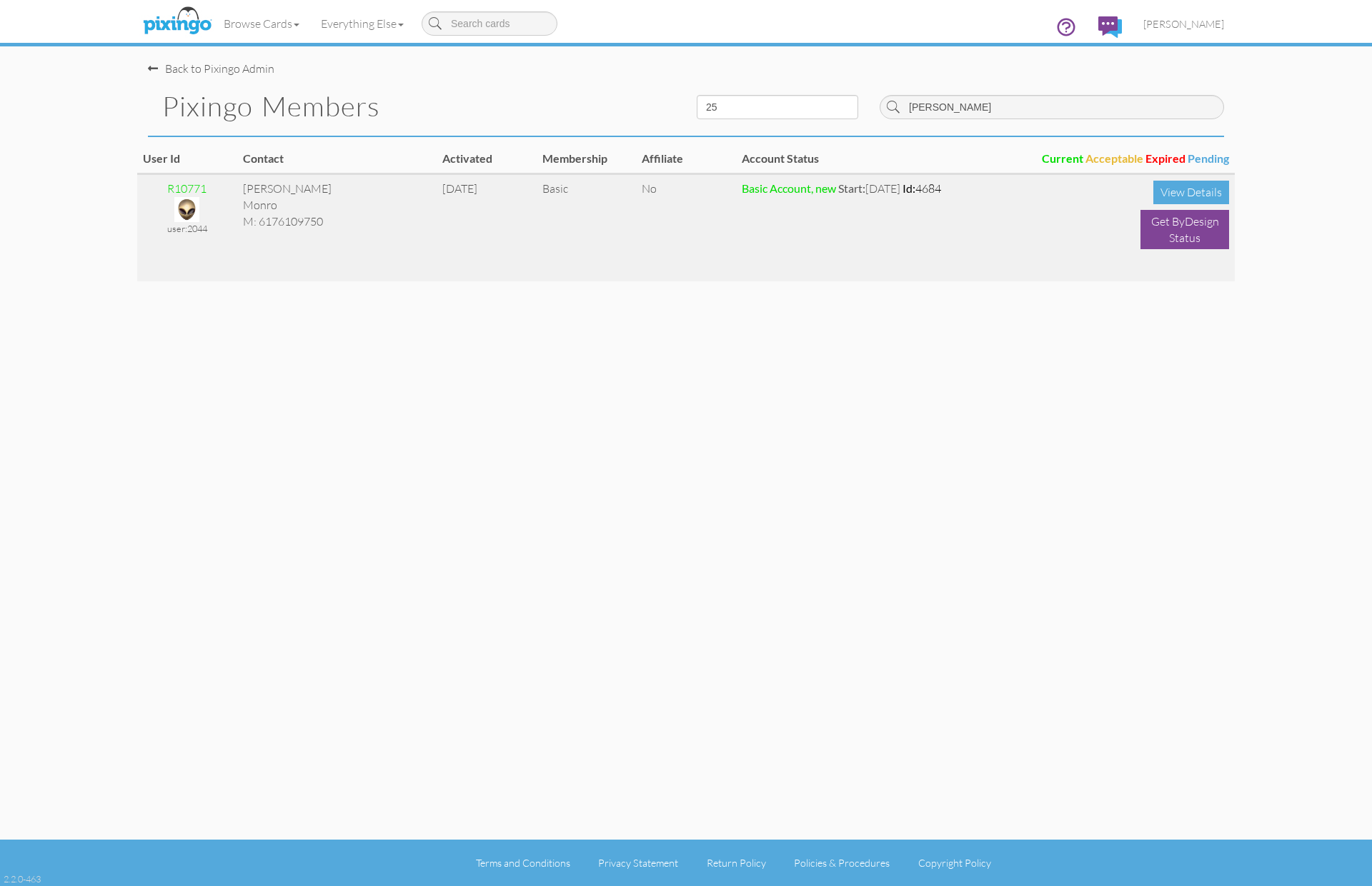
click at [190, 208] on img at bounding box center [186, 209] width 25 height 25
